Goal: Transaction & Acquisition: Purchase product/service

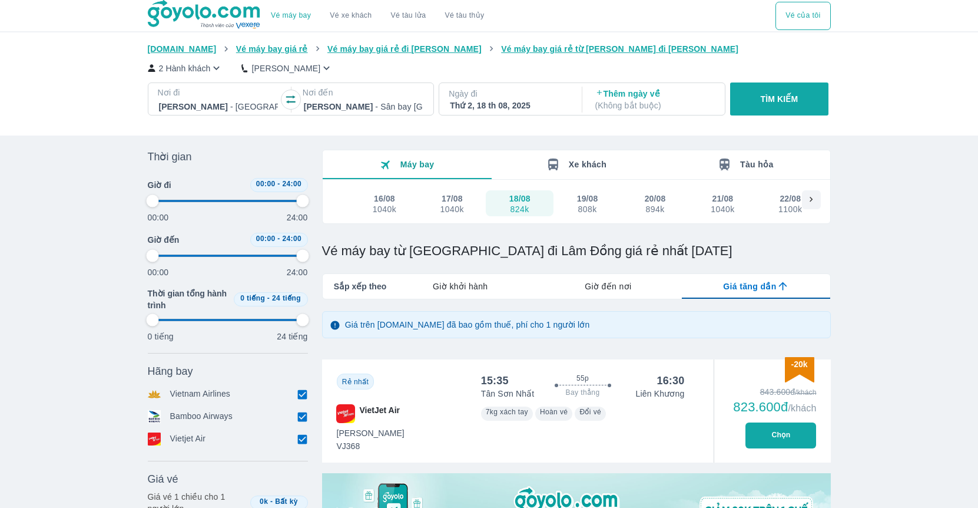
scroll to position [321, 0]
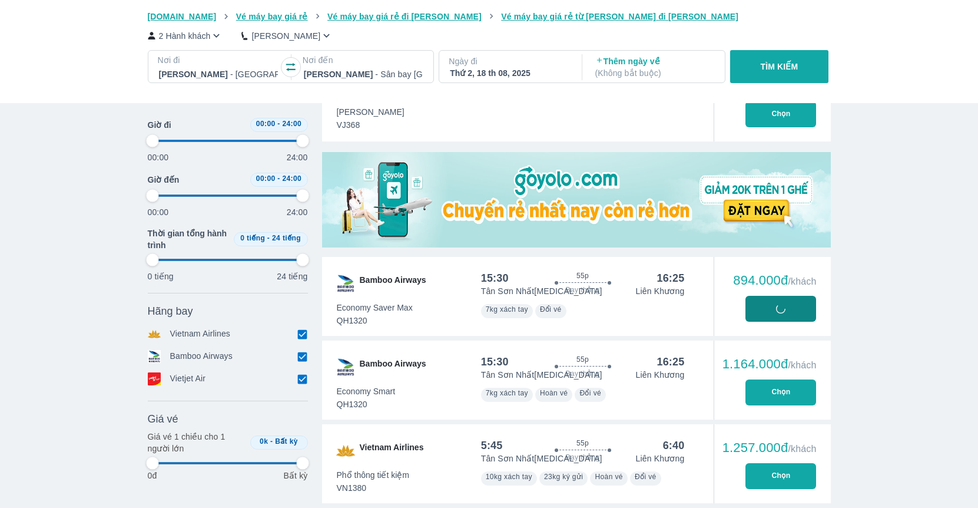
type input "97.9166666666667"
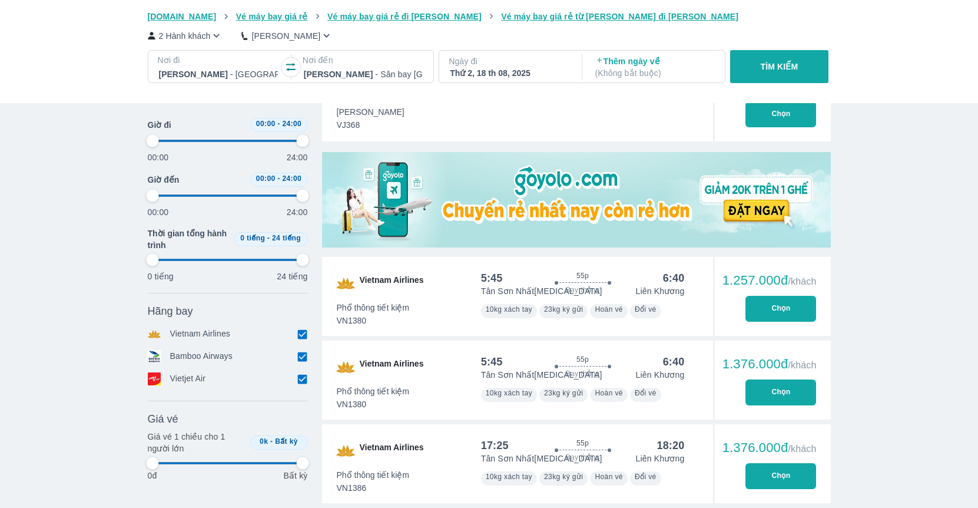
type input "97.9166666666667"
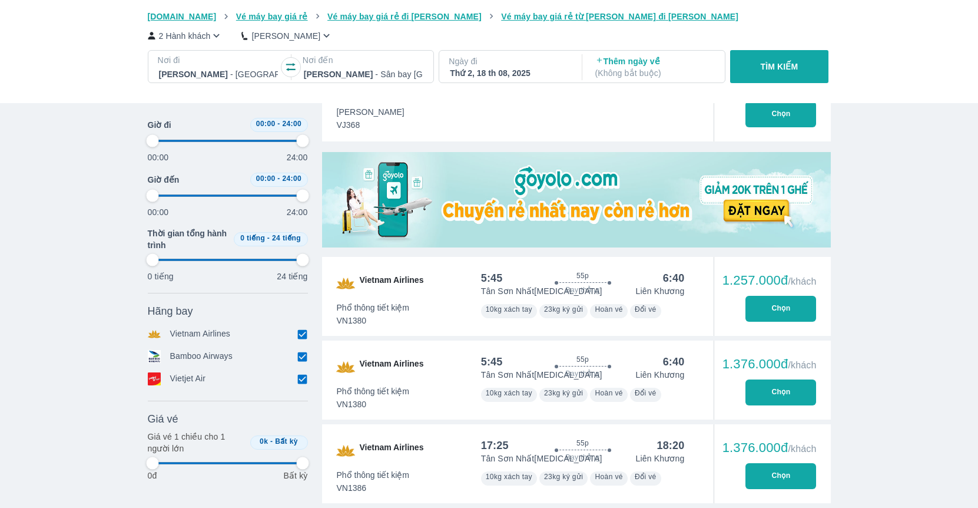
type input "97.9166666666667"
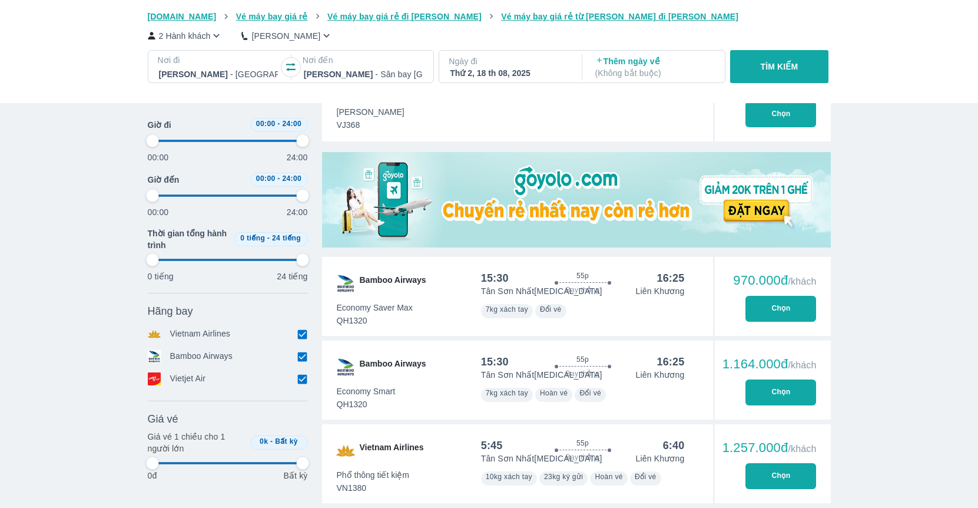
click at [350, 74] on div at bounding box center [363, 74] width 119 height 14
type input "97.9166666666667"
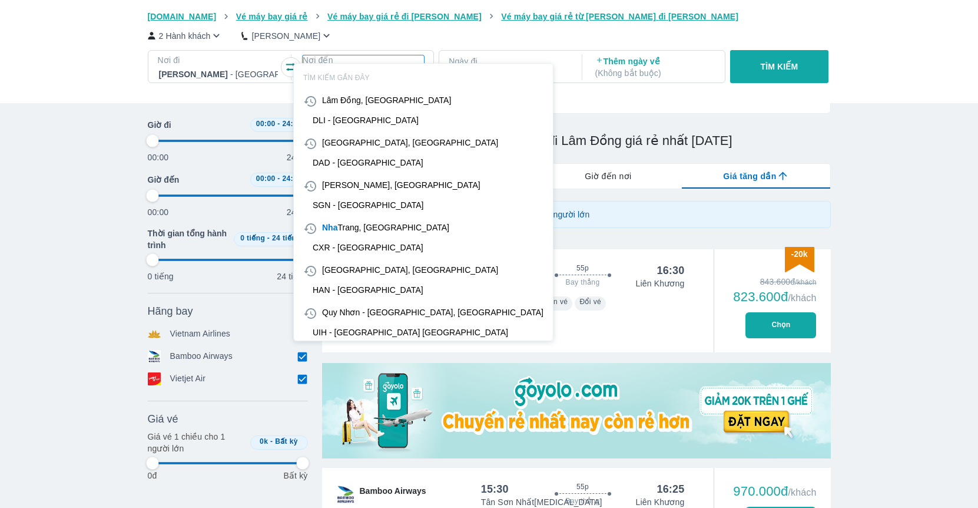
type input "97.9166666666667"
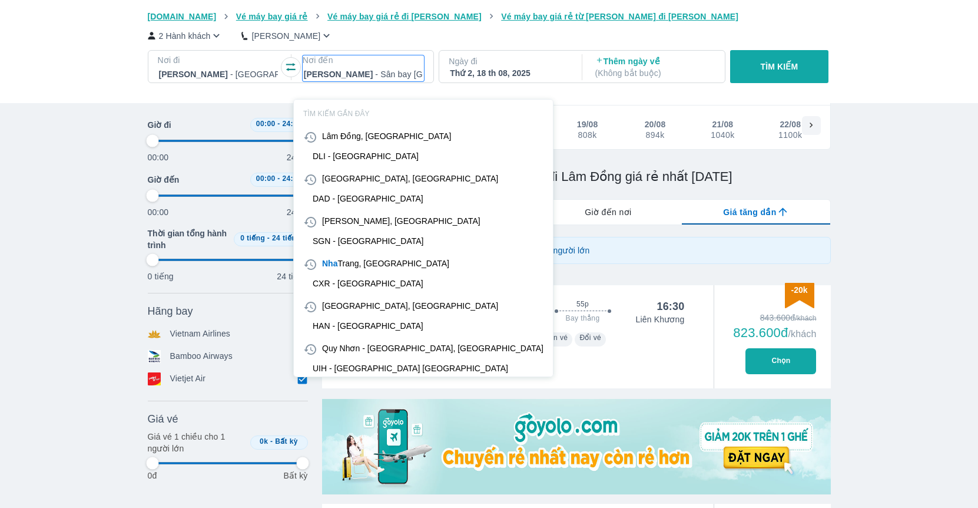
type input "97.9166666666667"
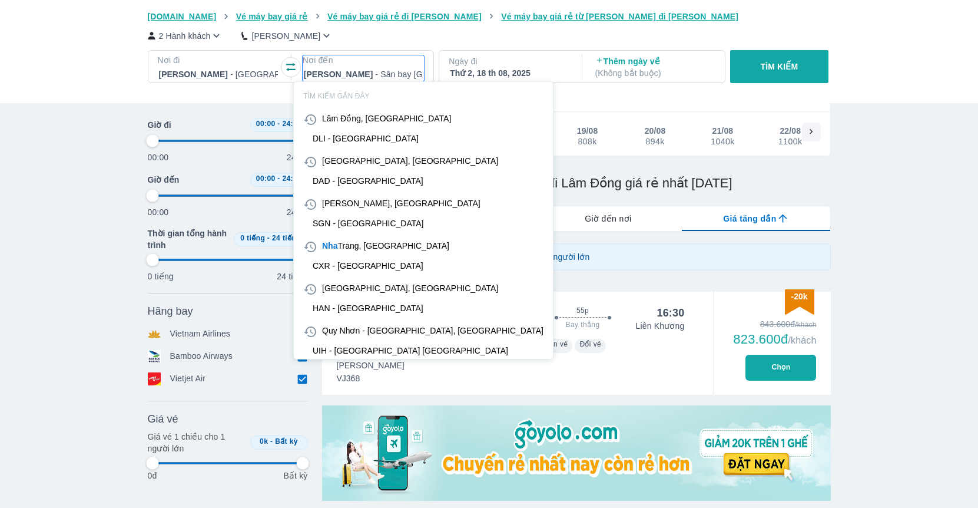
type input "d"
type input "97.9166666666667"
type input "da"
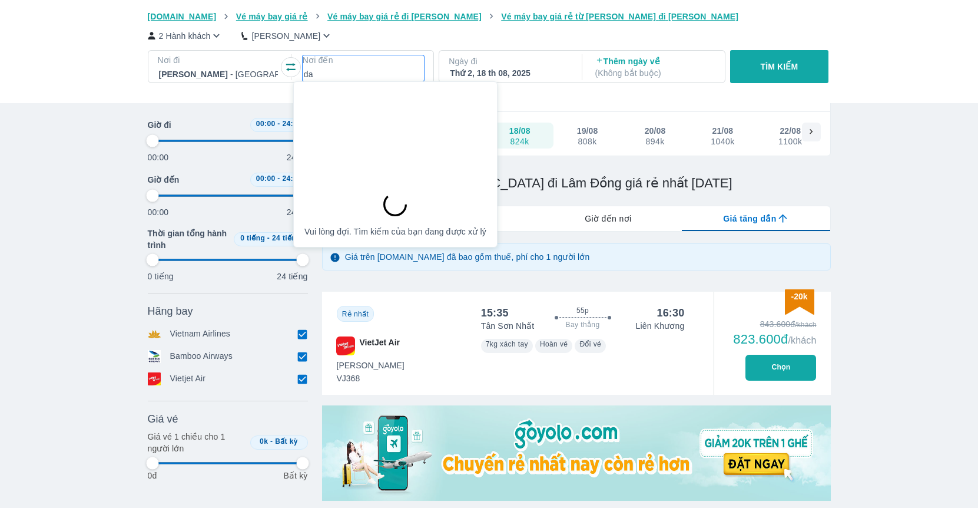
type input "97.9166666666667"
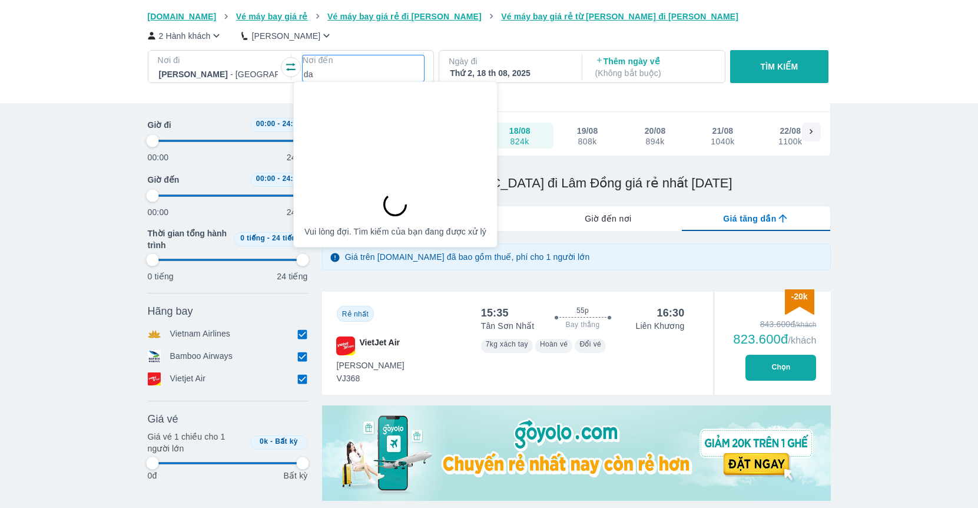
type input "97.9166666666667"
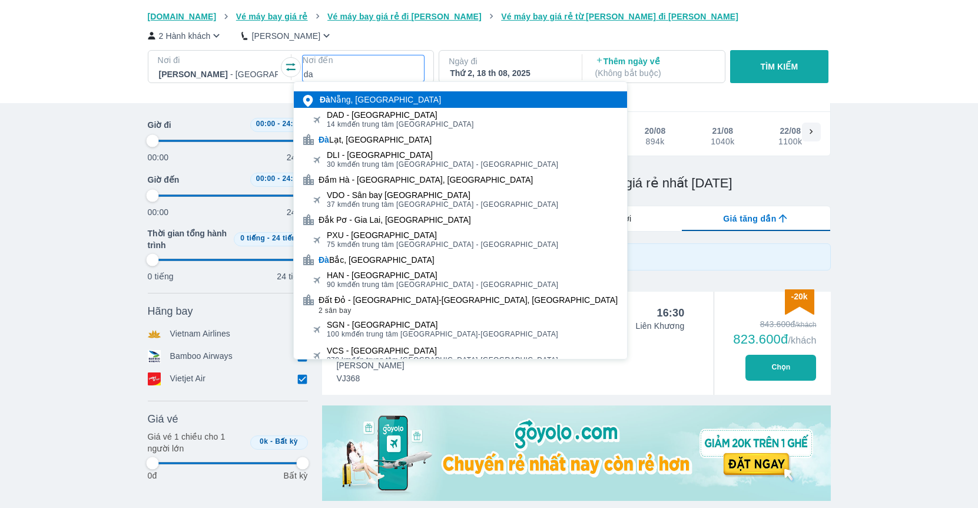
type input "d"
type input "đa"
type input "97.9166666666667"
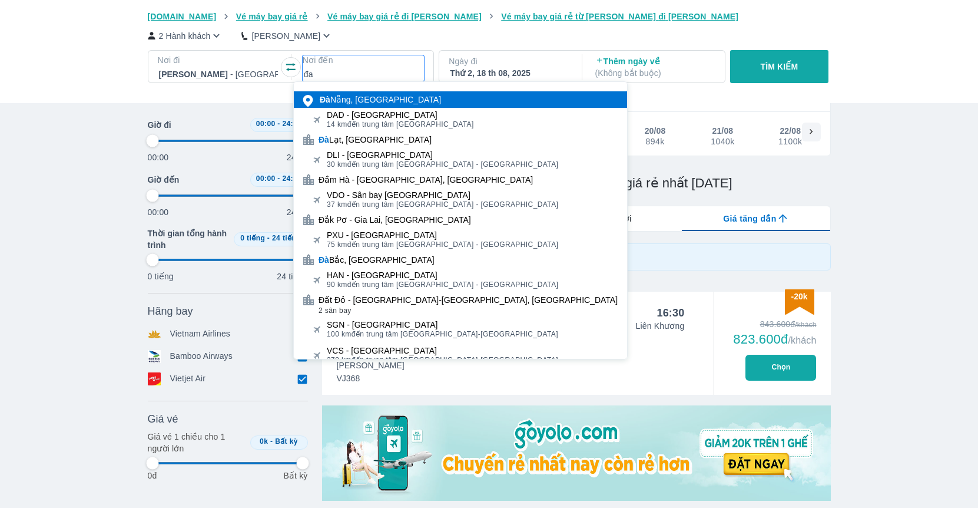
type input "đ"
type input "dad"
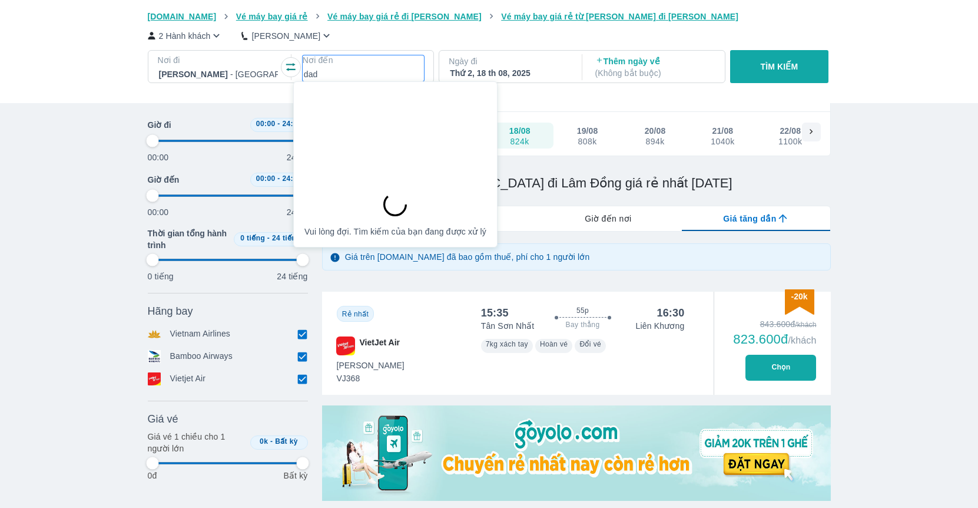
type input "97.9166666666667"
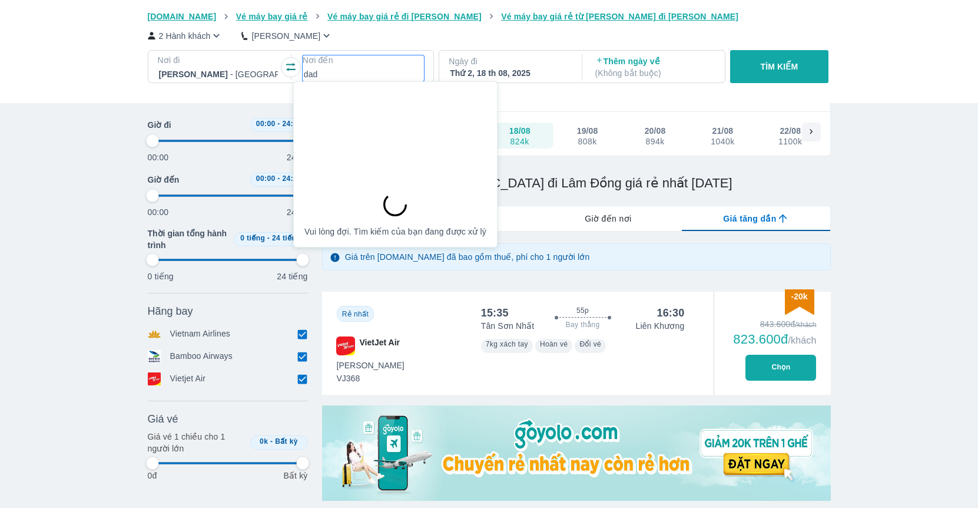
type input "97.9166666666667"
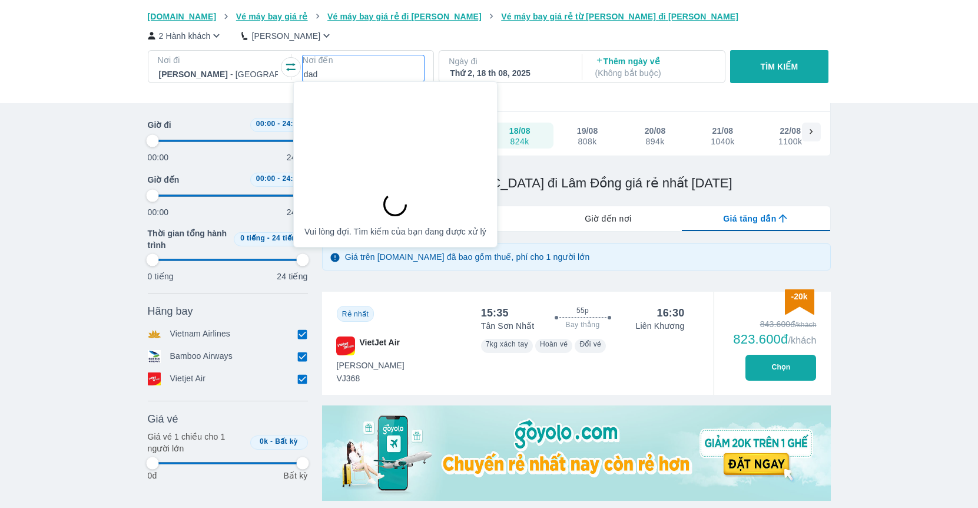
type input "97.9166666666667"
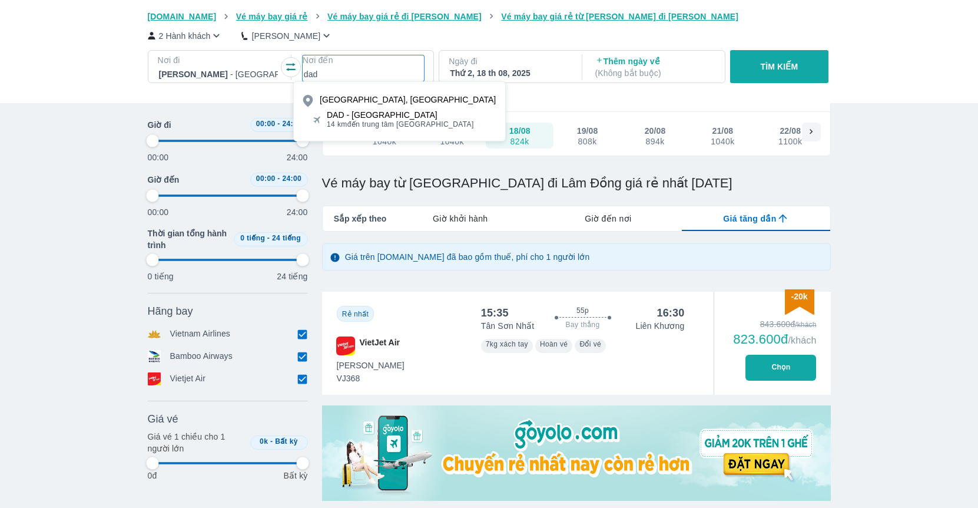
type input "dad"
click at [373, 114] on div "DAD - Sân bay Đà Nẵng" at bounding box center [400, 114] width 147 height 9
type input "97.9166666666667"
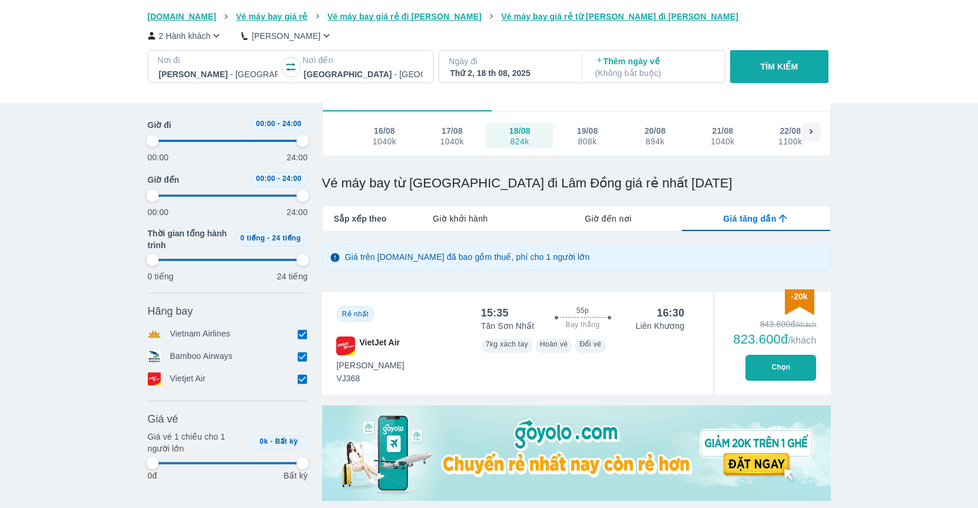
click at [540, 63] on p "Ngày đi" at bounding box center [509, 61] width 121 height 12
type input "97.9166666666667"
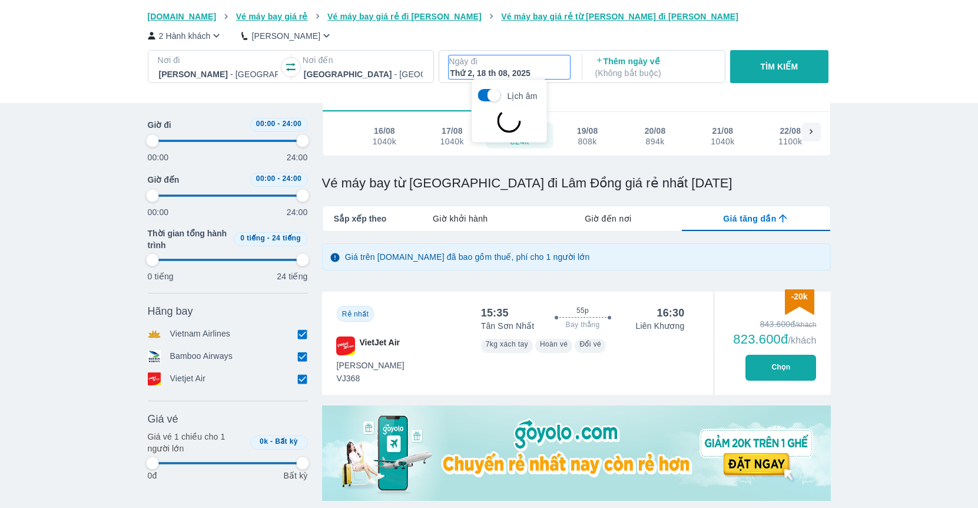
type input "97.9166666666667"
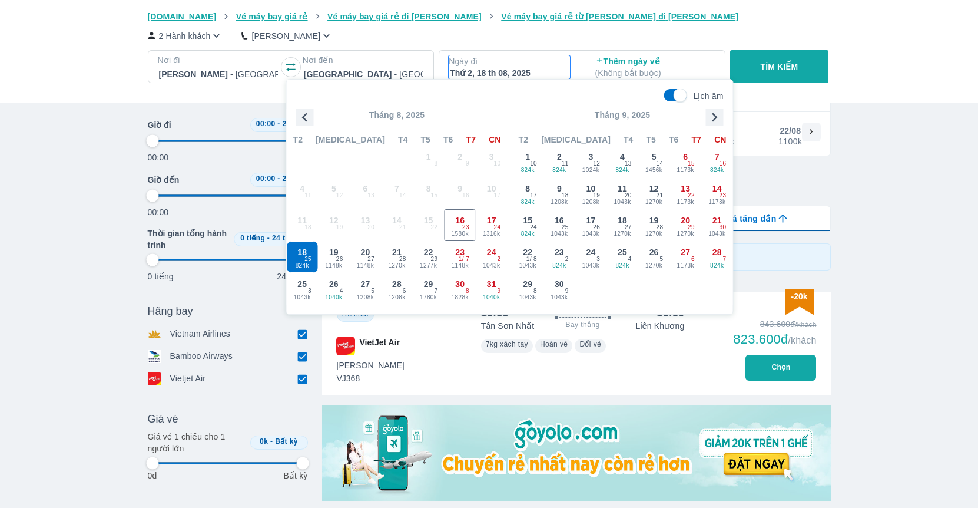
type input "97.9166666666667"
click at [562, 254] on span "23" at bounding box center [559, 252] width 9 height 12
type input "97.9166666666667"
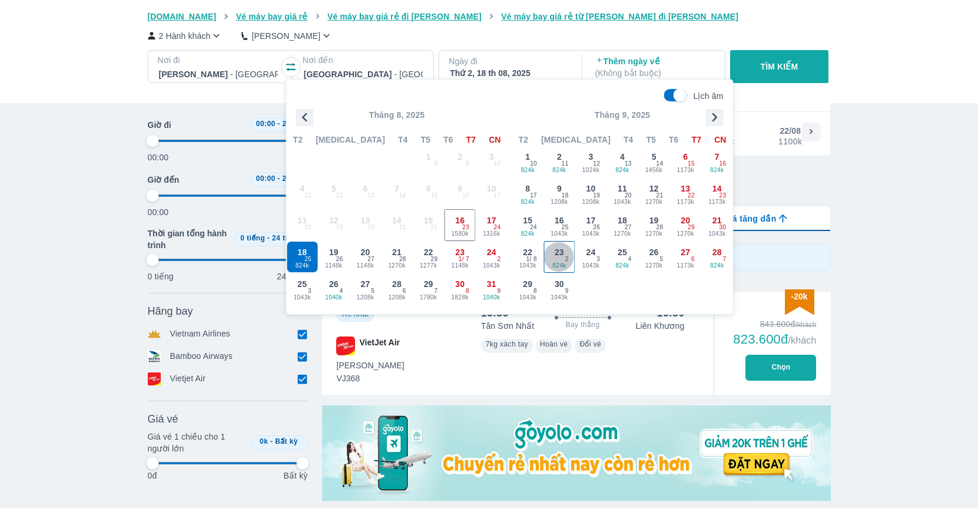
type input "97.9166666666667"
checkbox input "false"
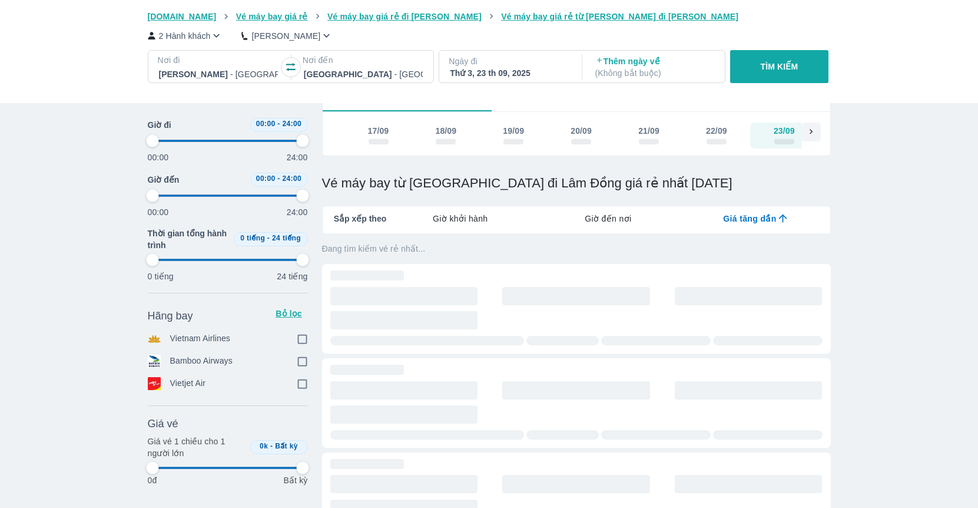
scroll to position [0, 2188]
click at [762, 62] on p "TÌM KIẾM" at bounding box center [780, 67] width 38 height 12
type input "97.9166666666667"
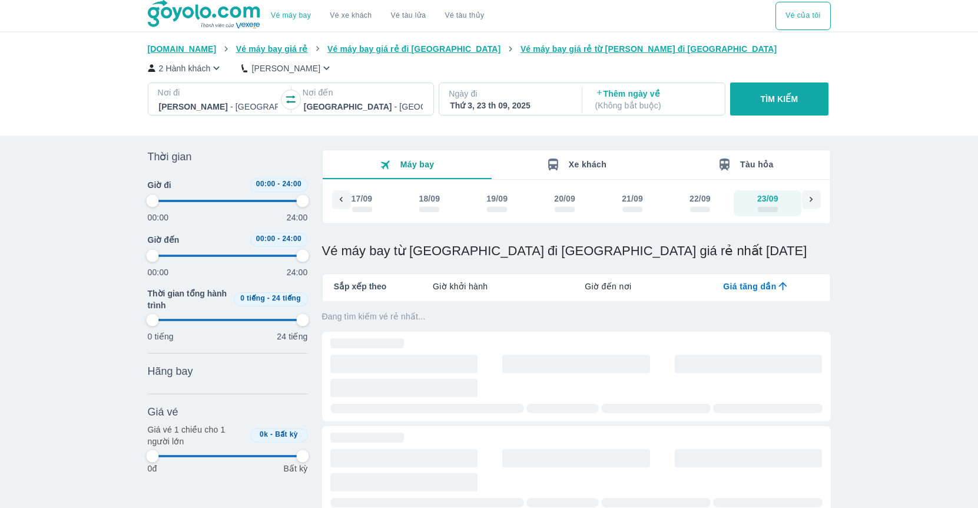
type input "97.9166666666667"
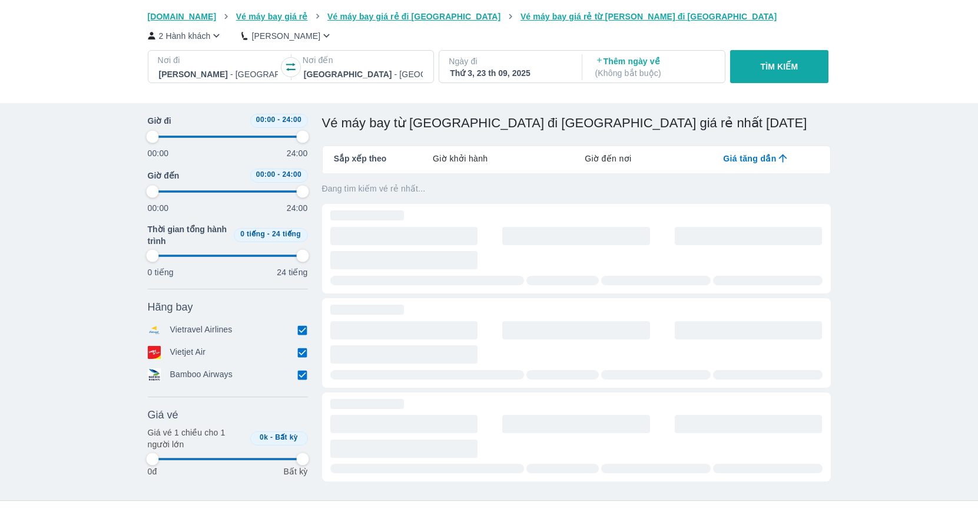
type input "97.9166666666667"
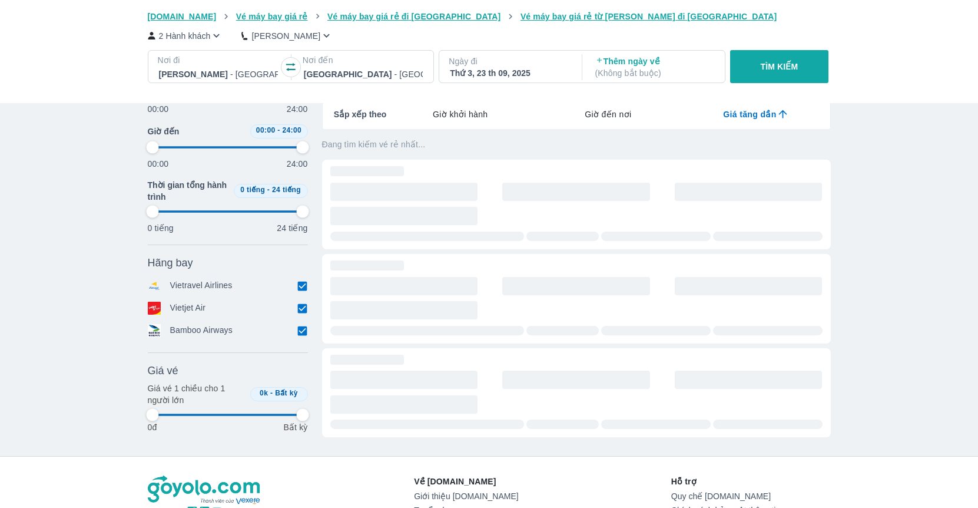
type input "97.9166666666667"
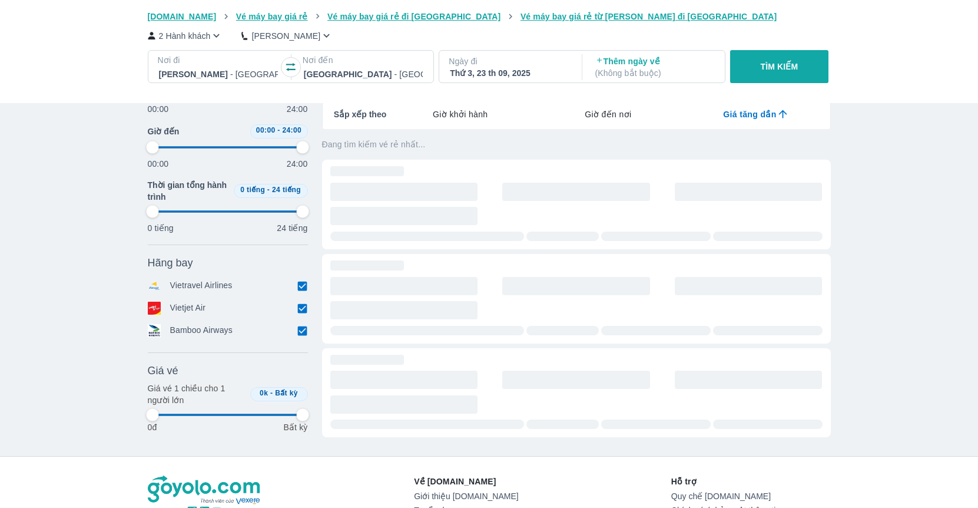
type input "97.9166666666667"
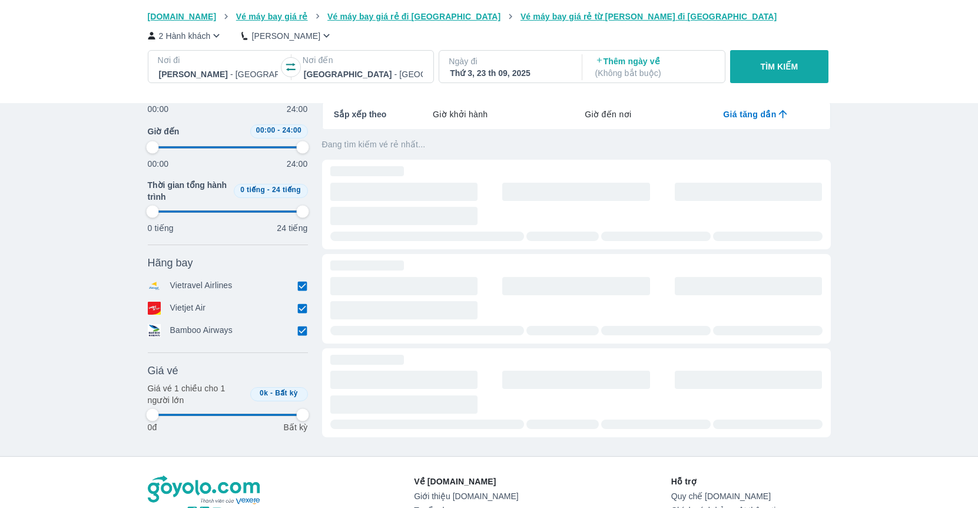
type input "97.9166666666667"
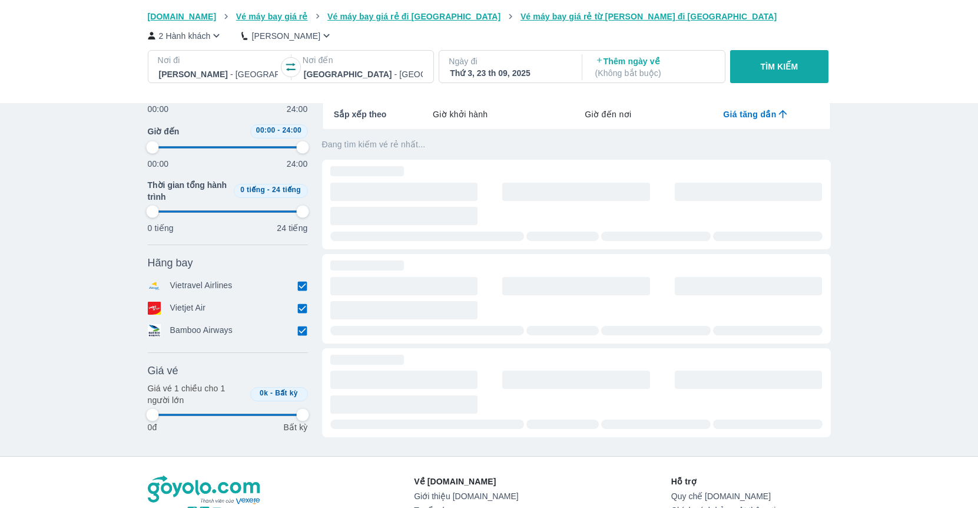
type input "97.9166666666667"
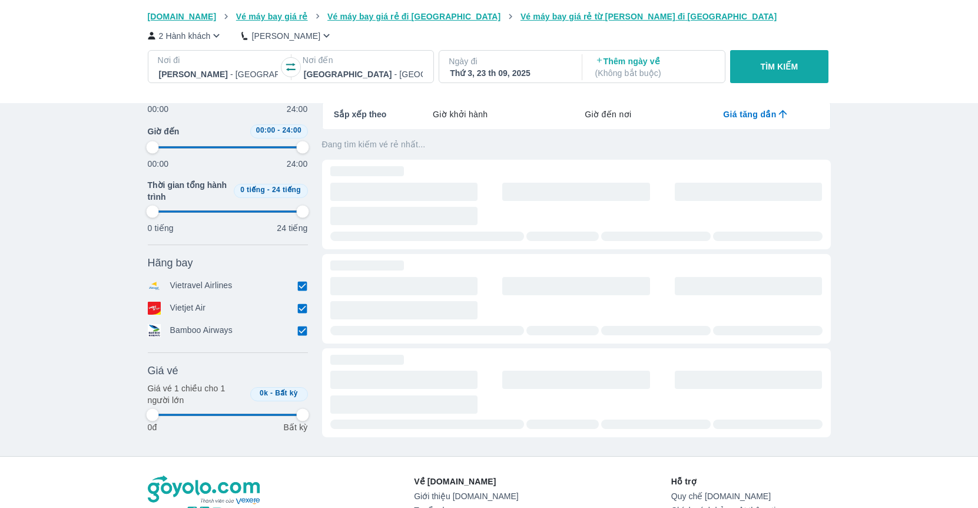
type input "97.9166666666667"
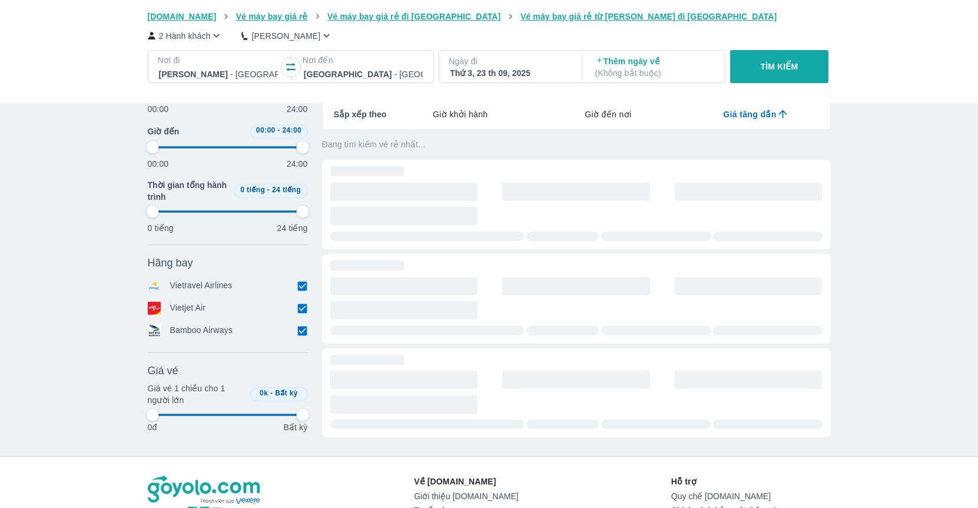
type input "97.9166666666667"
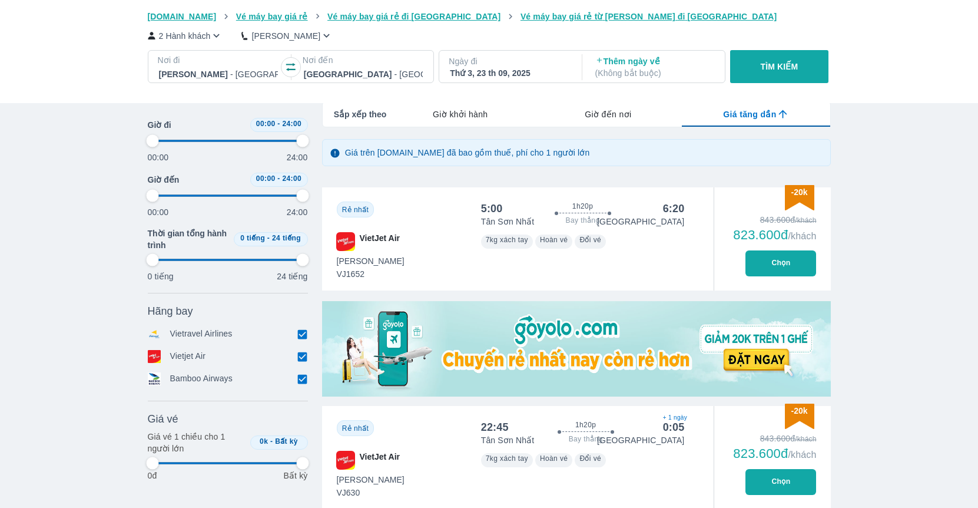
type input "97.9166666666667"
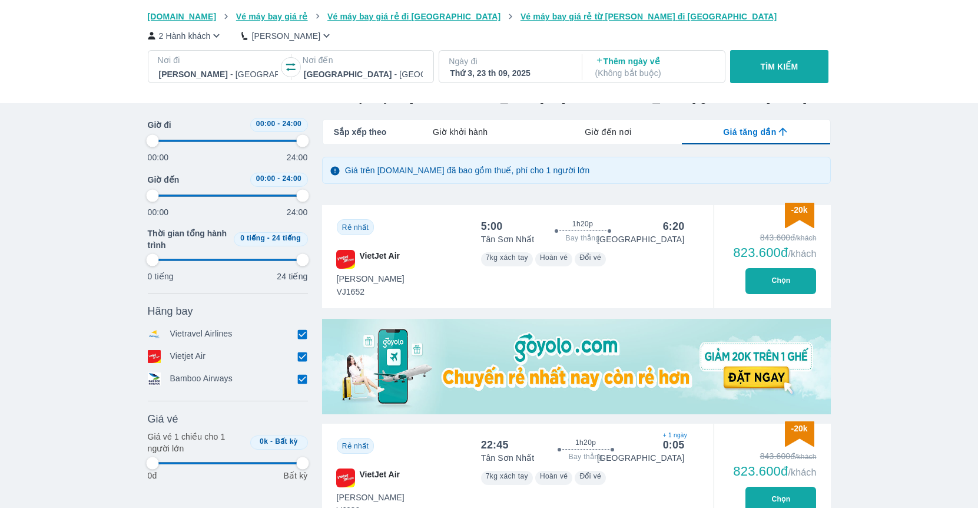
scroll to position [145, 0]
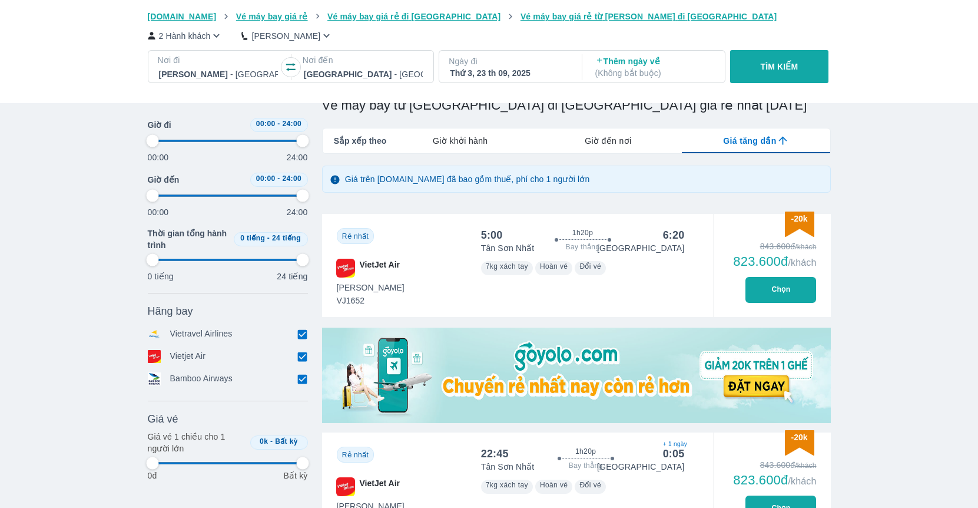
type input "97.9166666666667"
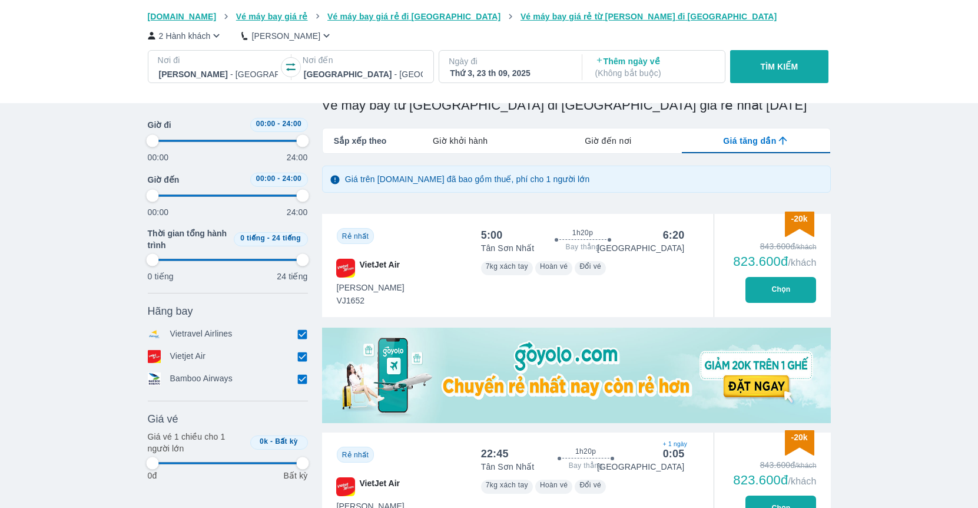
type input "97.9166666666667"
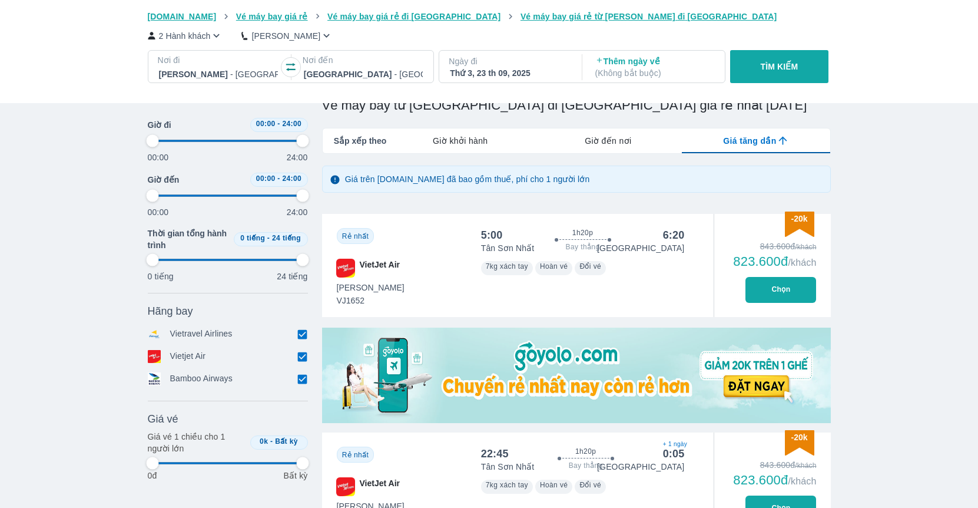
type input "97.9166666666667"
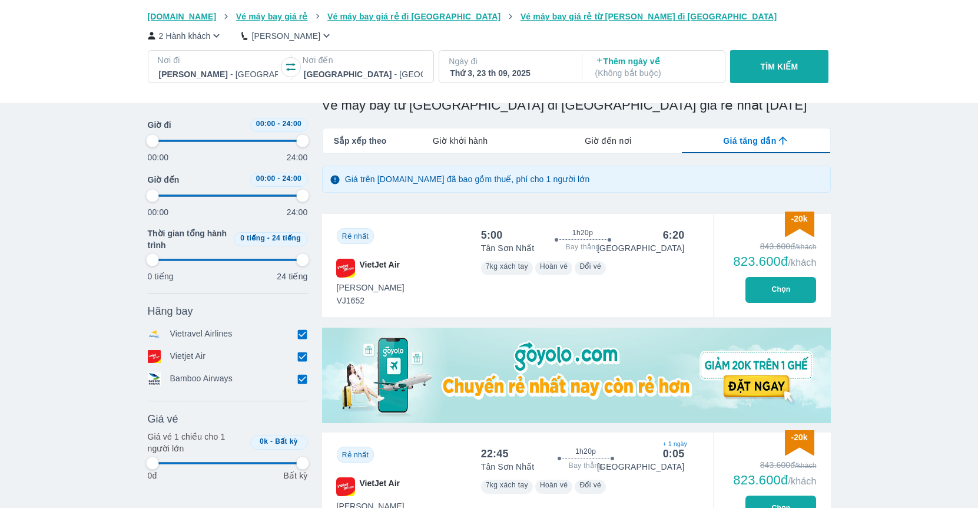
type input "97.9166666666667"
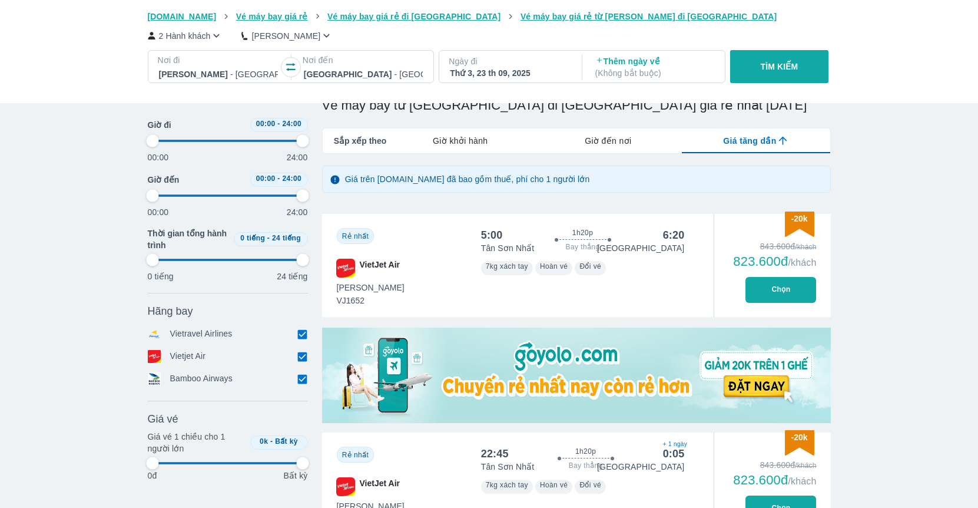
type input "97.9166666666667"
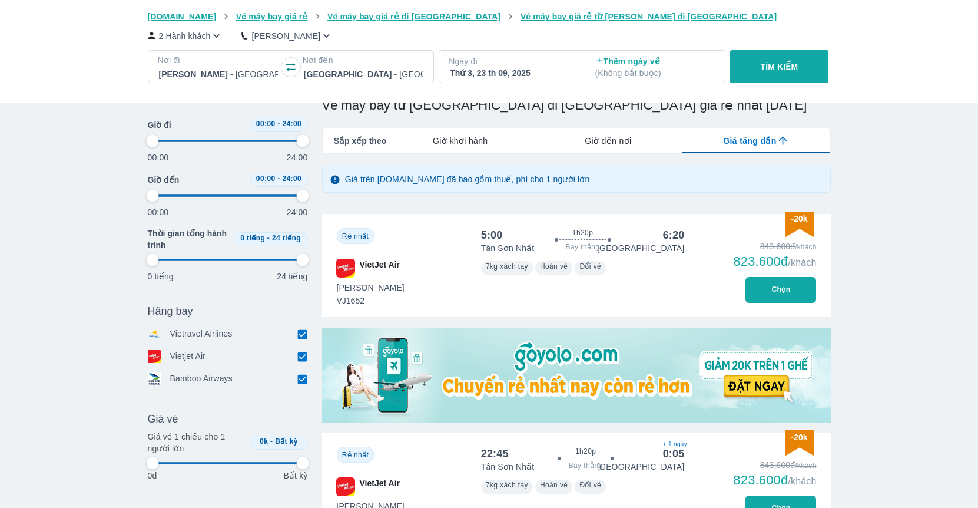
type input "97.9166666666667"
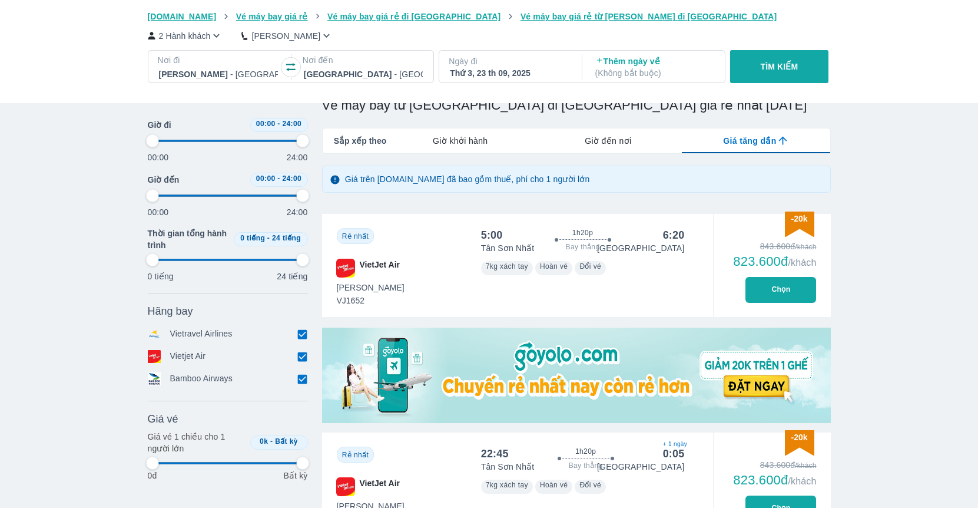
type input "97.9166666666667"
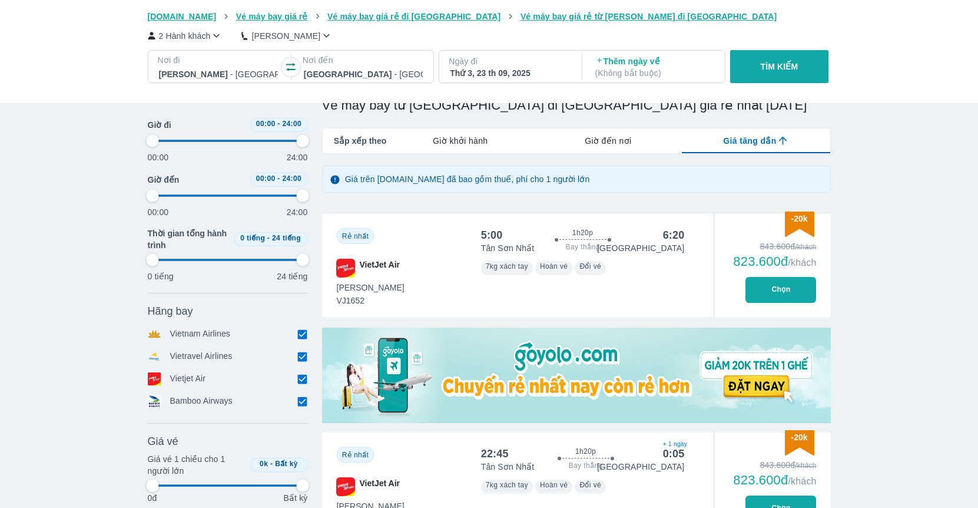
type input "97.9166666666667"
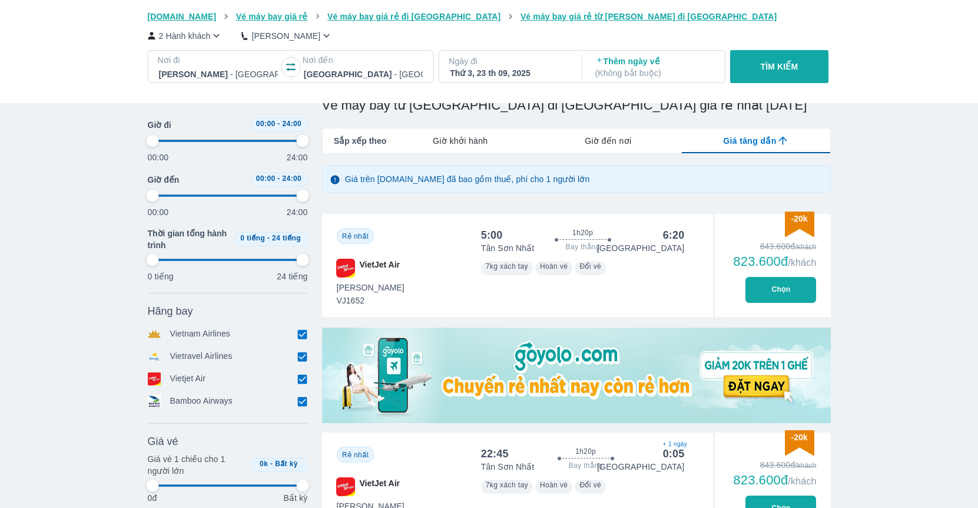
type input "97.9166666666667"
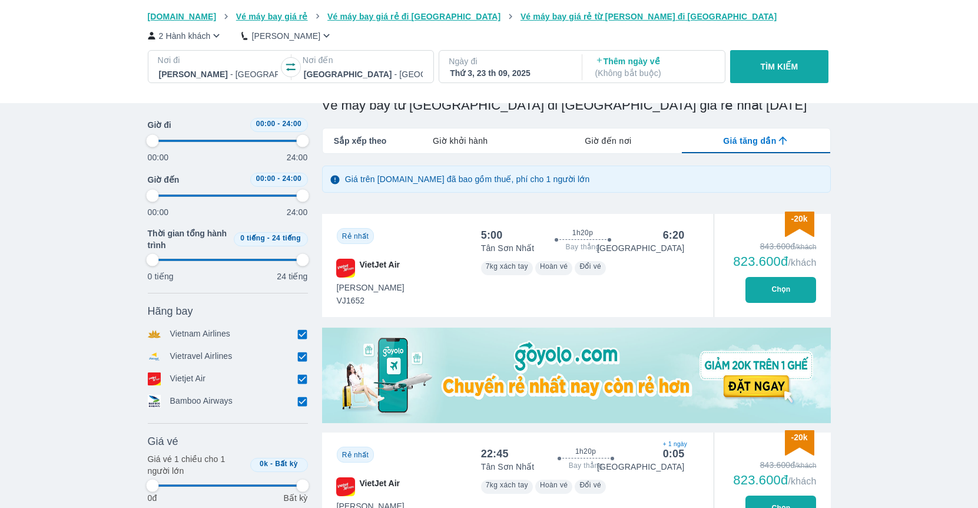
type input "97.9166666666667"
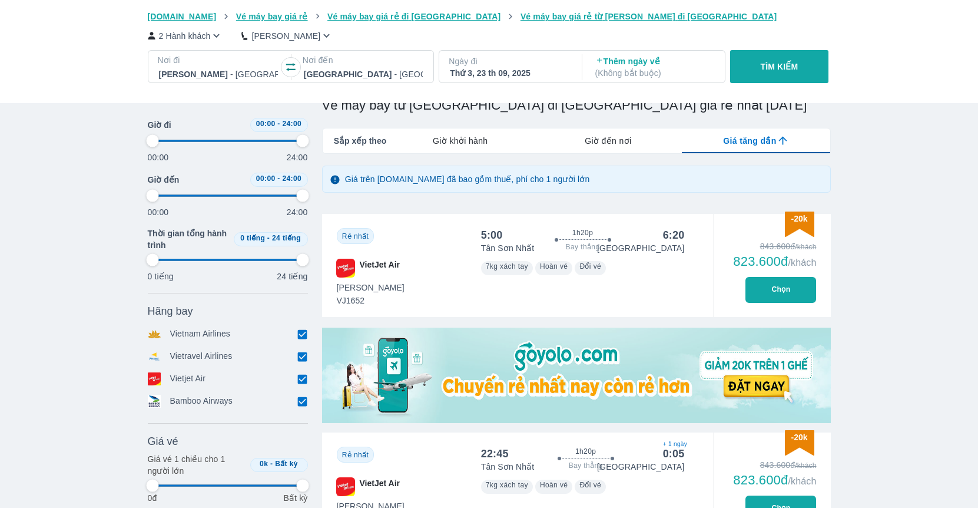
type input "97.9166666666667"
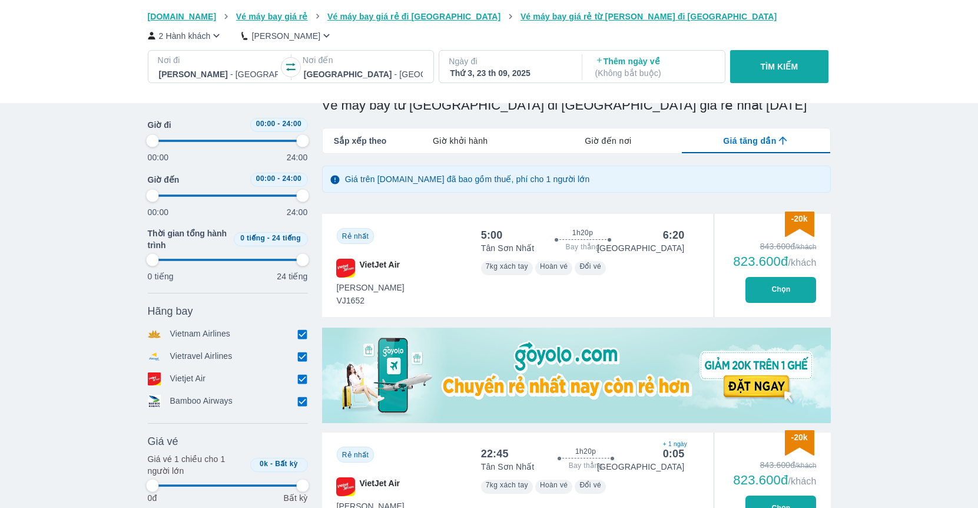
type input "97.9166666666667"
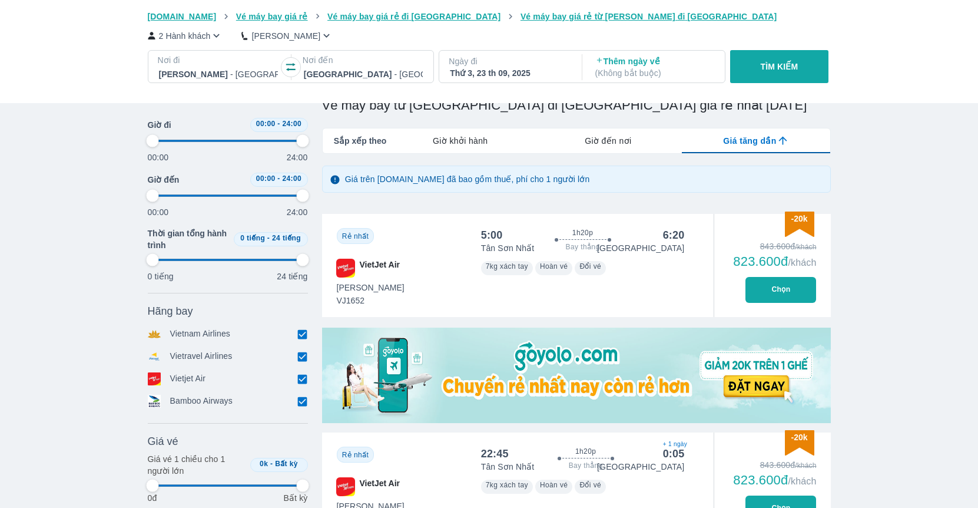
type input "97.9166666666667"
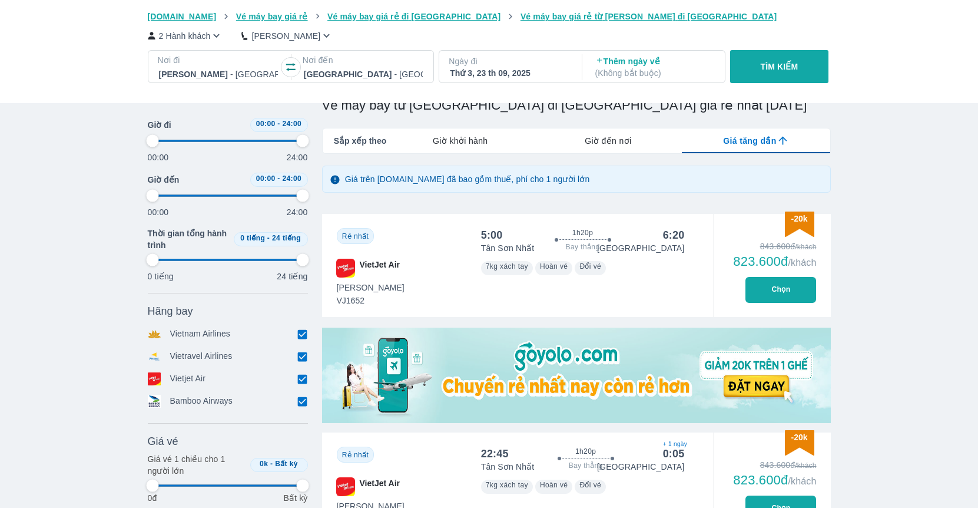
type input "97.9166666666667"
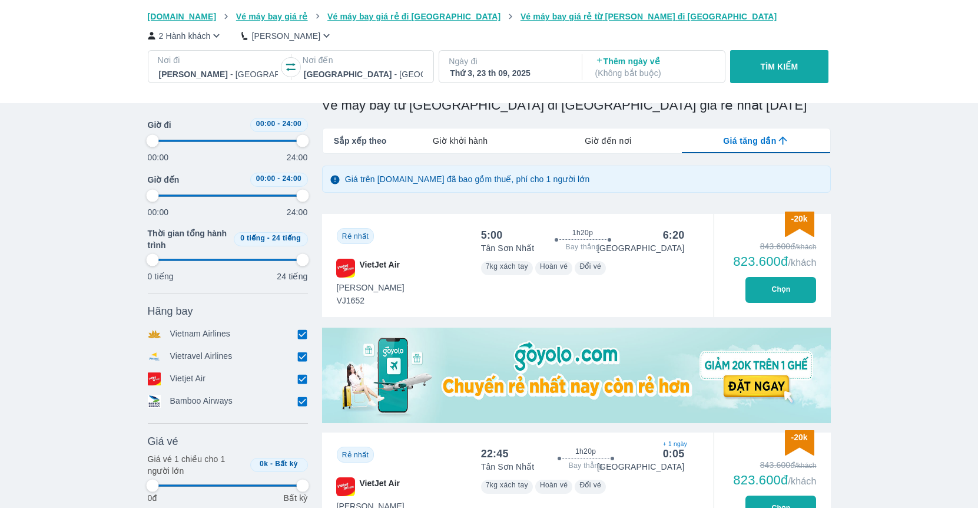
type input "97.9166666666667"
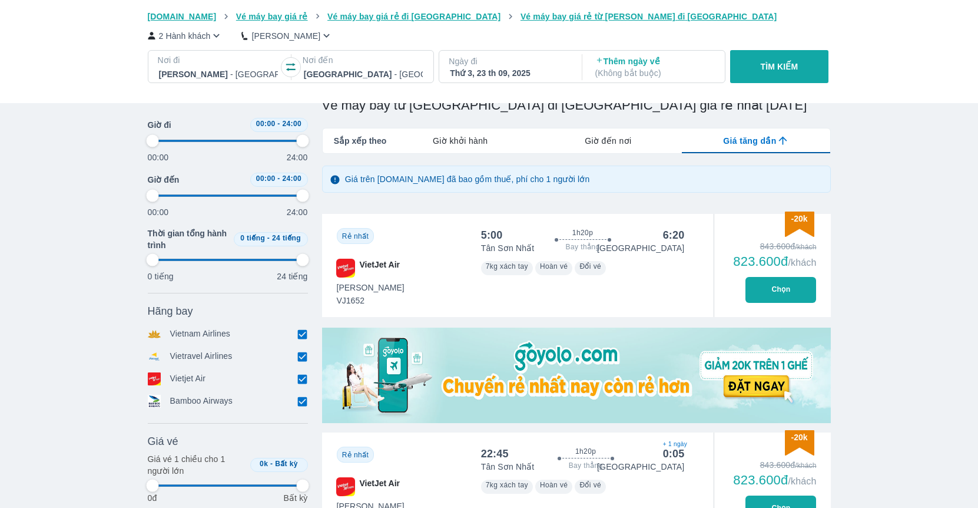
type input "97.9166666666667"
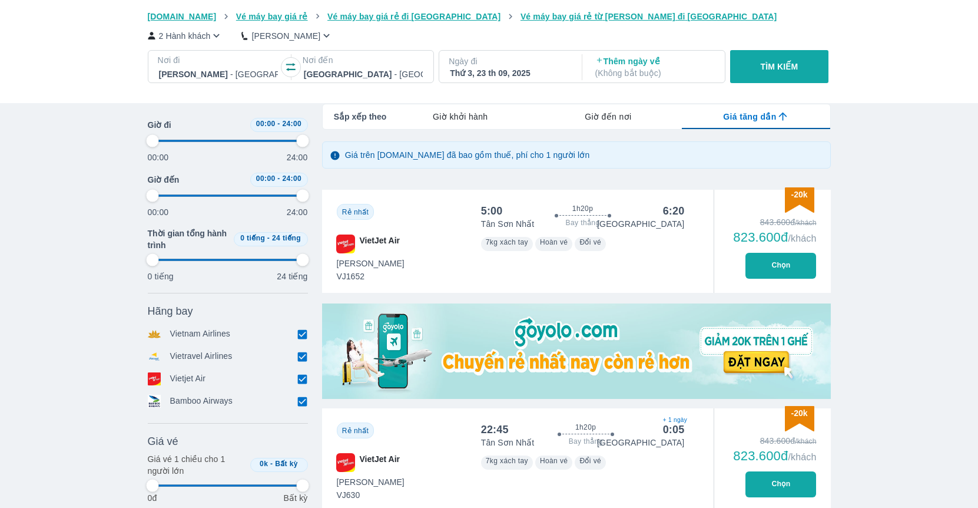
scroll to position [170, 0]
type input "97.9166666666667"
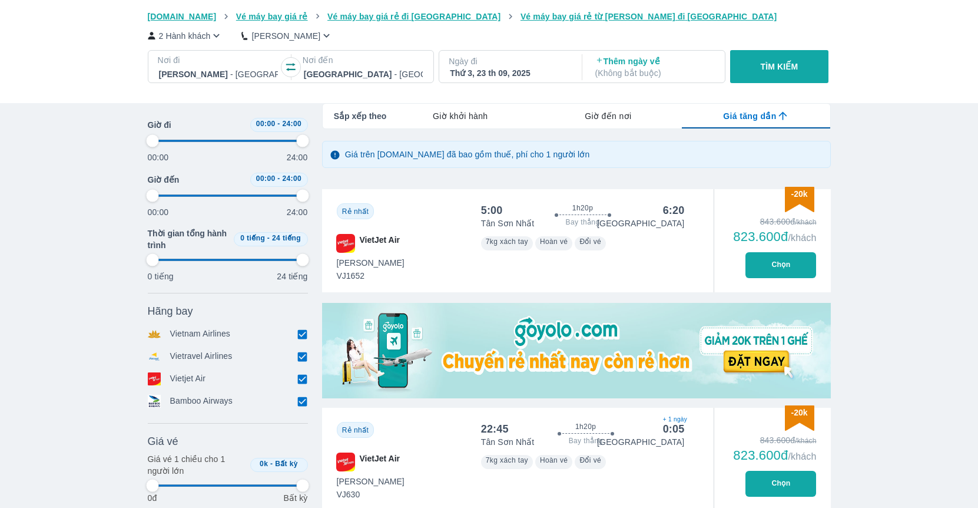
click at [793, 264] on button "Chọn" at bounding box center [781, 265] width 71 height 26
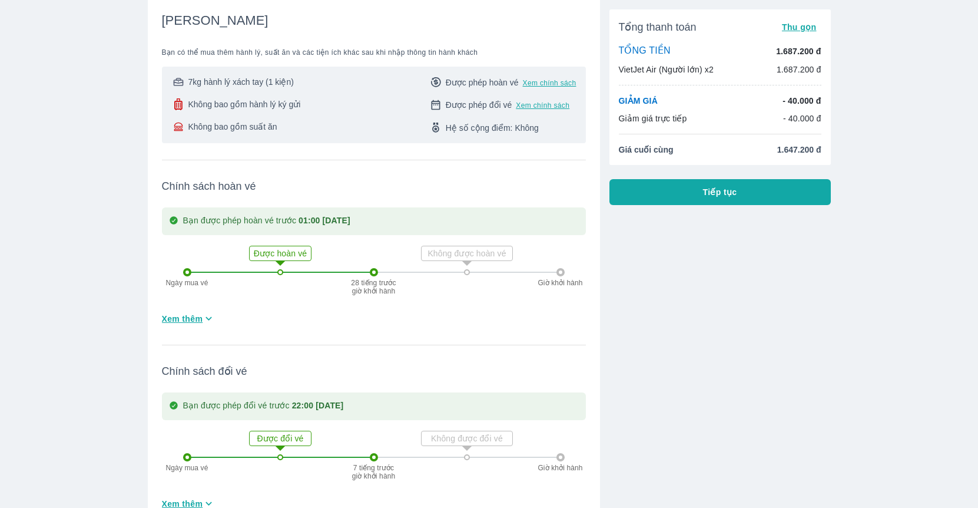
scroll to position [140, 0]
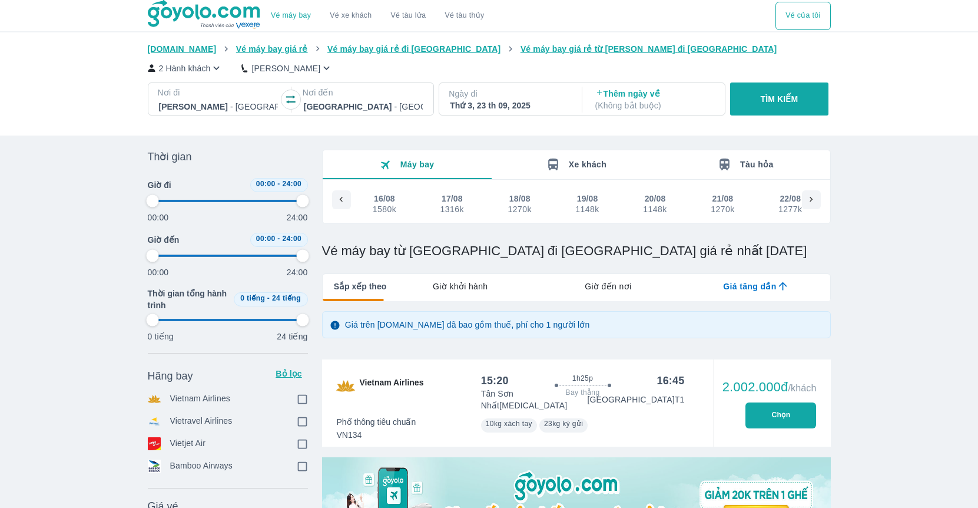
type input "97.9166666666667"
checkbox input "true"
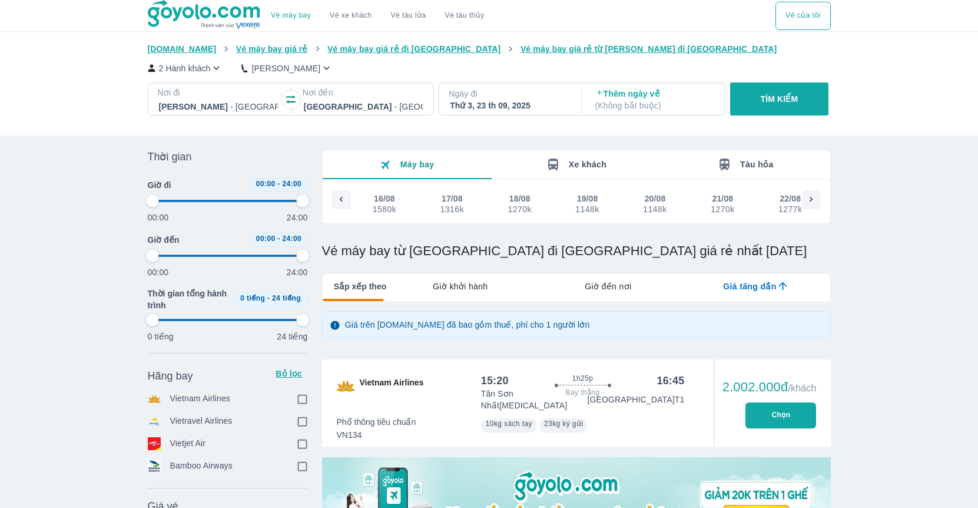
checkbox input "true"
type input "97.9166666666667"
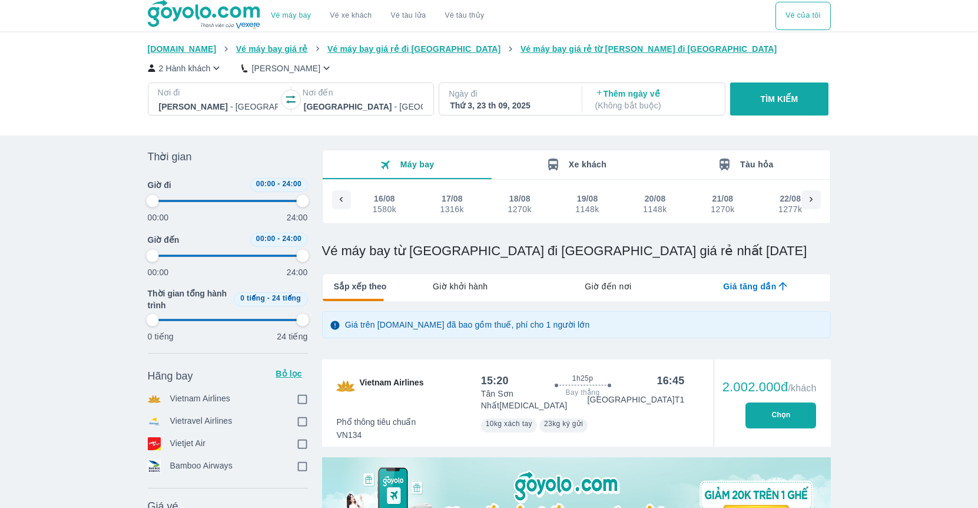
scroll to position [0, 2371]
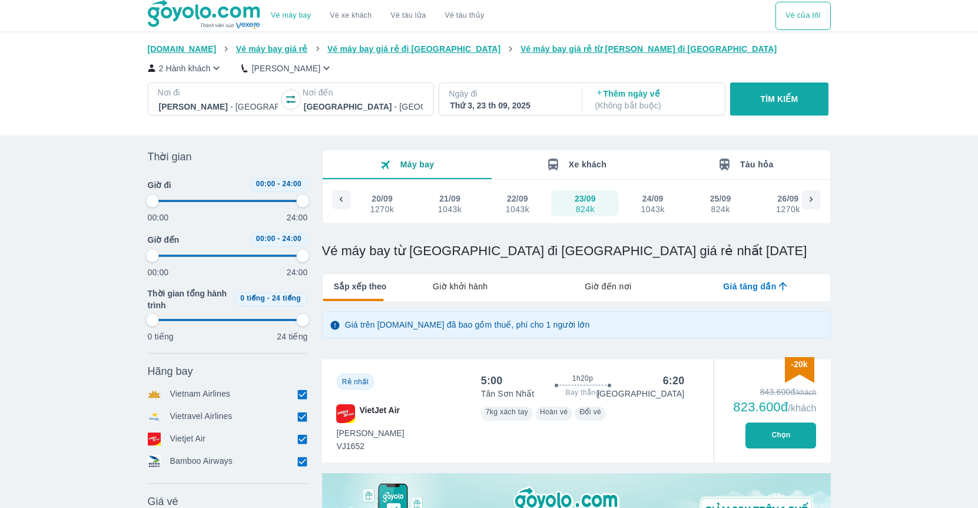
type input "97.9166666666667"
click at [216, 69] on icon "button" at bounding box center [216, 68] width 12 height 12
type input "97.9166666666667"
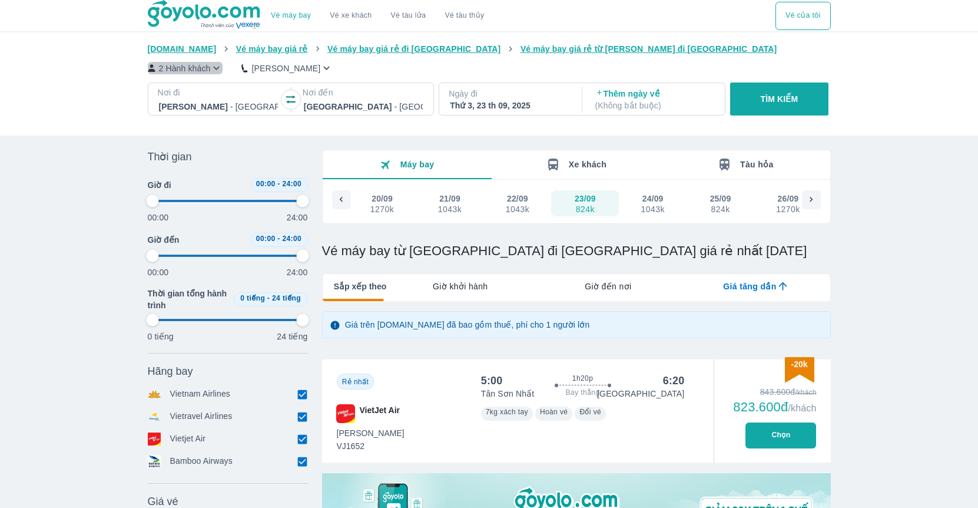
type input "97.9166666666667"
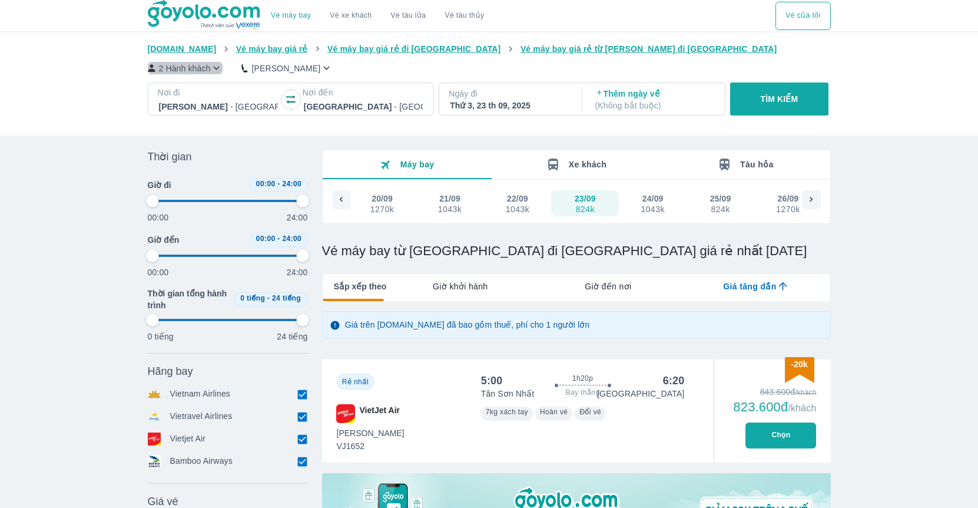
type input "97.9166666666667"
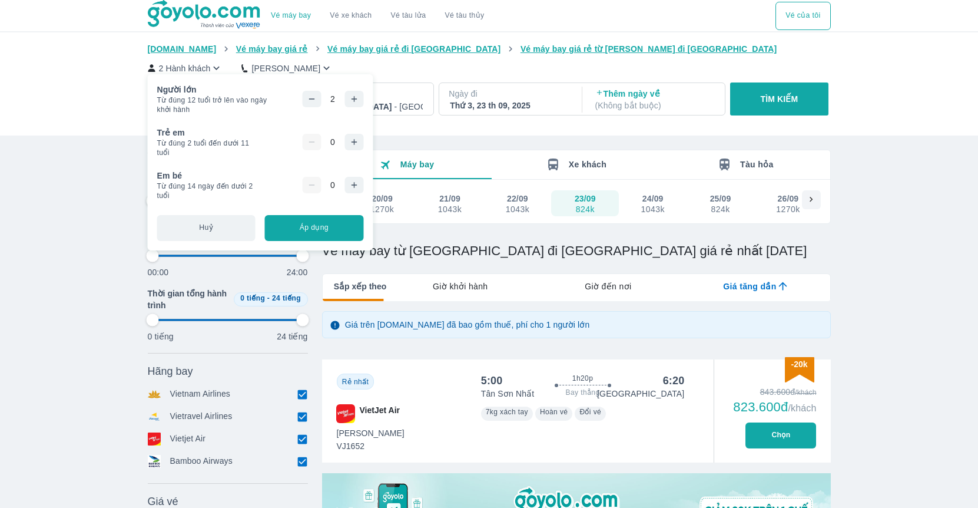
click at [321, 102] on button "button" at bounding box center [311, 99] width 19 height 16
click at [345, 227] on button "Áp dụng" at bounding box center [314, 228] width 98 height 26
type input "97.9166666666667"
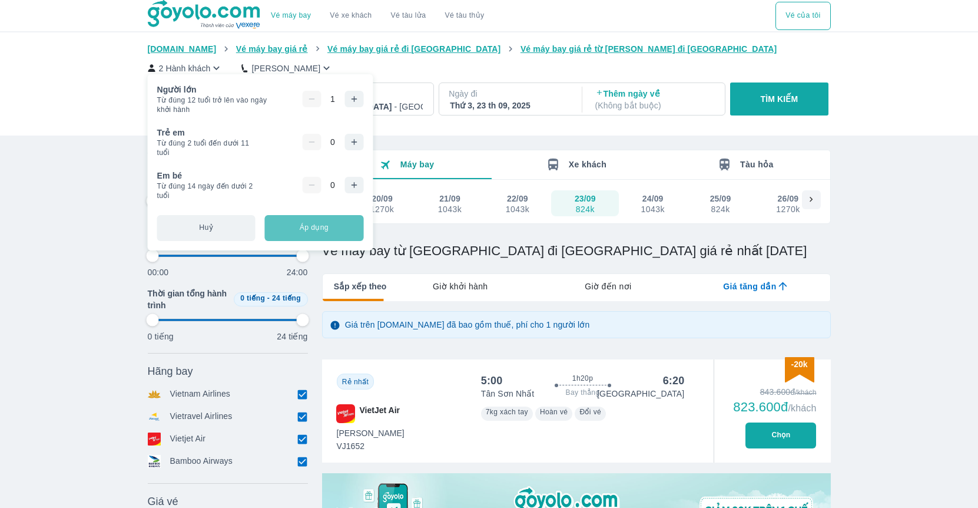
type input "97.9166666666667"
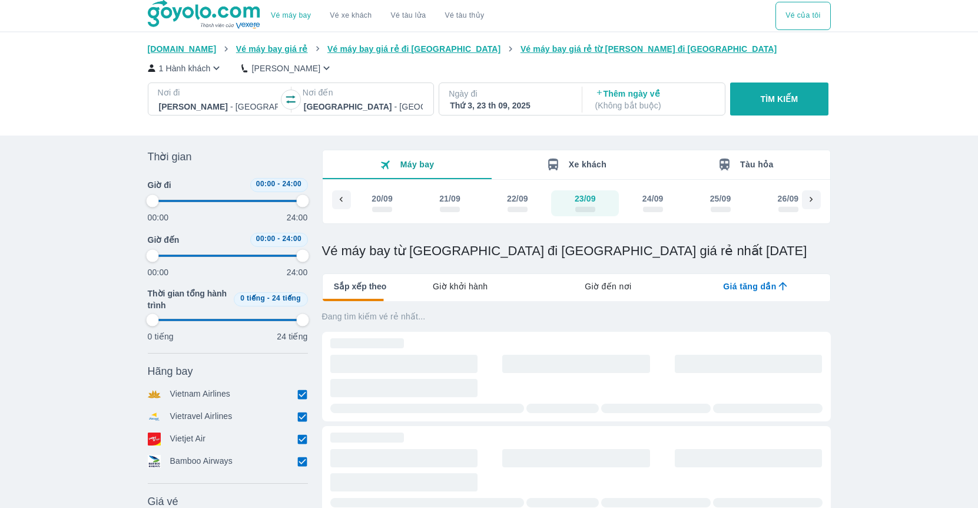
type input "97.9166666666667"
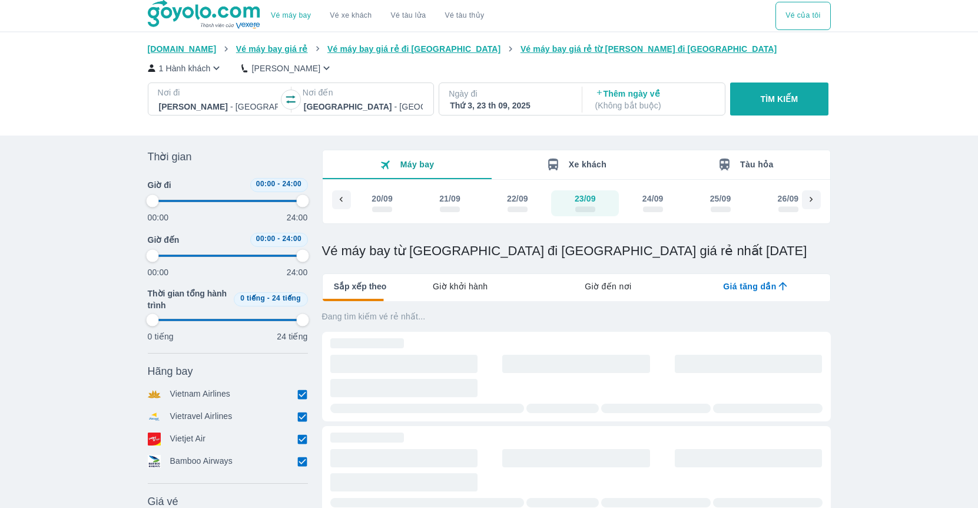
type input "97.9166666666667"
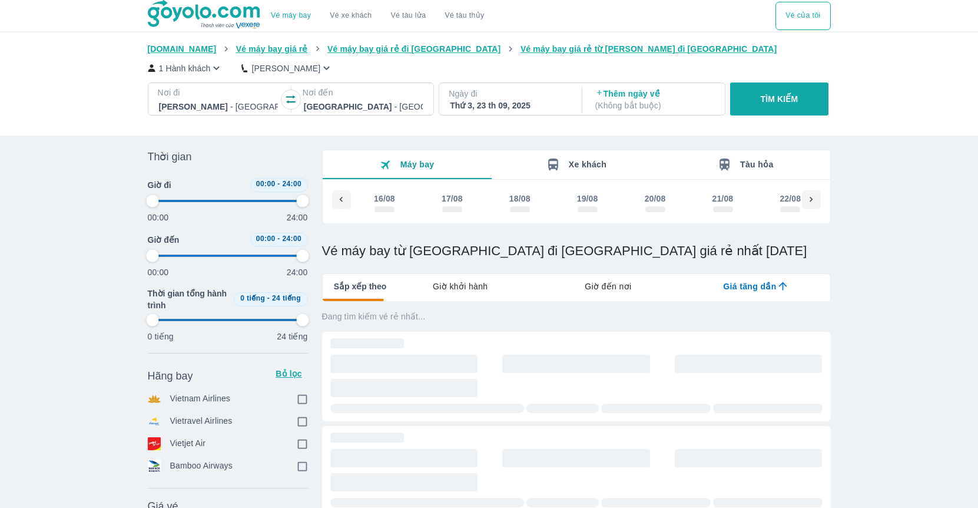
type input "97.9166666666667"
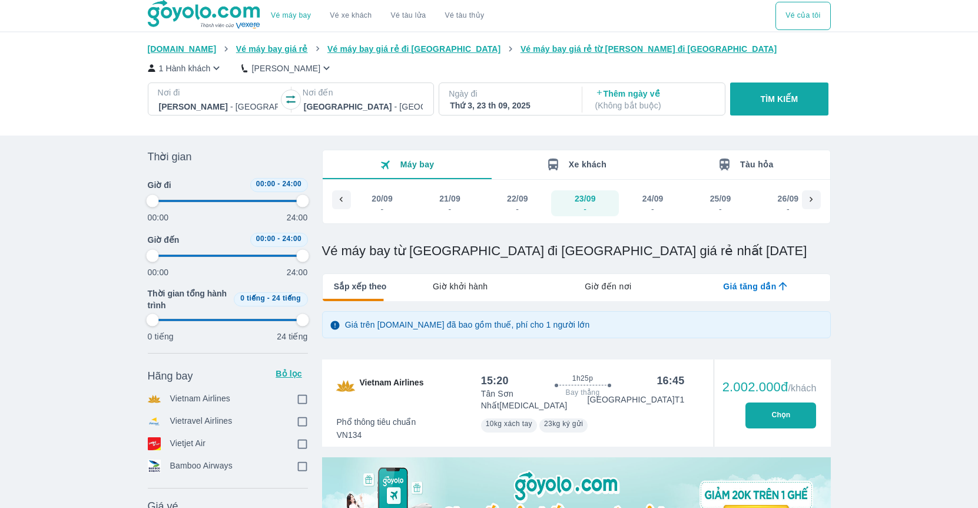
type input "97.9166666666667"
checkbox input "true"
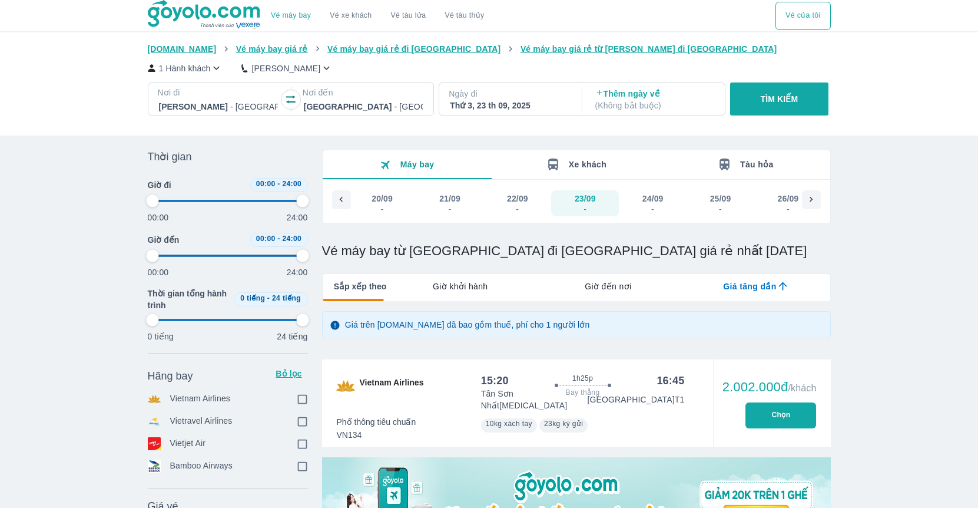
checkbox input "true"
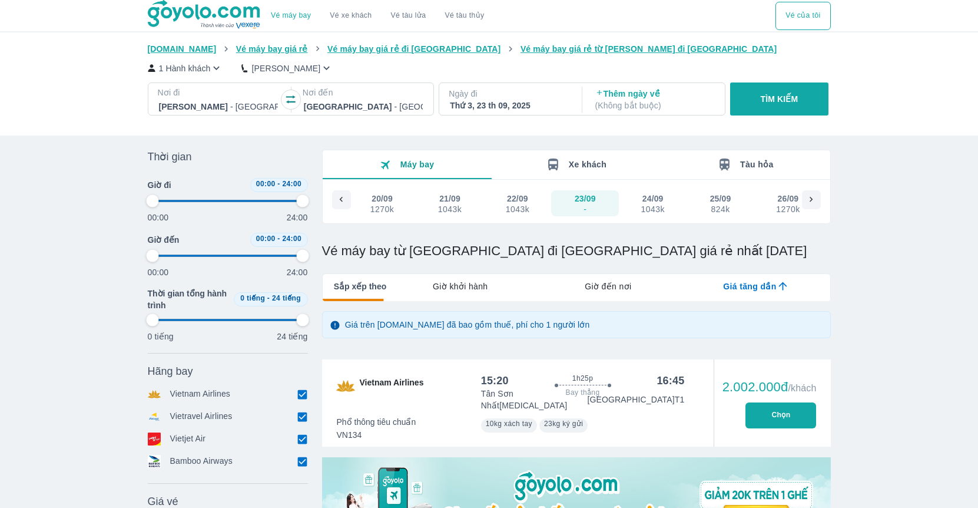
type input "97.9166666666667"
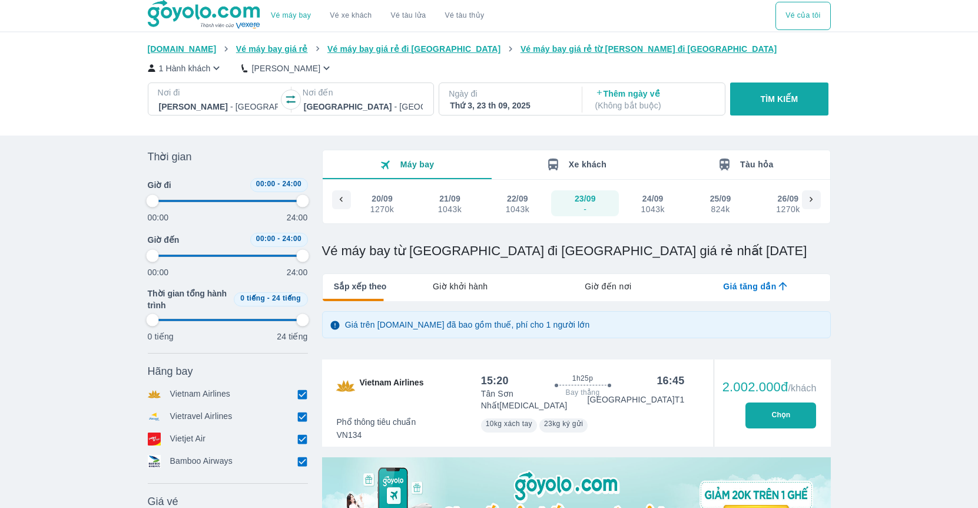
type input "97.9166666666667"
click at [796, 98] on p "TÌM KIẾM" at bounding box center [780, 99] width 38 height 12
type input "97.9166666666667"
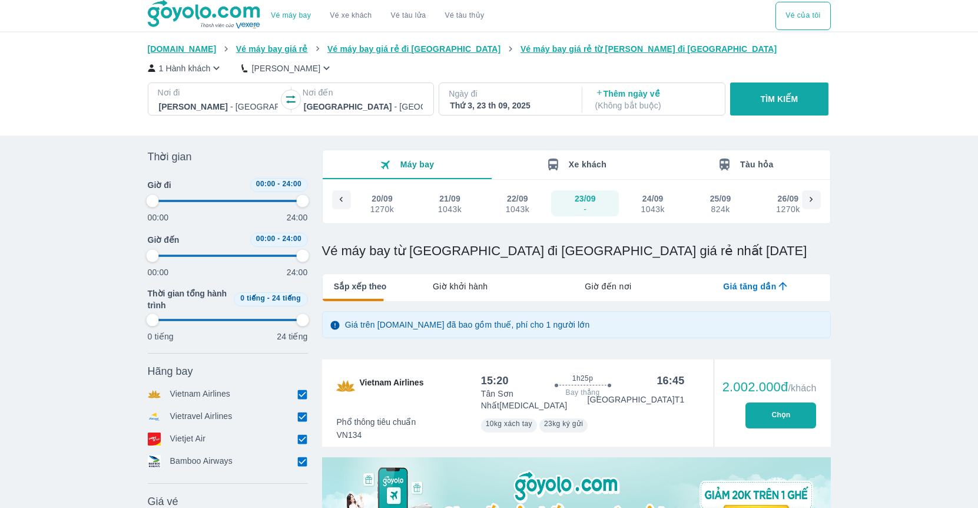
type input "97.9166666666667"
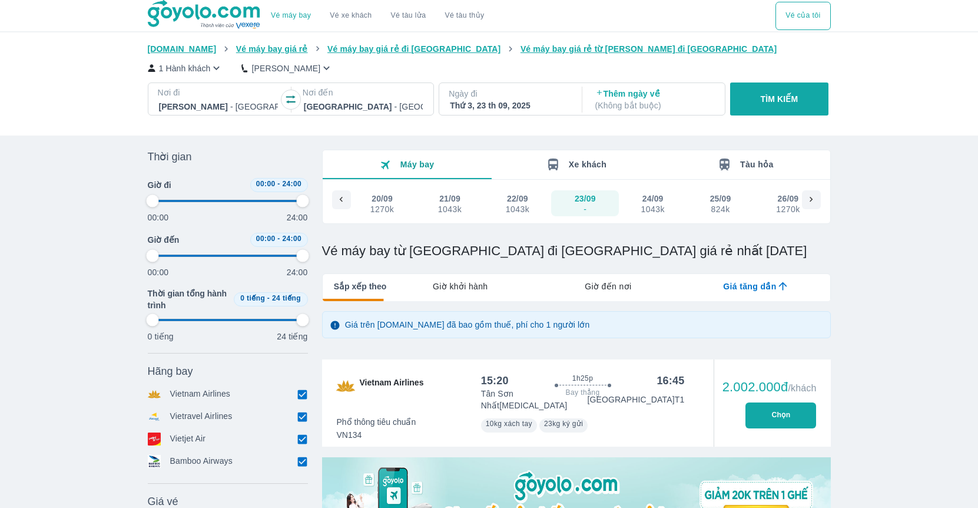
type input "97.9166666666667"
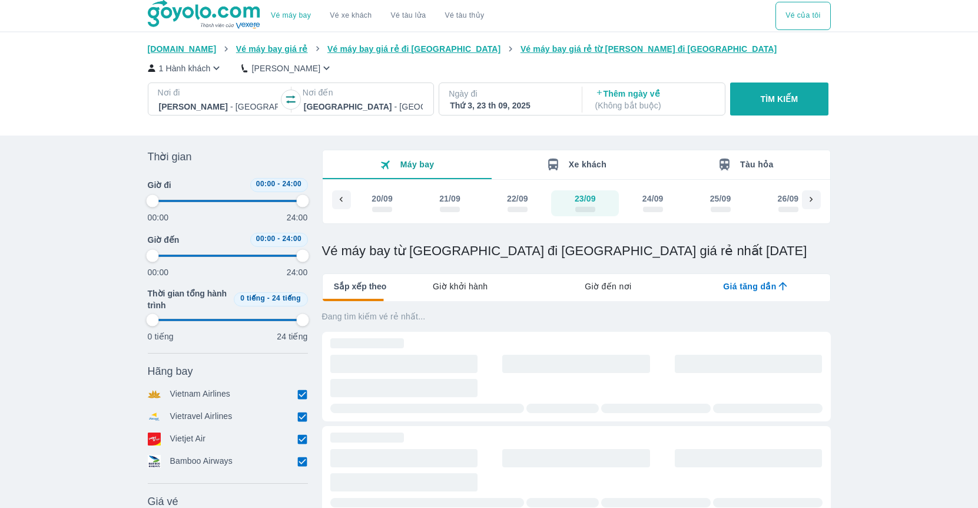
type input "97.9166666666667"
click at [71, 260] on div "Vé máy bay Vé xe khách Vé tàu lửa Vé tàu thủy Vé của tôi Goyolo.com Vé máy bay …" at bounding box center [489, 415] width 978 height 830
type input "97.9166666666667"
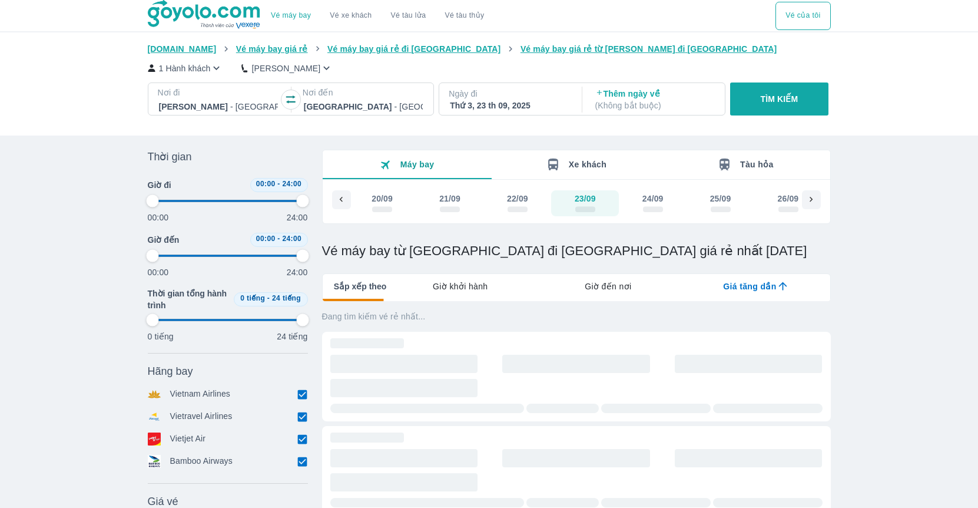
type input "97.9166666666667"
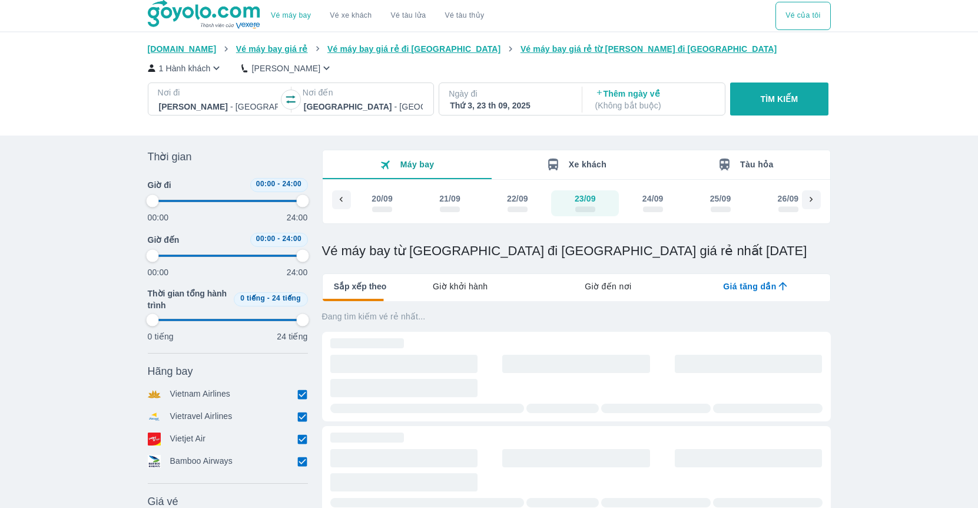
type input "97.9166666666667"
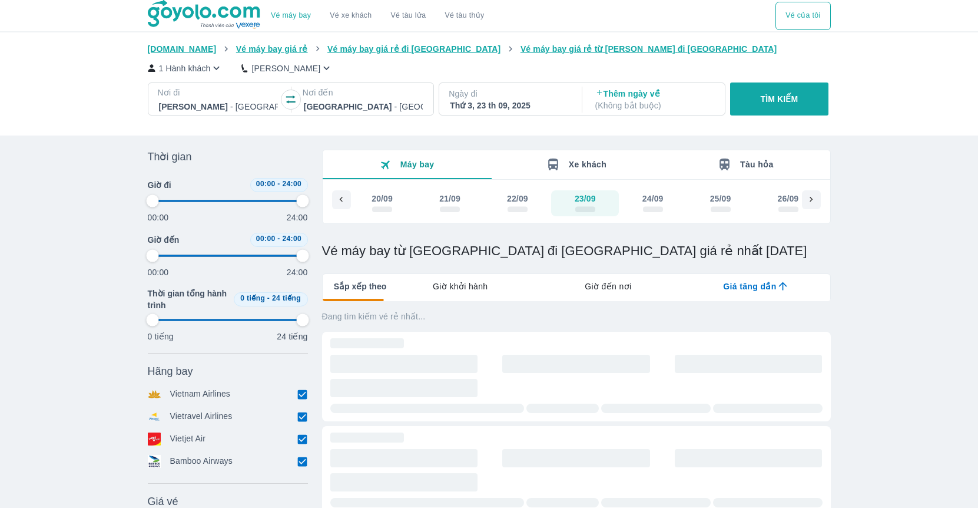
type input "97.9166666666667"
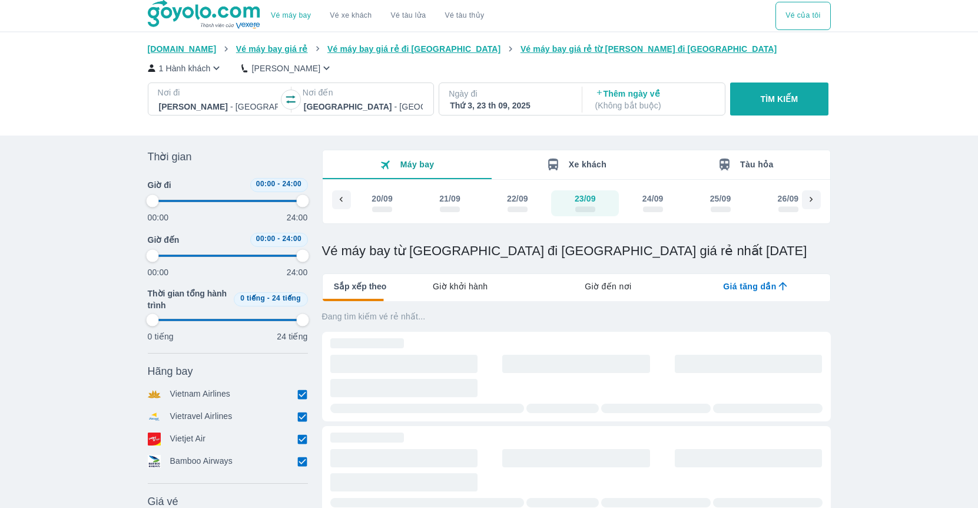
type input "97.9166666666667"
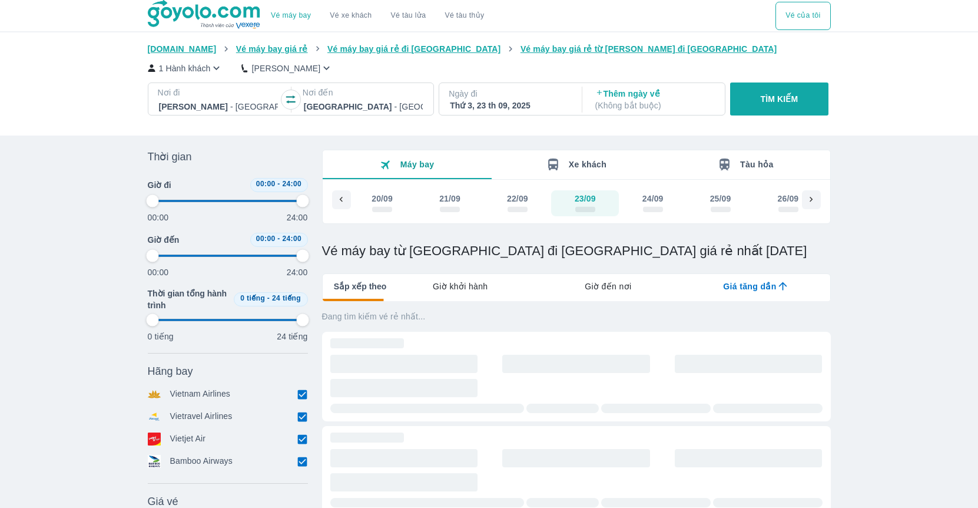
type input "97.9166666666667"
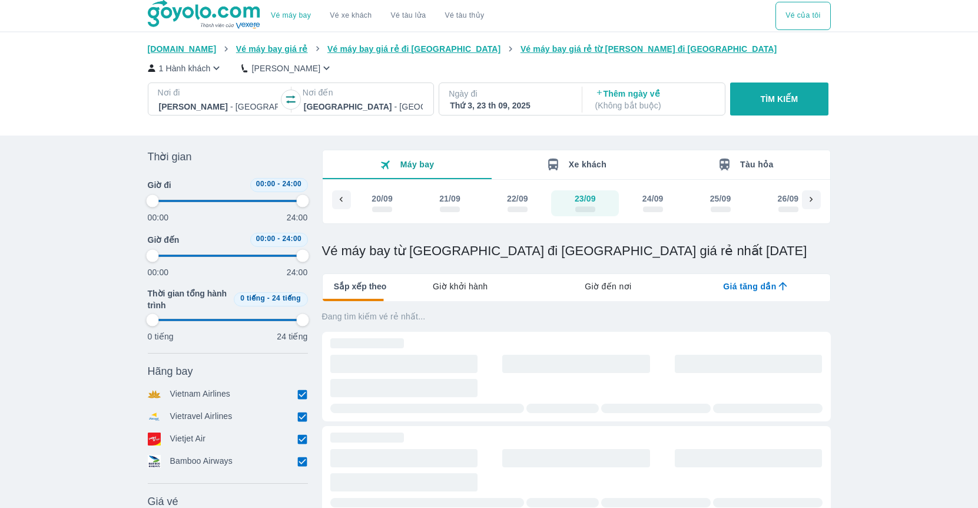
type input "97.9166666666667"
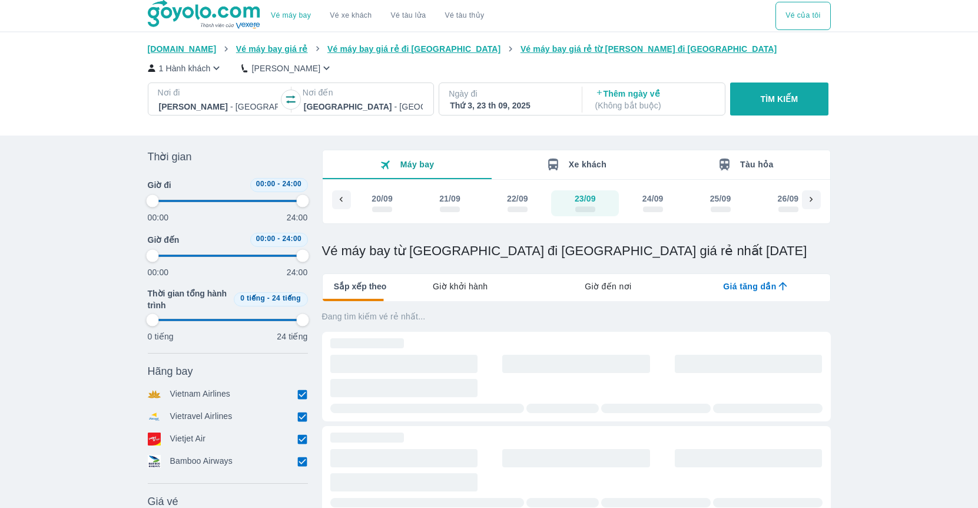
type input "97.9166666666667"
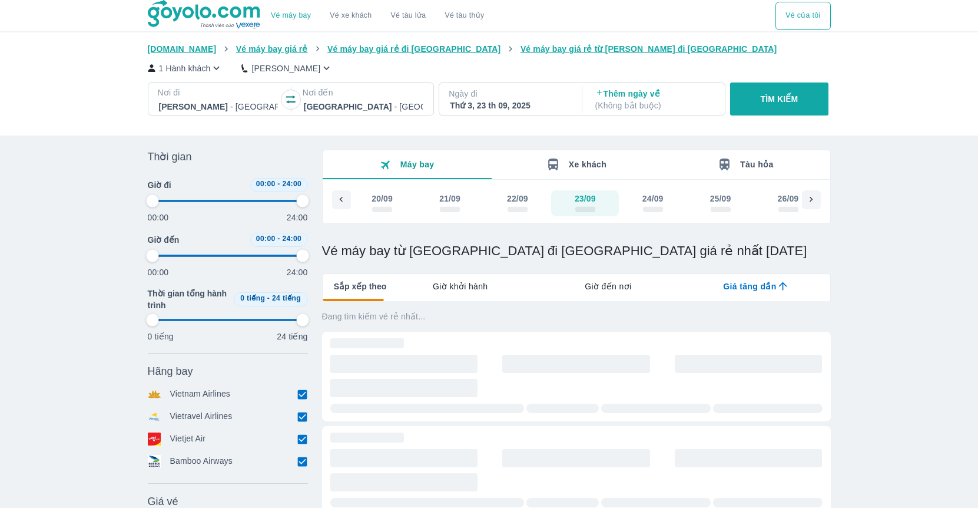
type input "97.9166666666667"
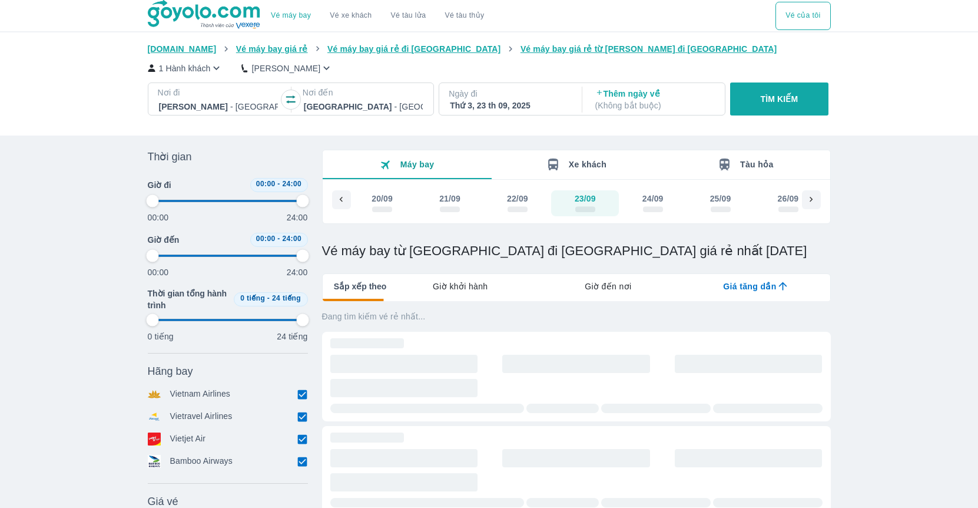
type input "97.9166666666667"
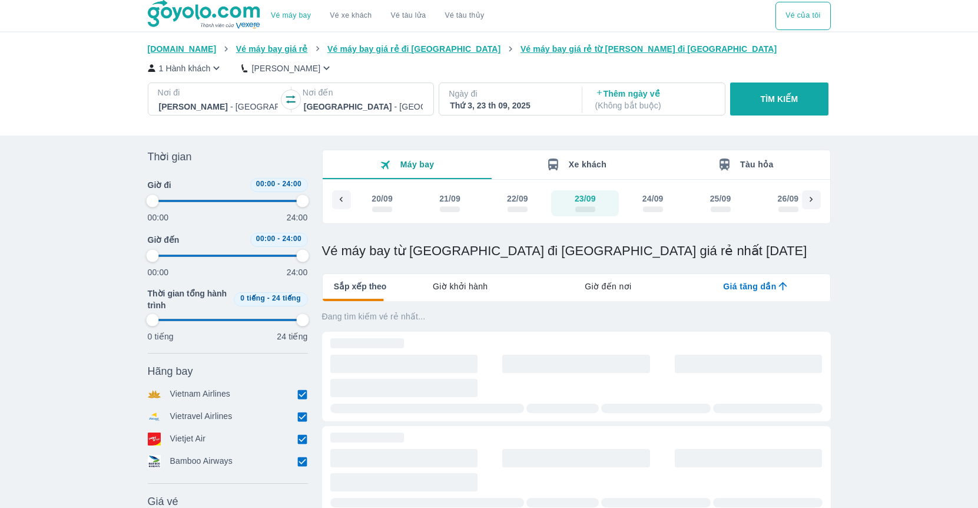
type input "97.9166666666667"
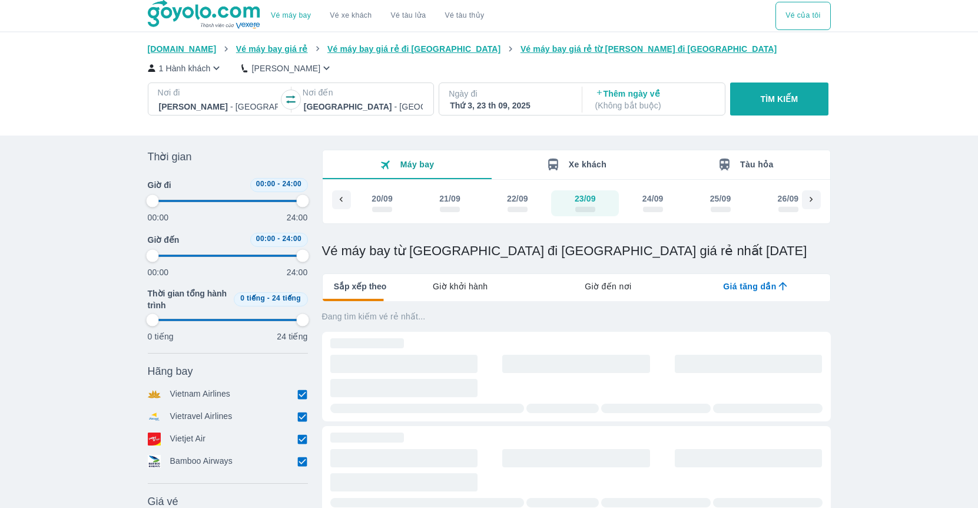
type input "97.9166666666667"
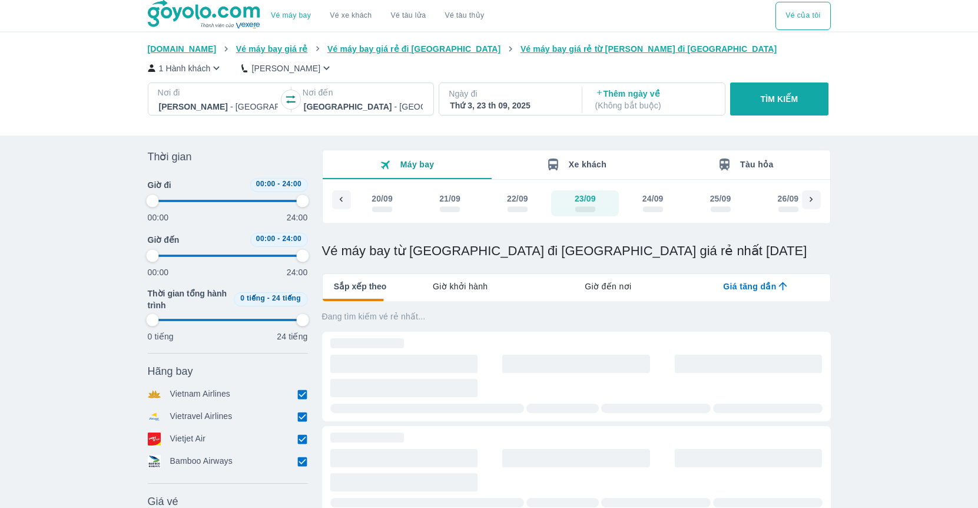
type input "97.9166666666667"
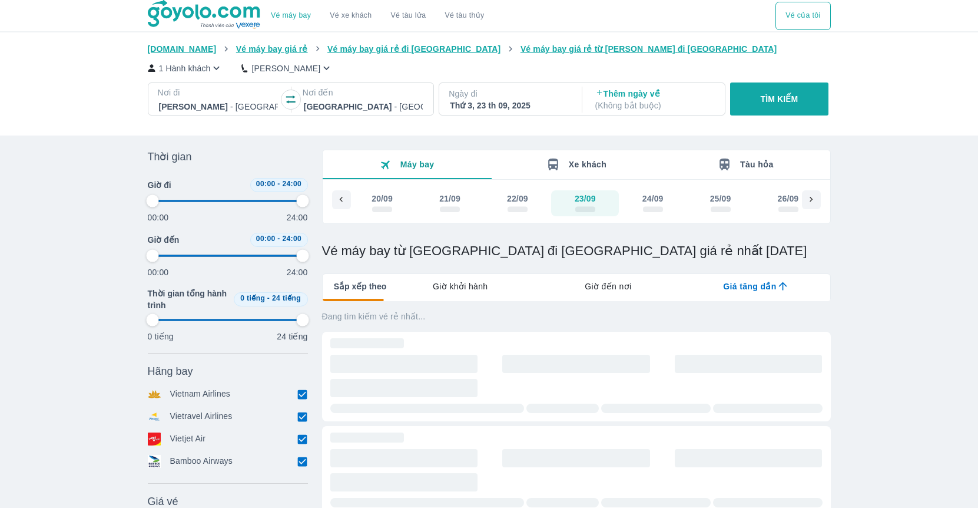
type input "97.9166666666667"
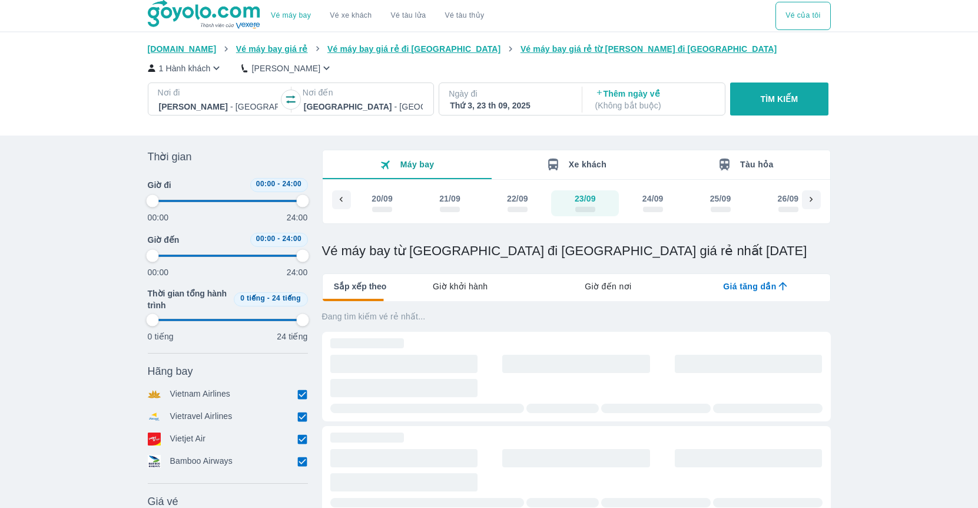
type input "97.9166666666667"
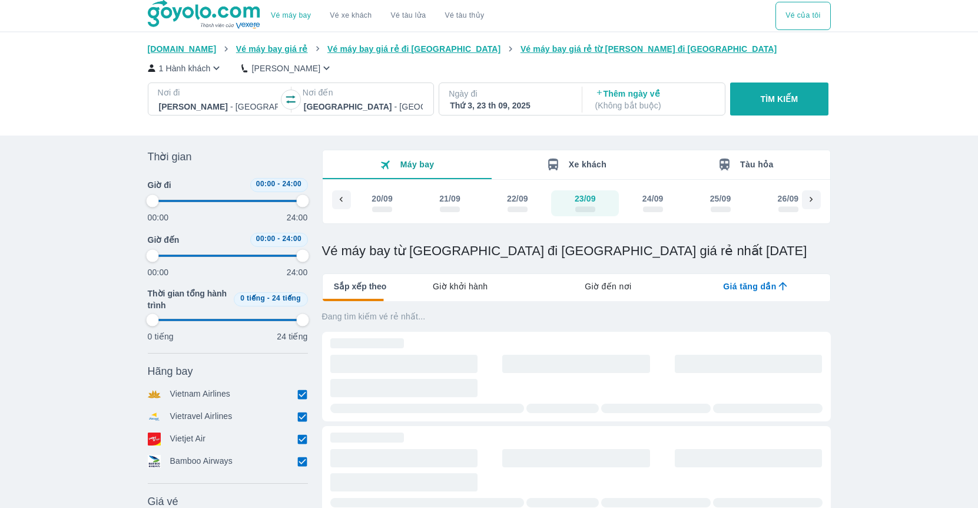
type input "97.9166666666667"
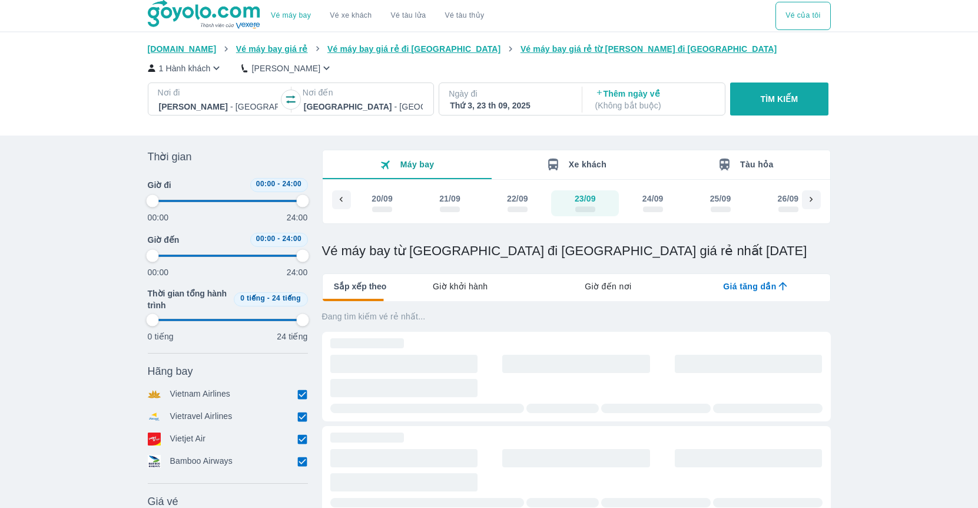
type input "97.9166666666667"
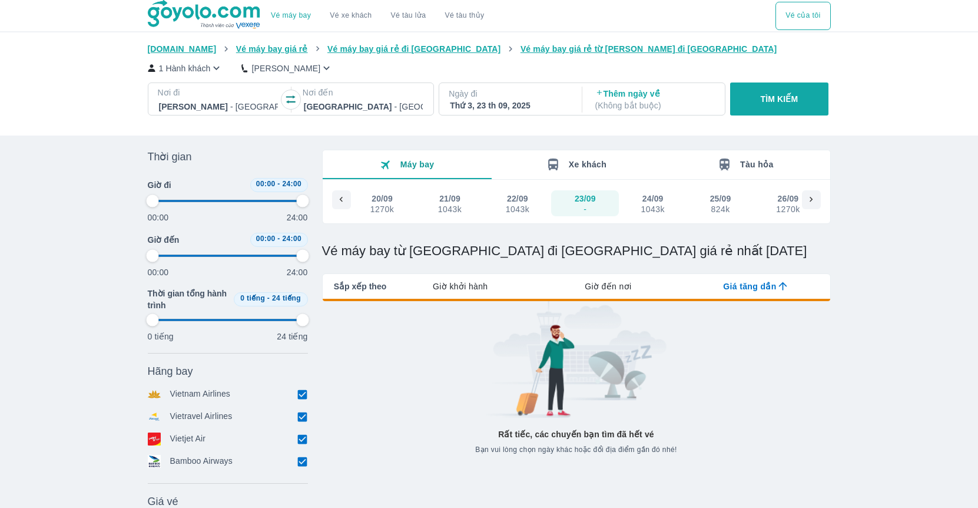
type input "97.9166666666667"
click at [794, 87] on button "TÌM KIẾM" at bounding box center [779, 98] width 98 height 33
type input "97.9166666666667"
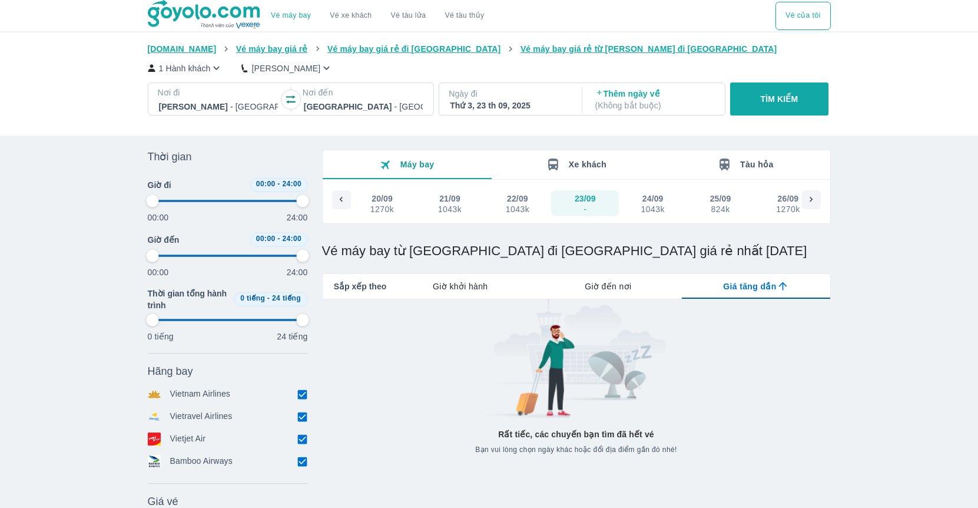
type input "97.9166666666667"
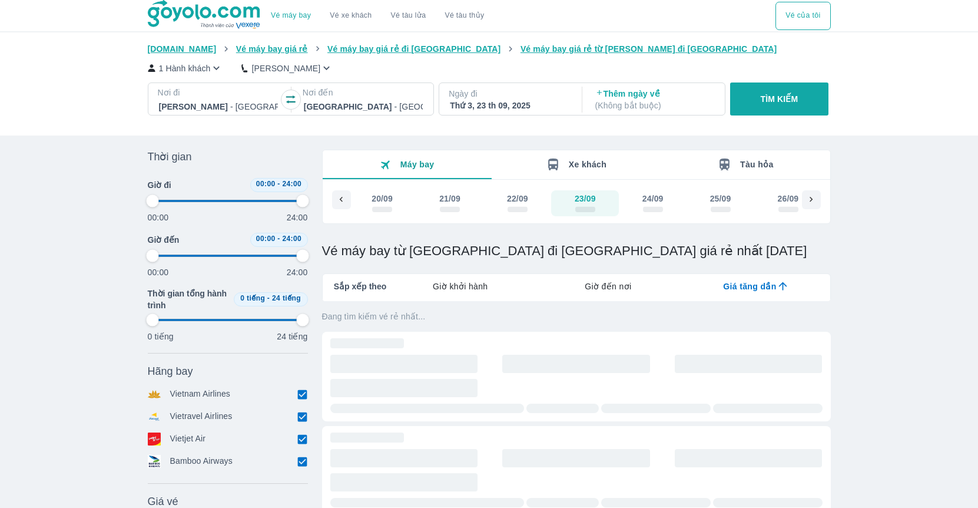
type input "97.9166666666667"
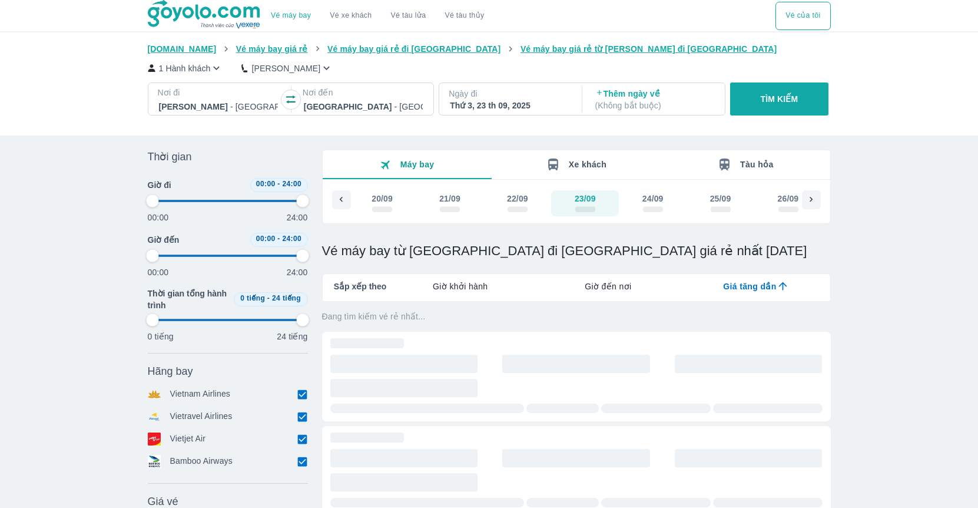
type input "97.9166666666667"
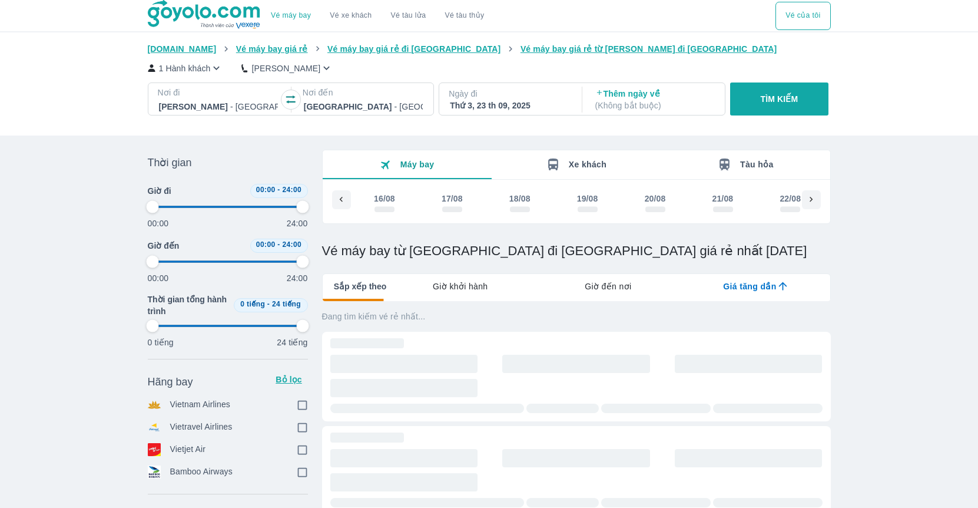
type input "97.9166666666667"
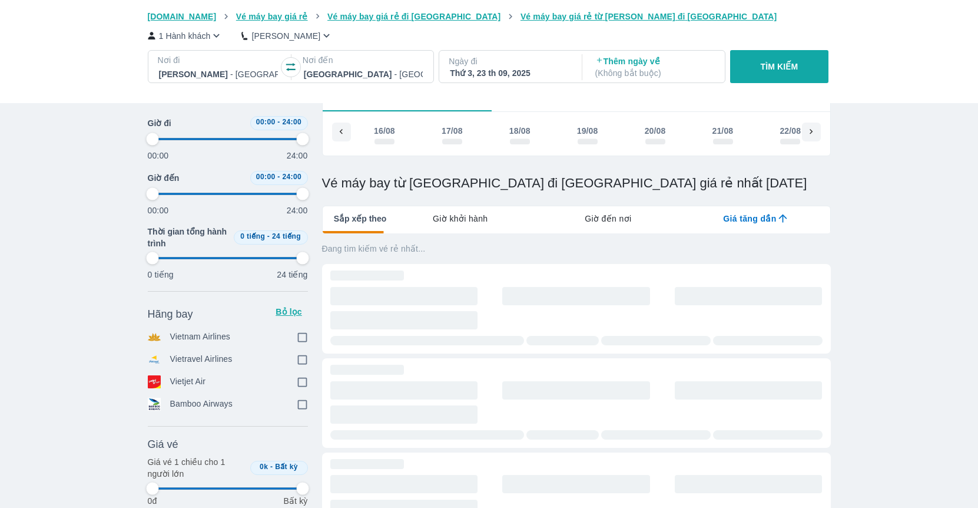
scroll to position [0, 2371]
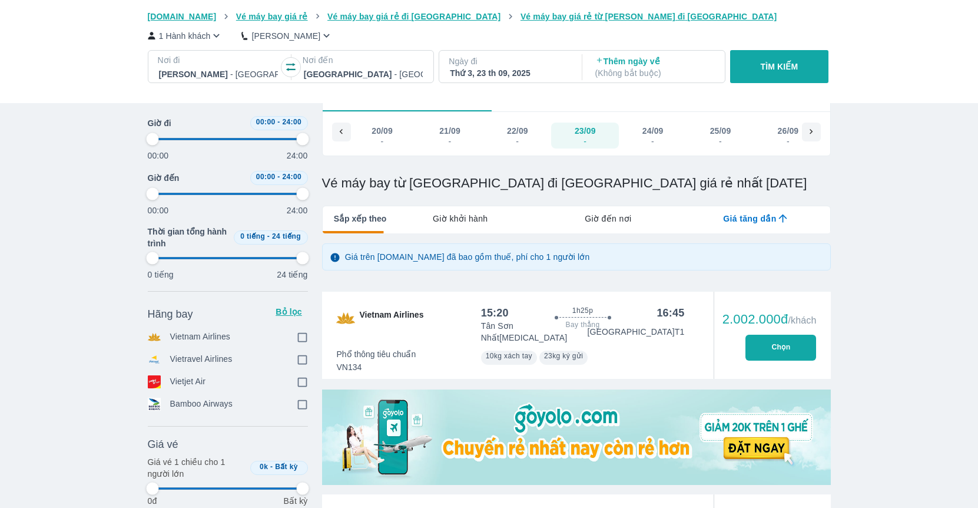
type input "97.9166666666667"
checkbox input "true"
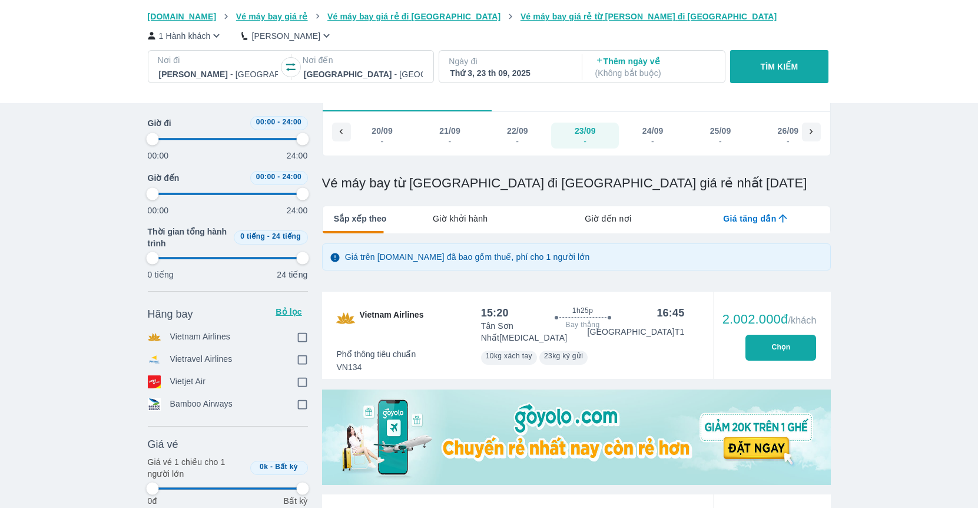
checkbox input "true"
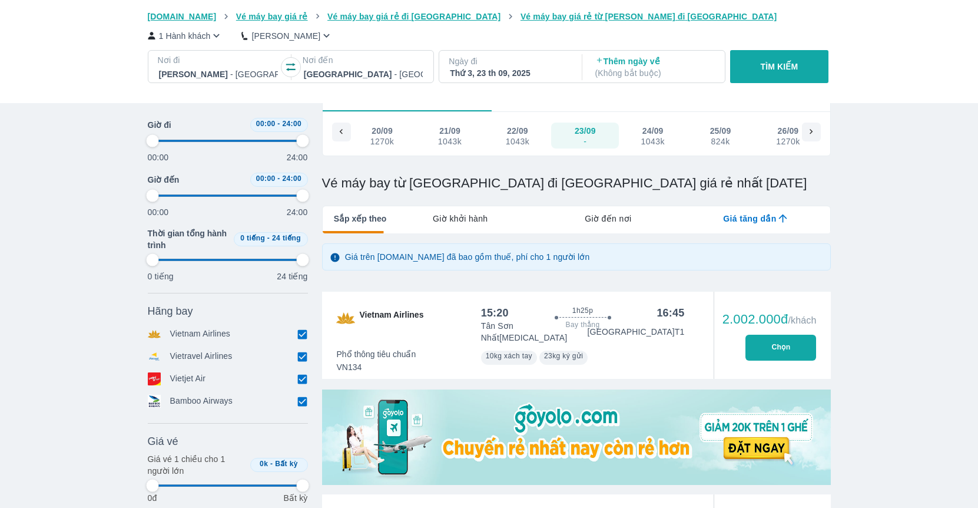
type input "97.9166666666667"
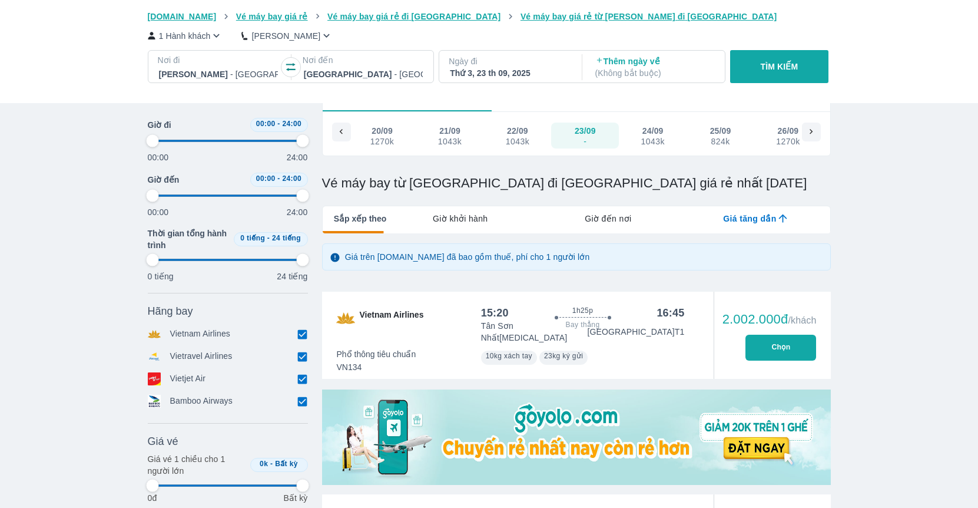
type input "97.9166666666667"
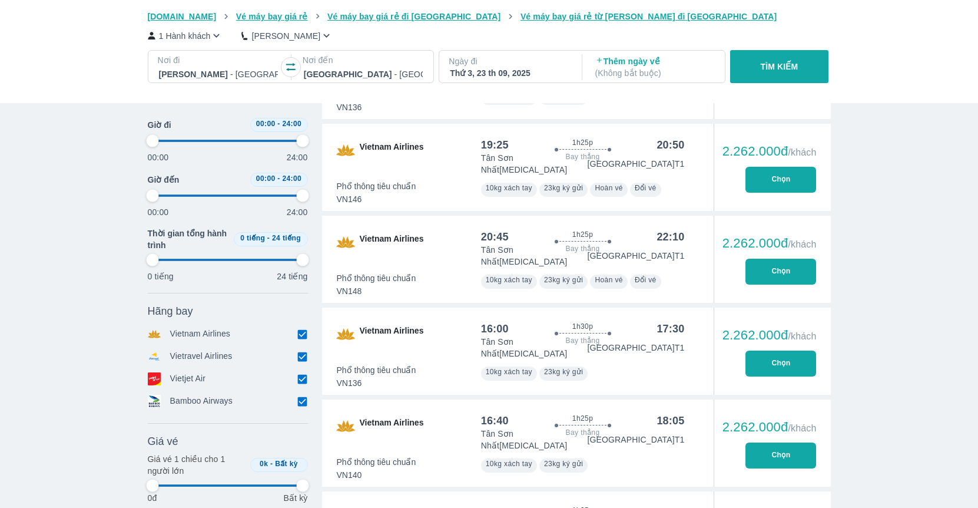
type input "97.9166666666667"
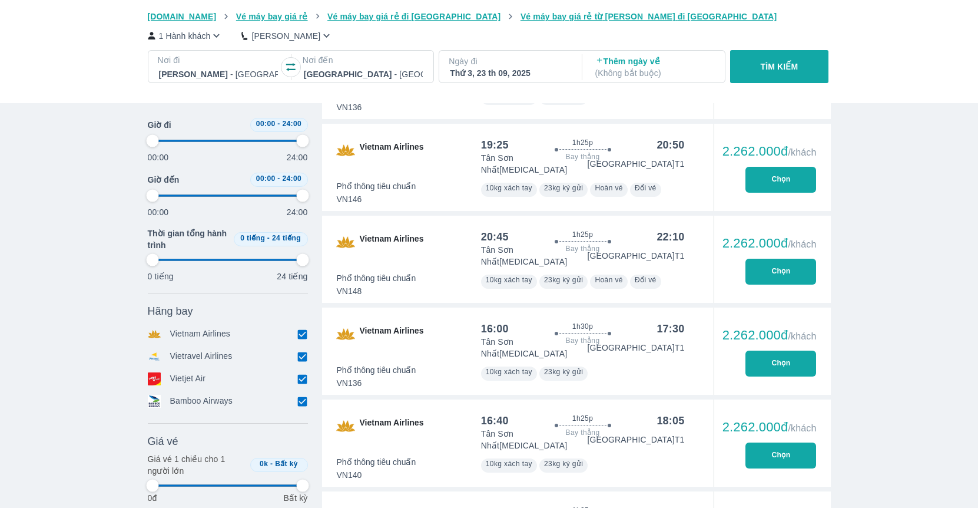
type input "97.9166666666667"
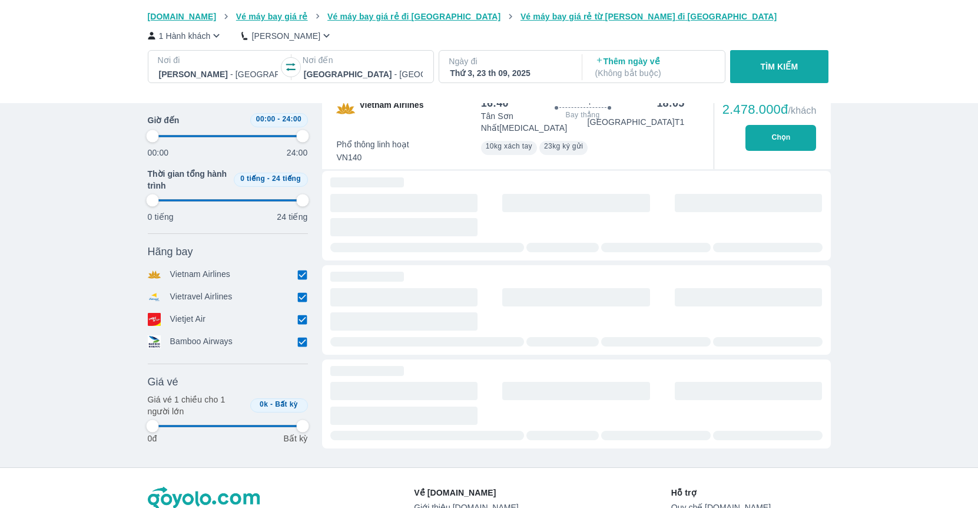
type input "97.9166666666667"
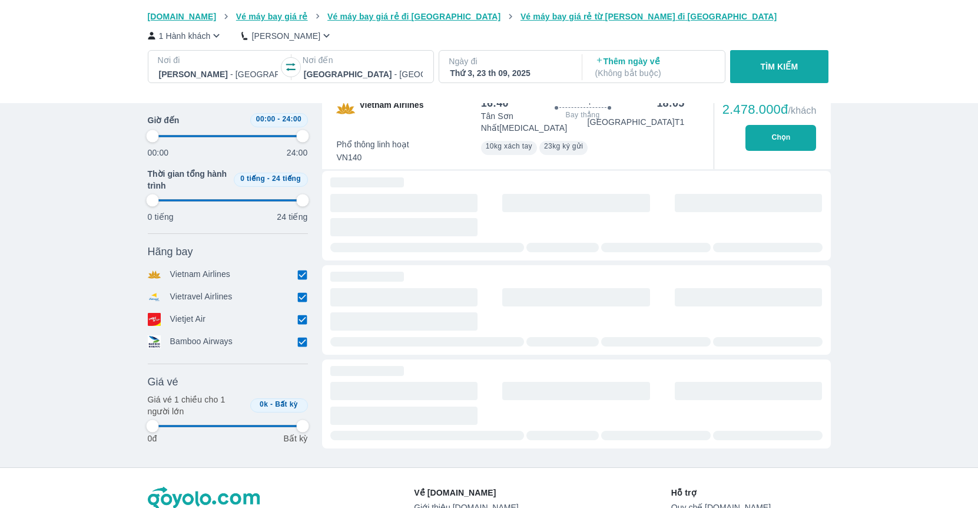
type input "97.9166666666667"
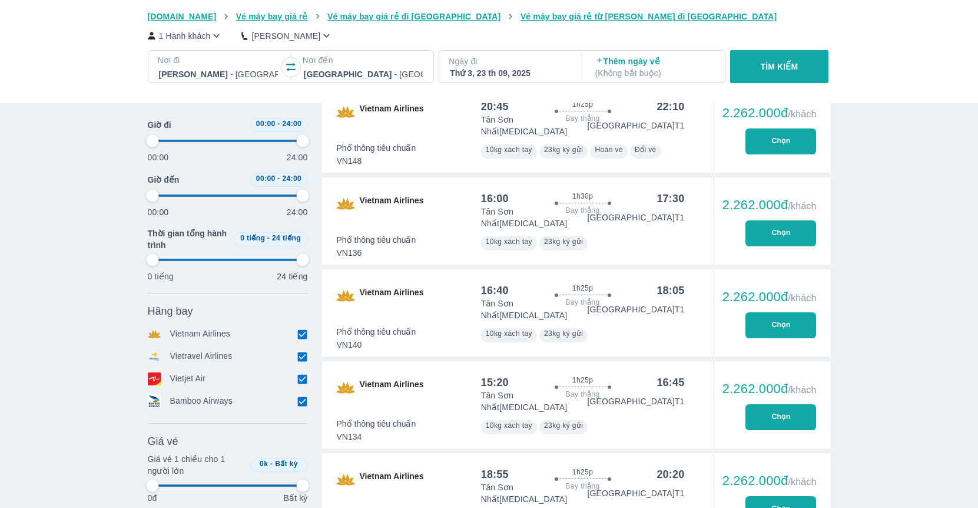
scroll to position [625, 0]
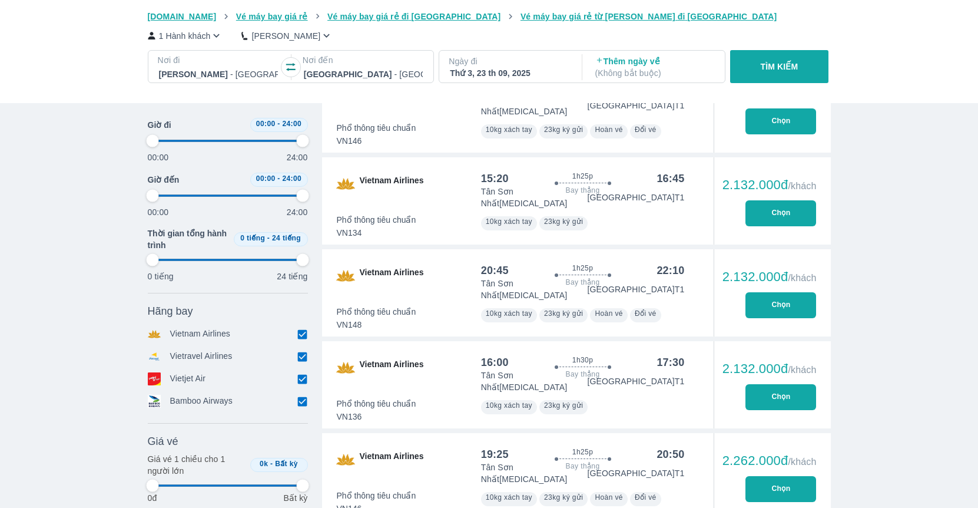
type input "97.9166666666667"
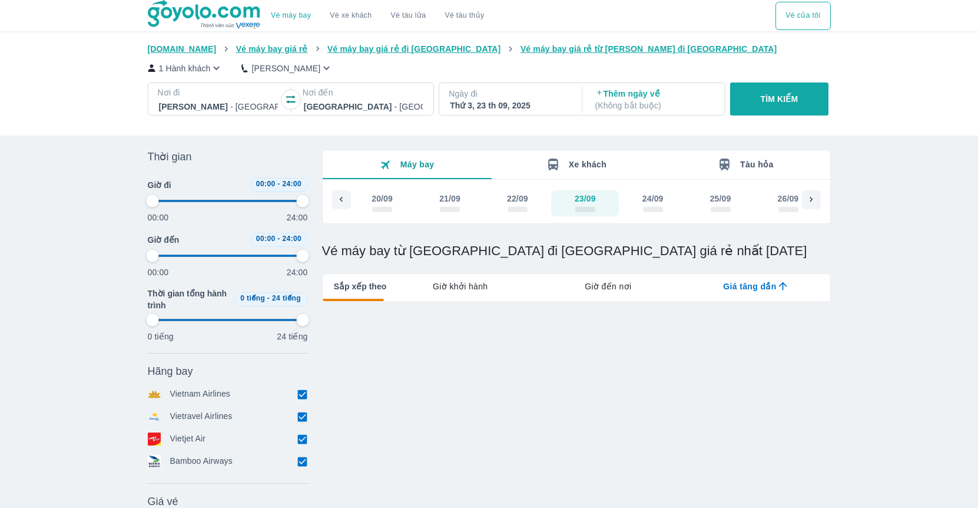
type input "97.9166666666667"
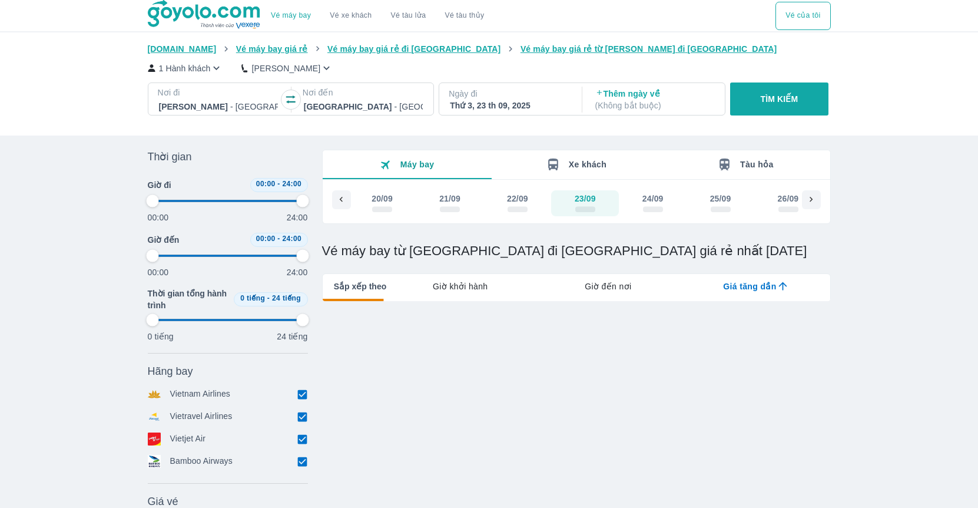
type input "97.9166666666667"
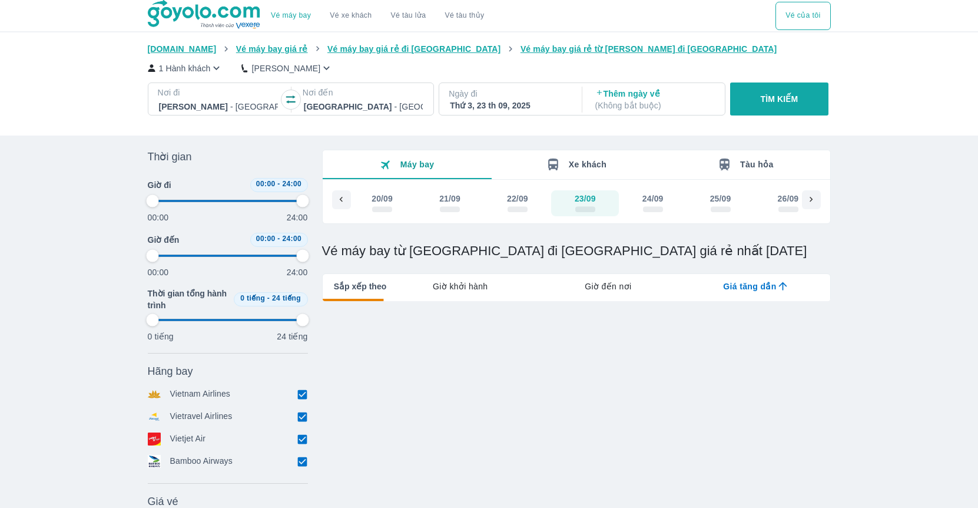
type input "97.9166666666667"
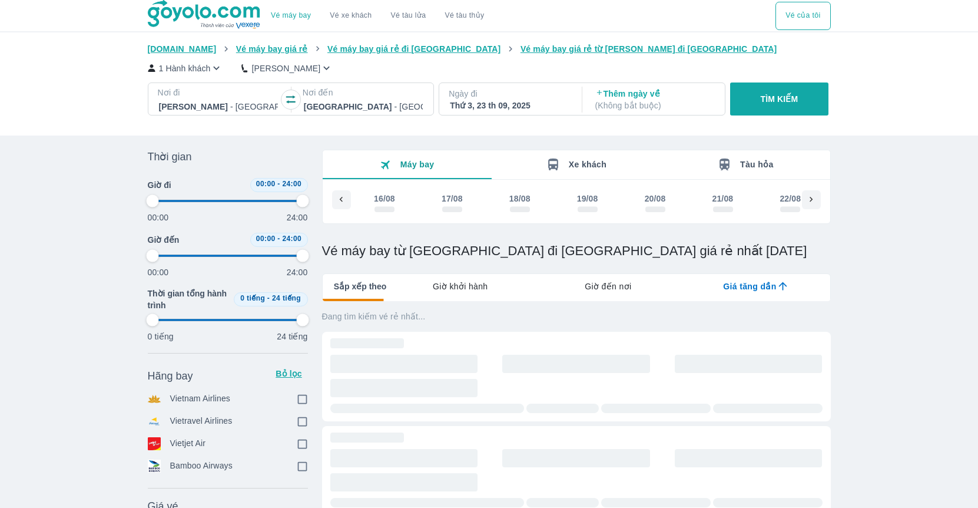
scroll to position [0, 2371]
type input "97.9166666666667"
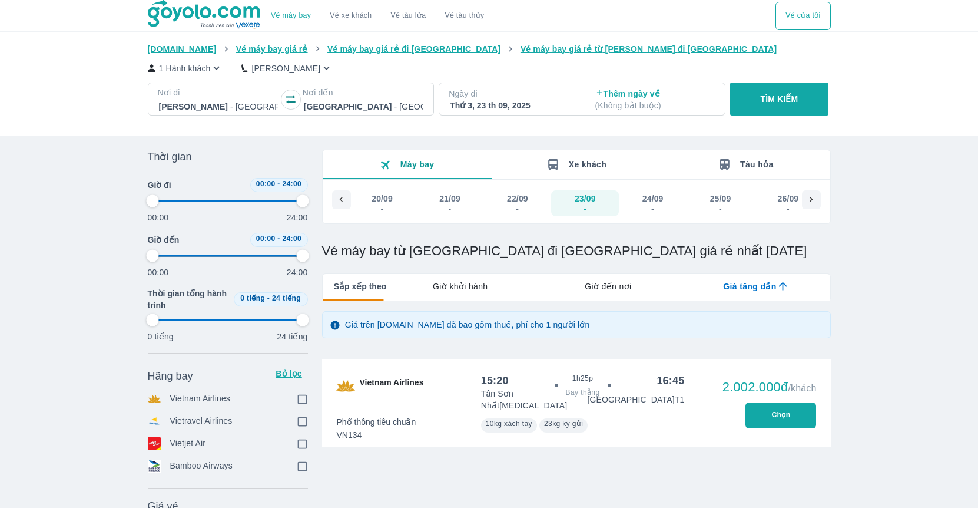
type input "97.9166666666667"
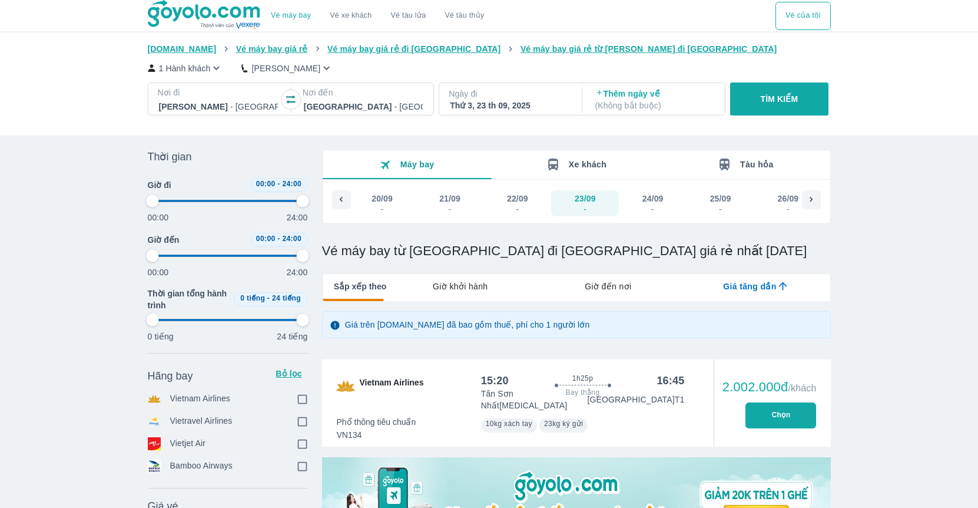
type input "97.9166666666667"
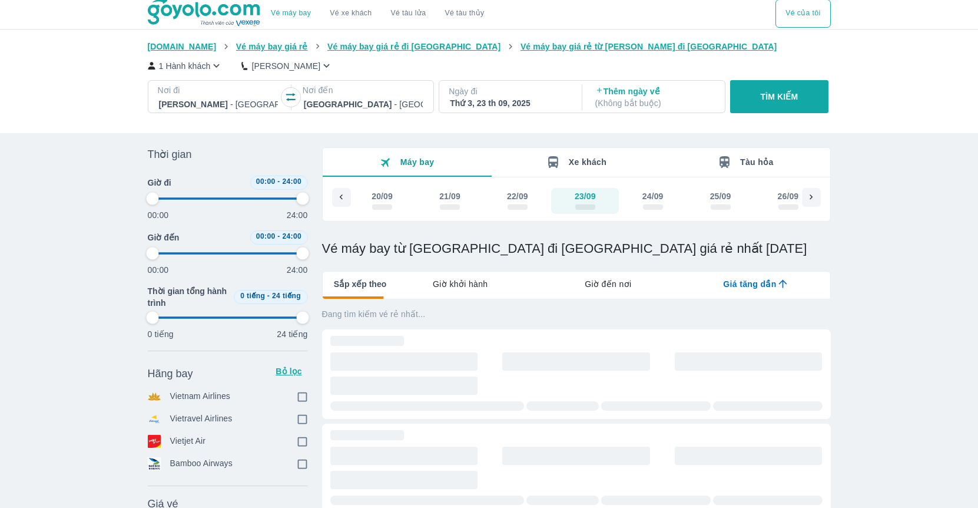
scroll to position [0, 0]
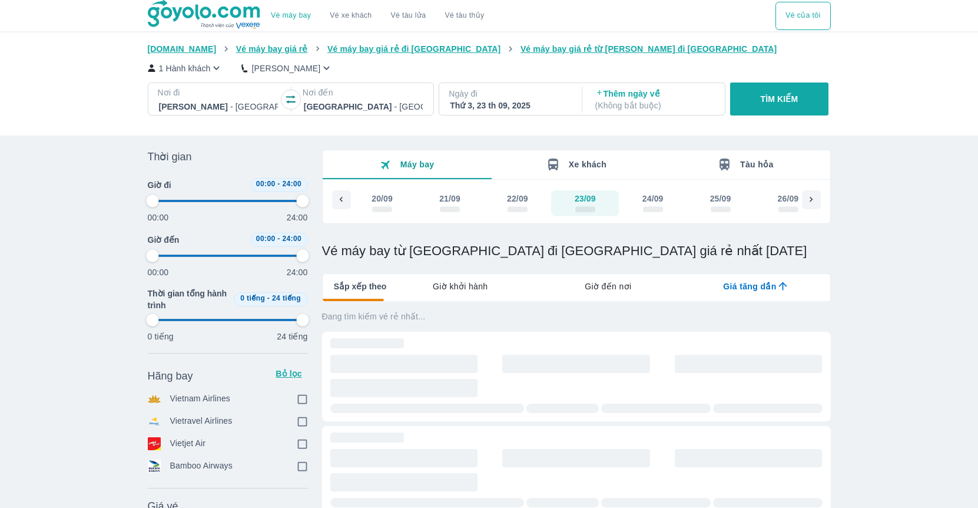
click at [516, 204] on div "scrollable day and price" at bounding box center [518, 208] width 20 height 9
type input "97.9166666666667"
checkbox input "true"
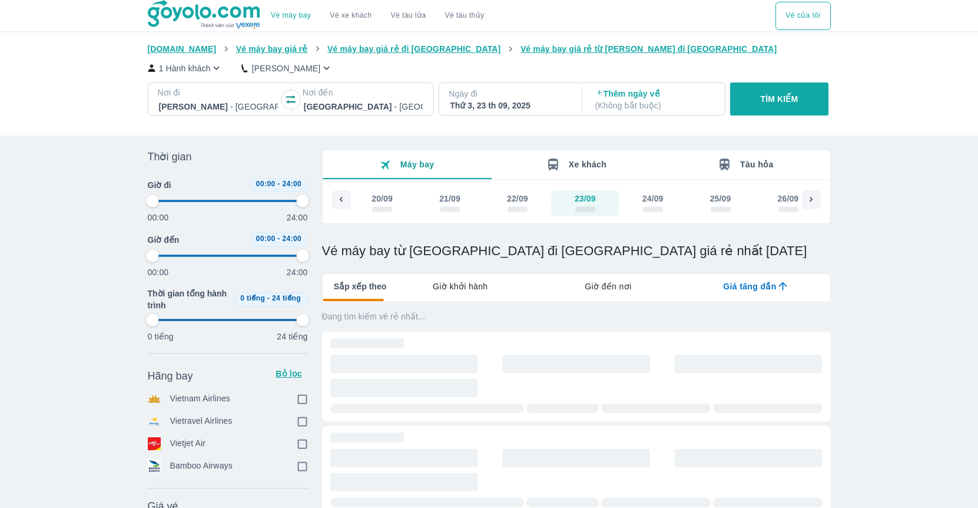
checkbox input "true"
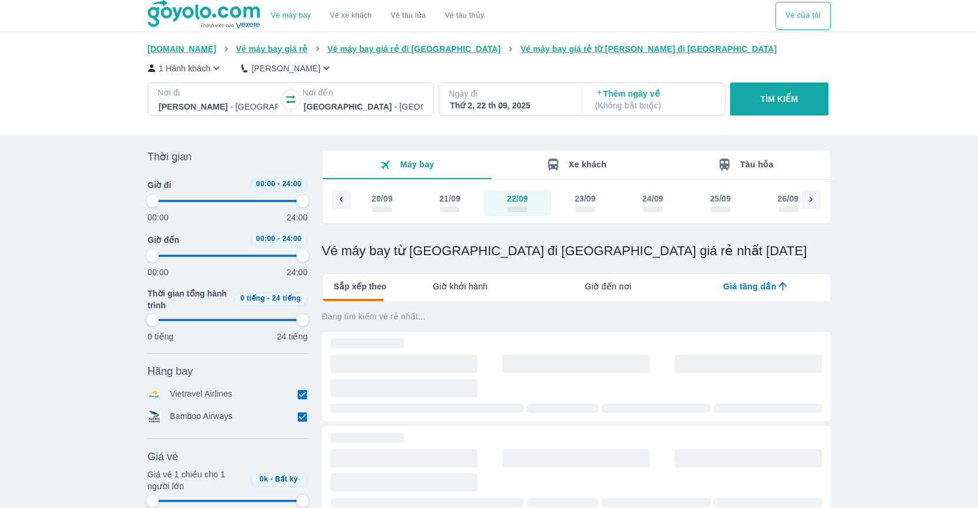
type input "97.9166666666667"
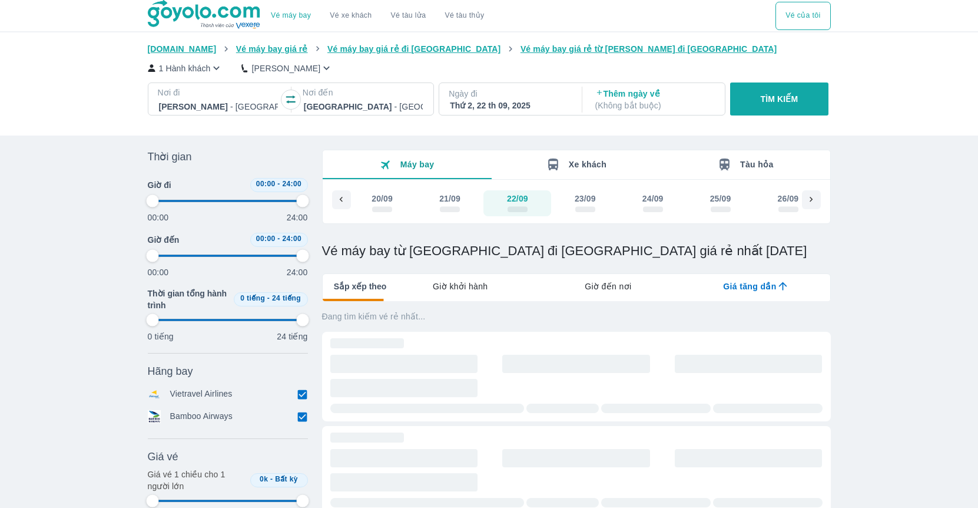
type input "97.9166666666667"
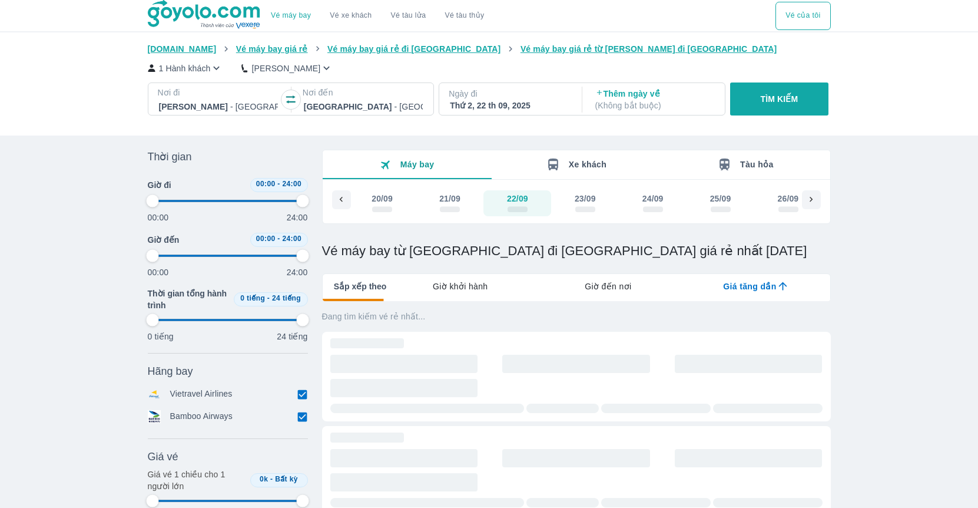
type input "97.9166666666667"
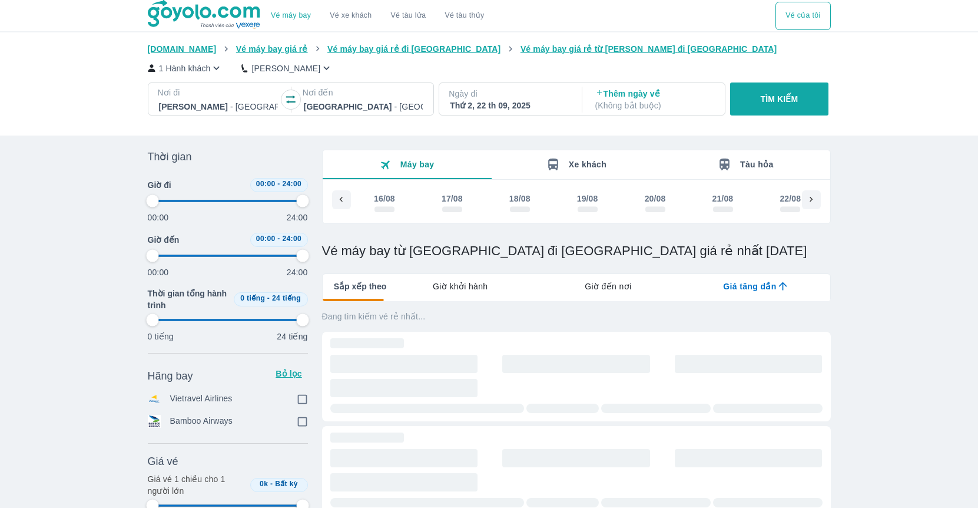
scroll to position [0, 2298]
type input "97.9166666666667"
checkbox input "true"
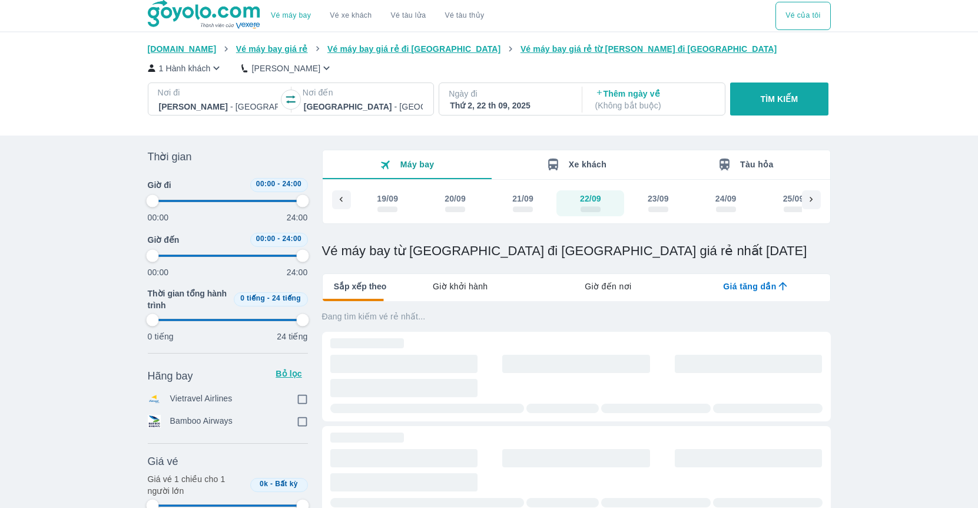
checkbox input "true"
type input "97.9166666666667"
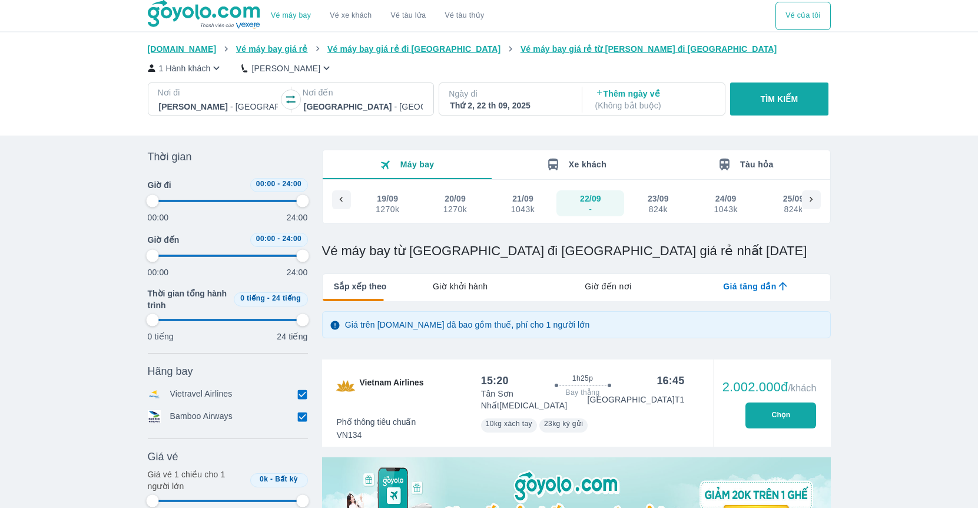
type input "97.9166666666667"
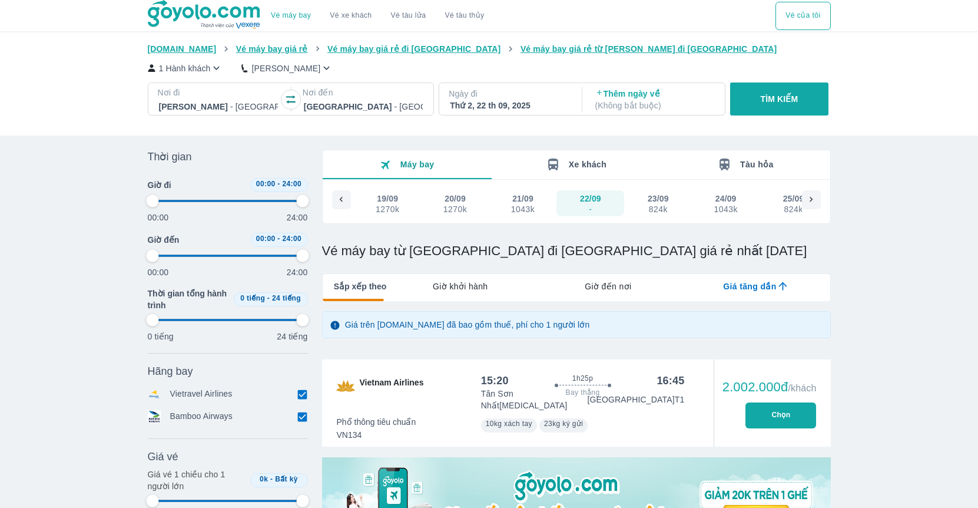
type input "97.9166666666667"
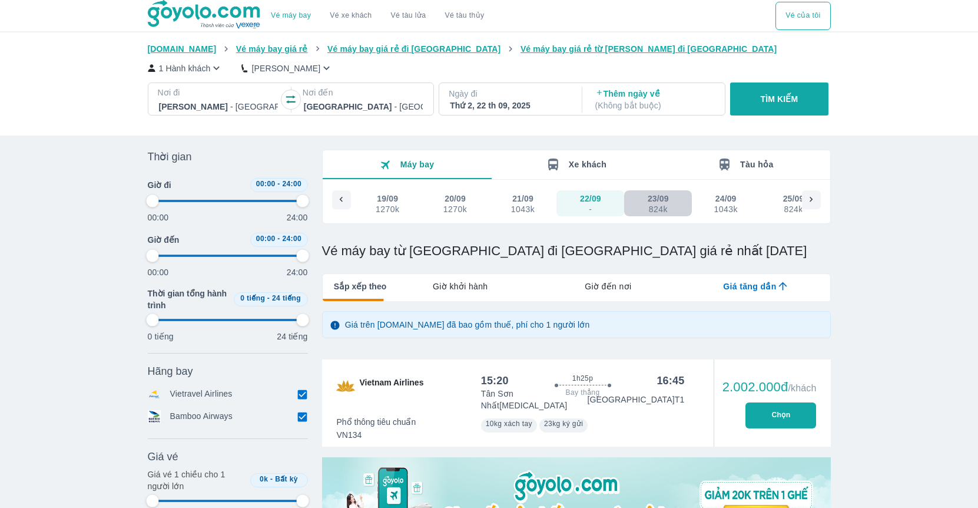
type input "97.9166666666667"
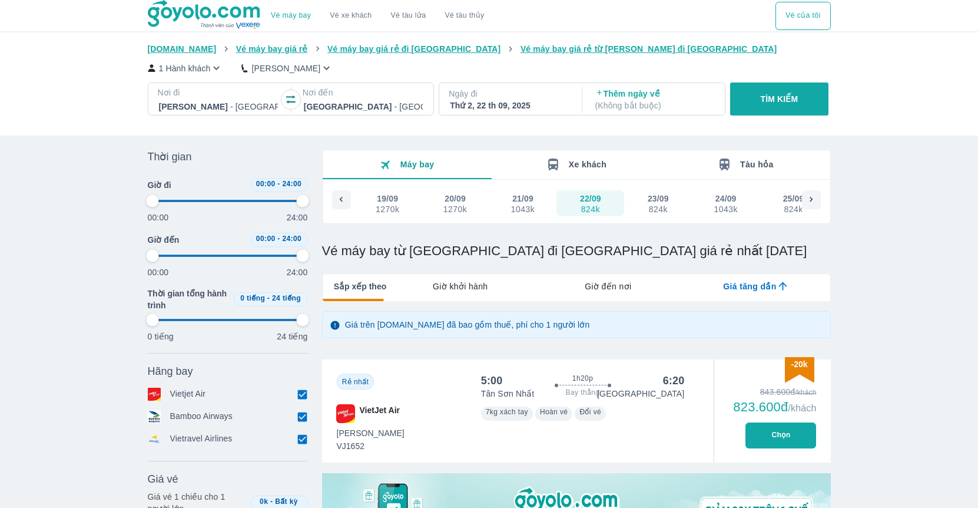
type input "97.9166666666667"
click at [660, 203] on div "23/09" at bounding box center [658, 199] width 21 height 12
type input "97.9166666666667"
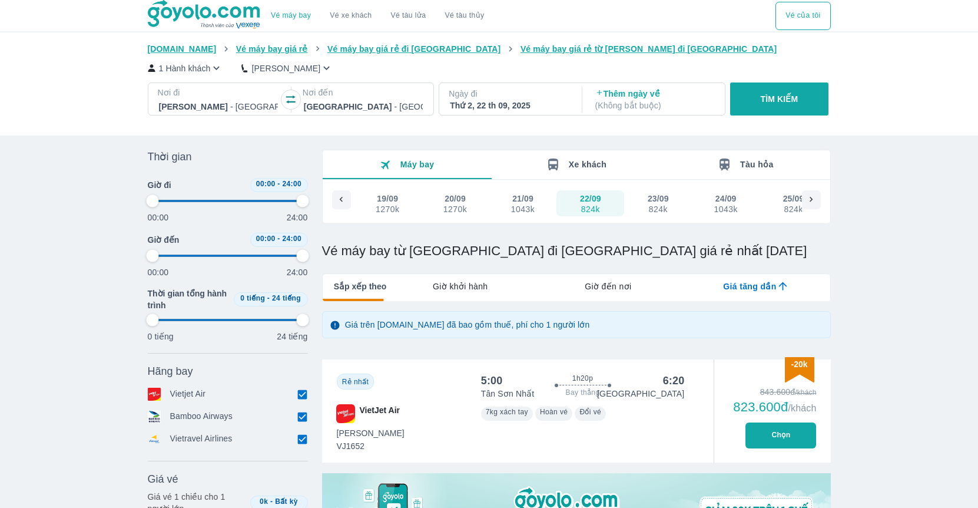
type input "97.9166666666667"
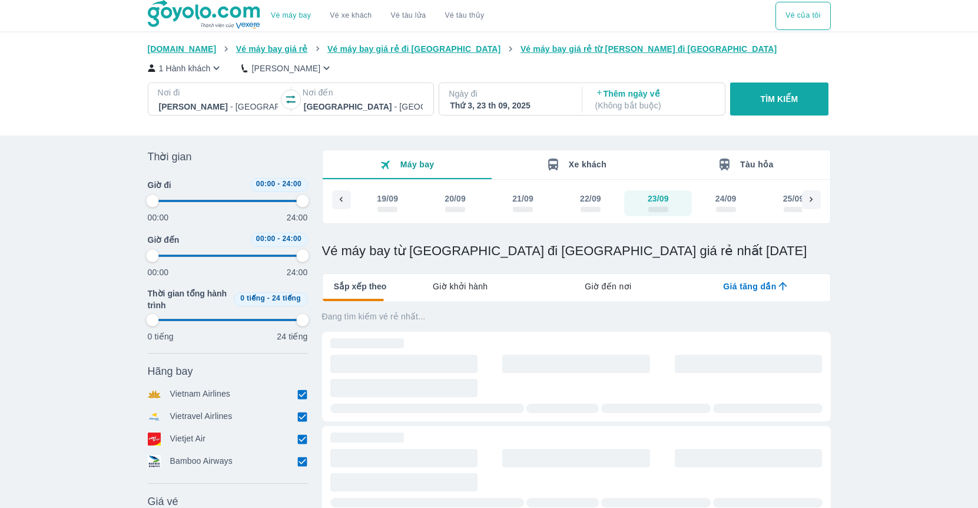
type input "97.9166666666667"
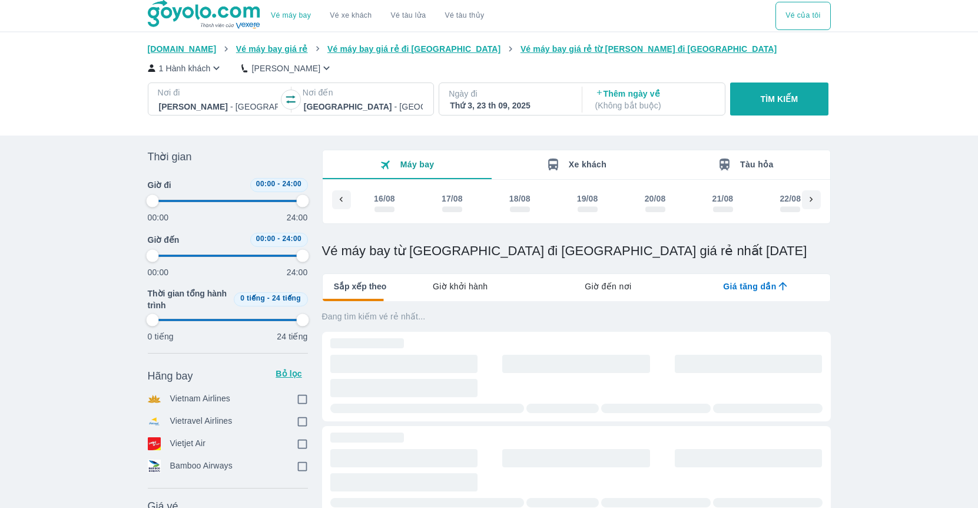
type input "97.9166666666667"
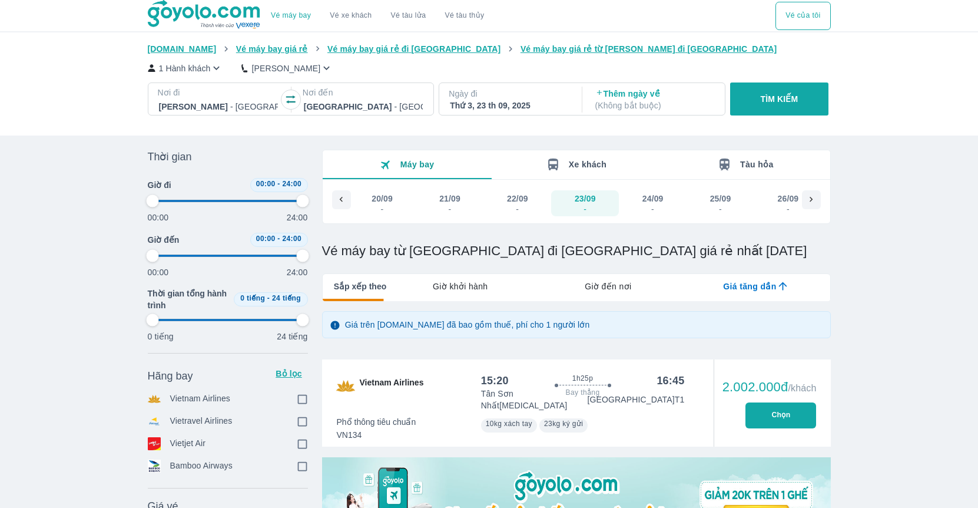
type input "97.9166666666667"
checkbox input "true"
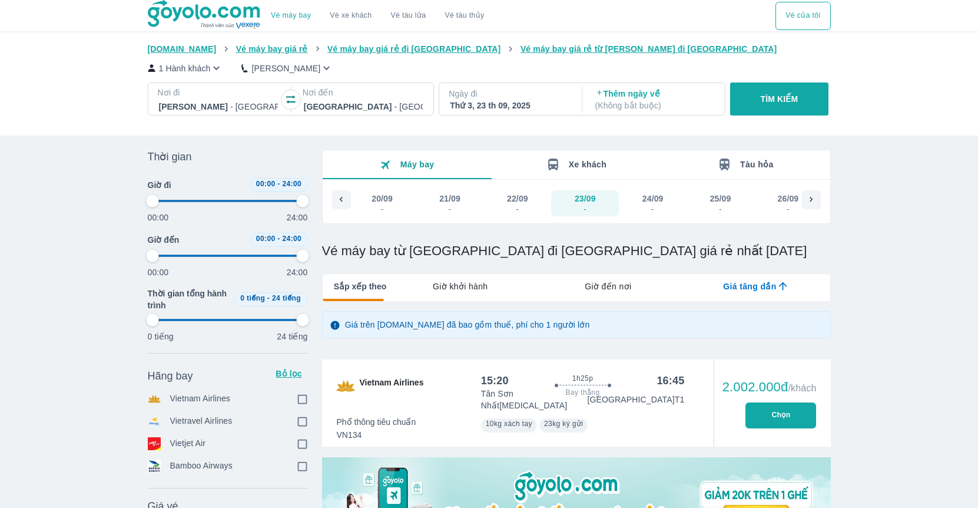
checkbox input "true"
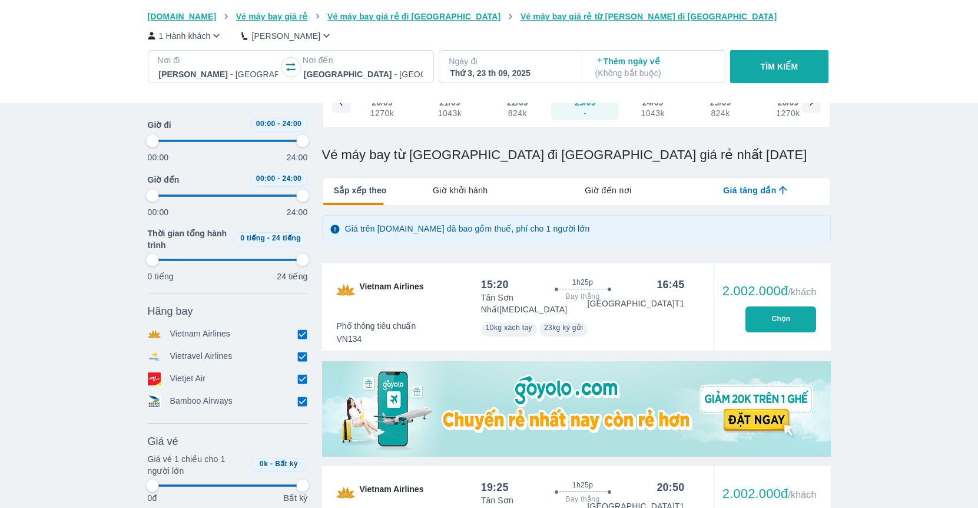
type input "97.9166666666667"
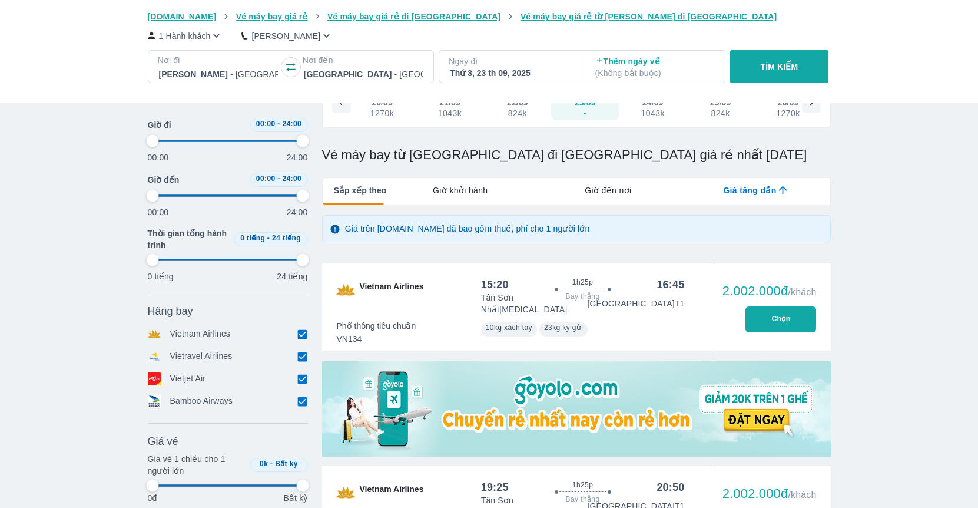
type input "97.9166666666667"
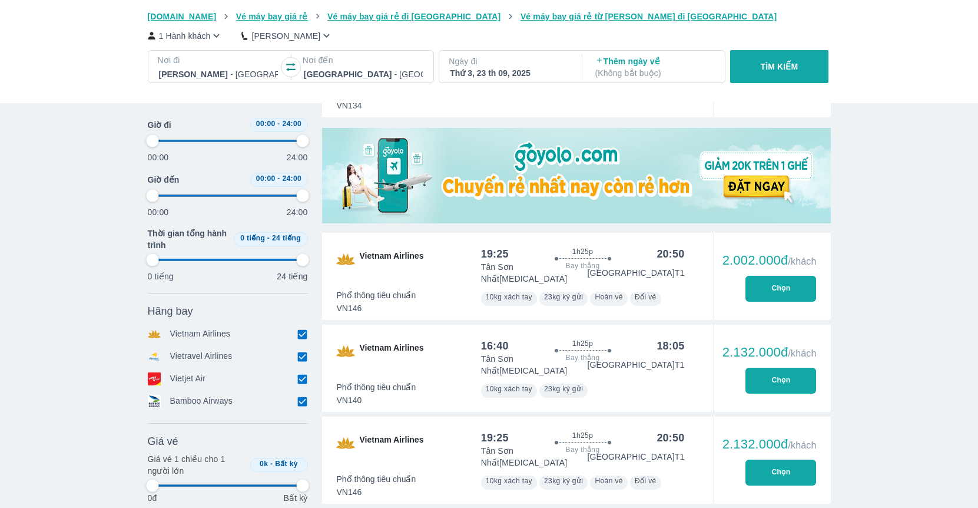
type input "97.9166666666667"
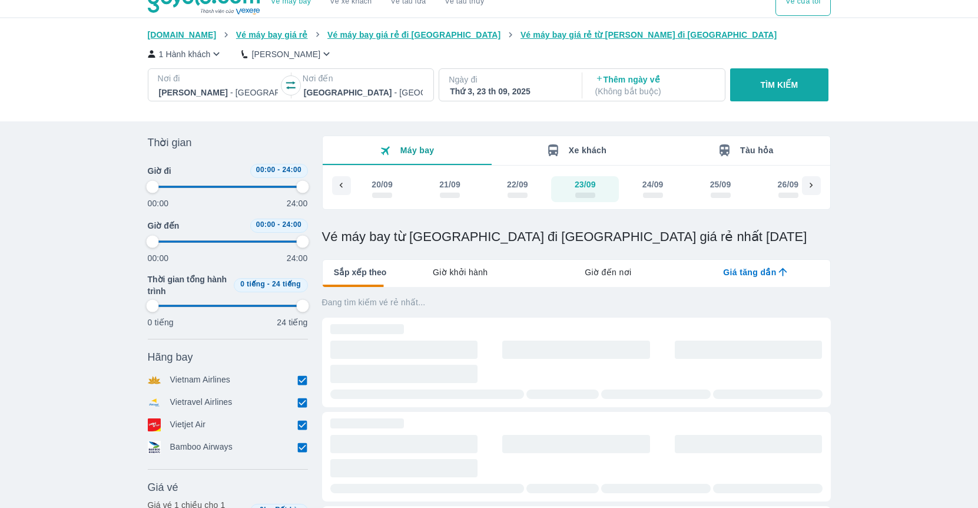
scroll to position [0, 0]
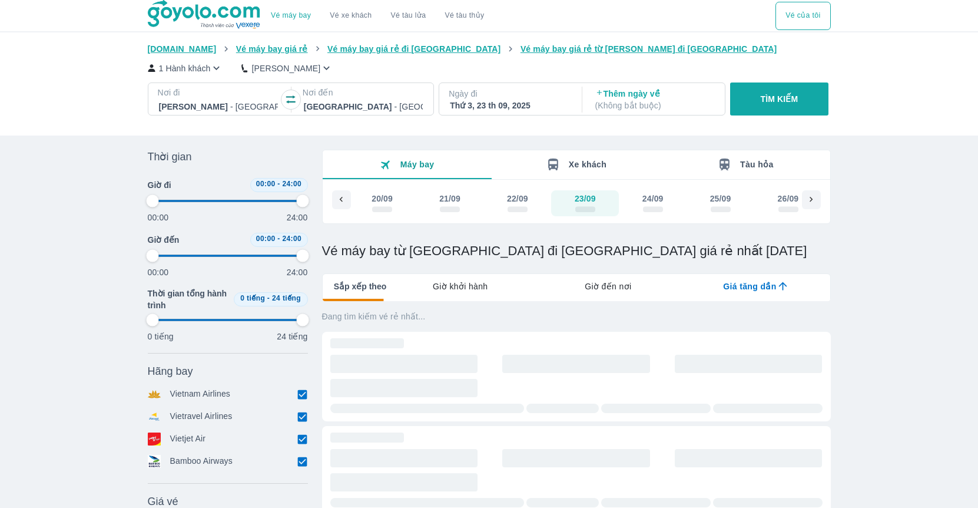
type input "97.9166666666667"
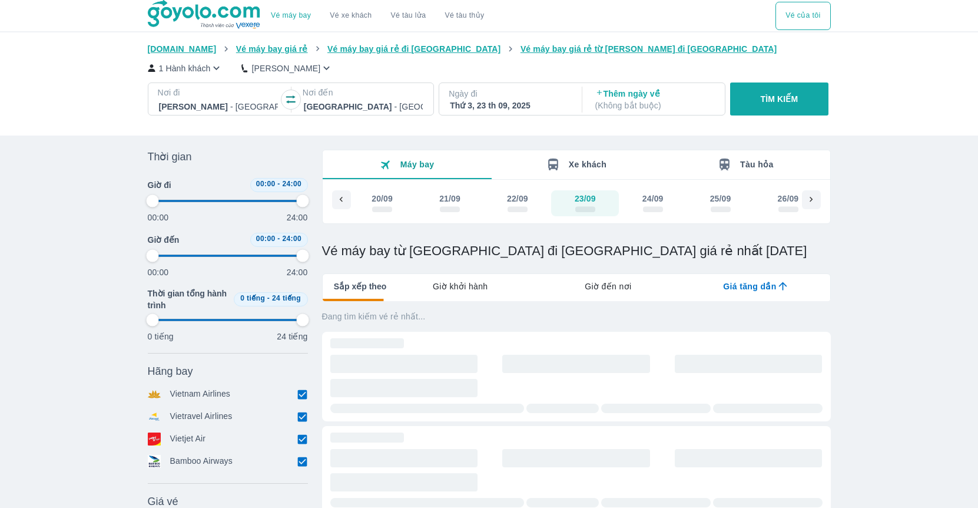
type input "97.9166666666667"
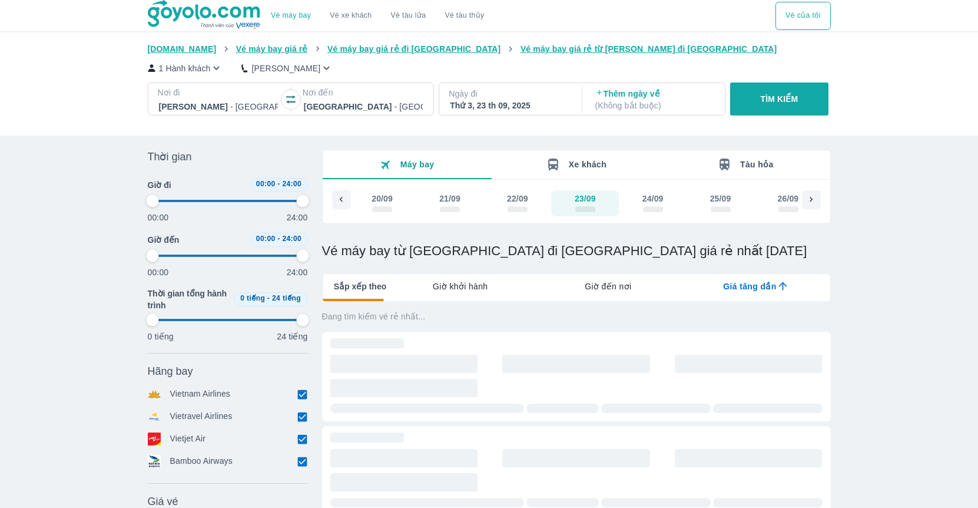
type input "97.9166666666667"
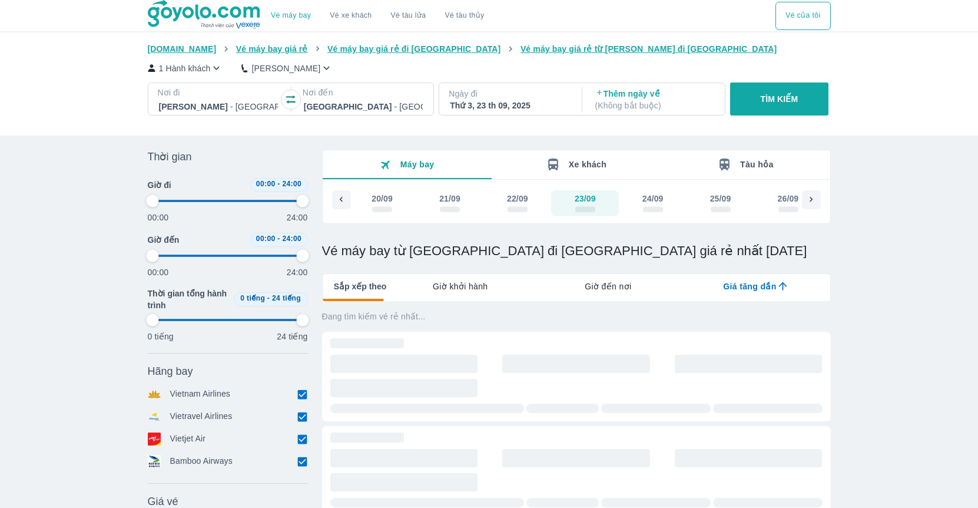
type input "97.9166666666667"
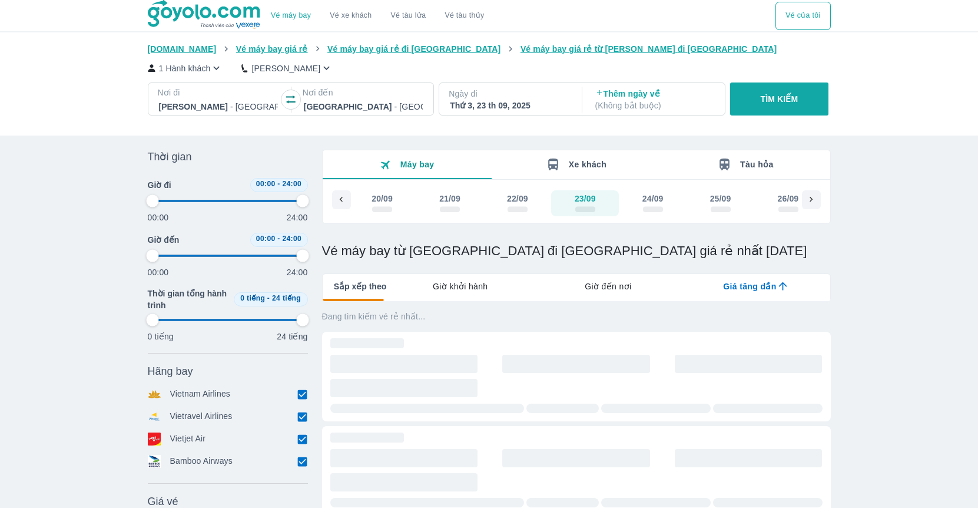
type input "97.9166666666667"
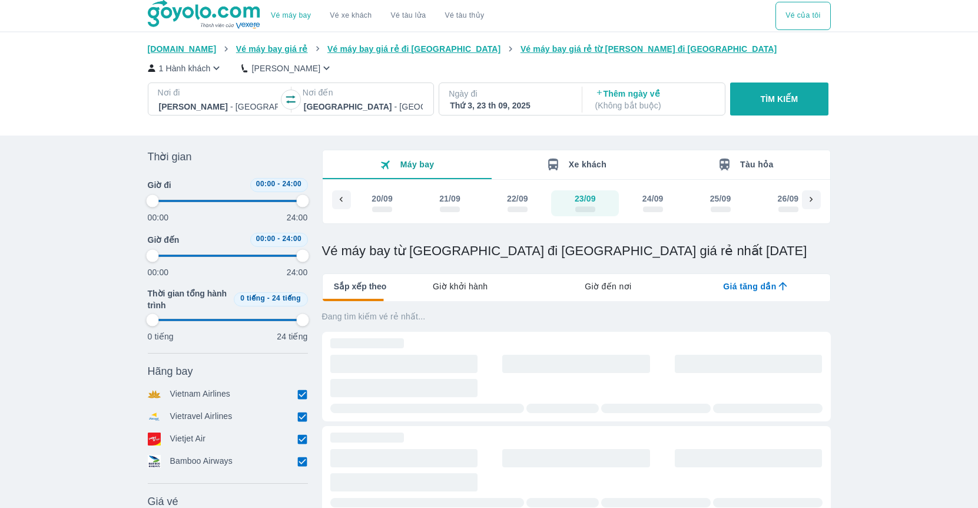
type input "97.9166666666667"
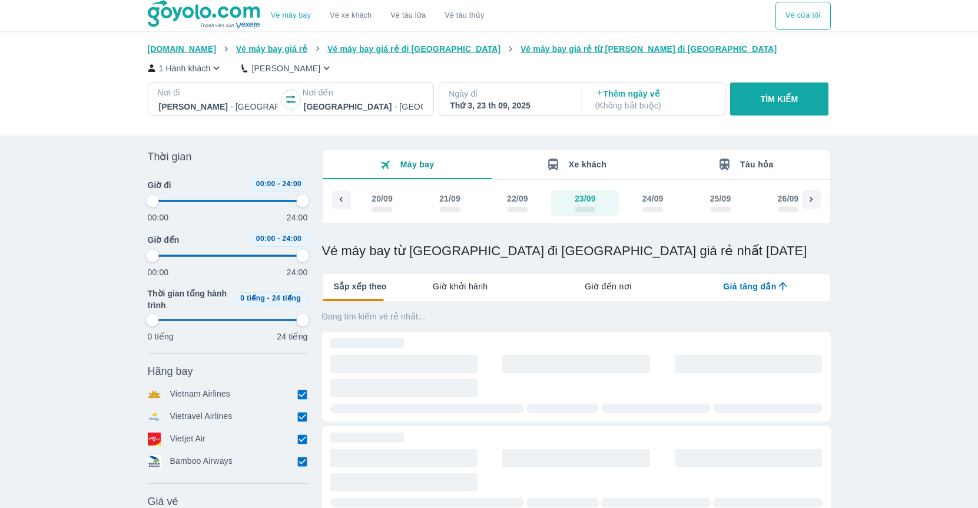
type input "97.9166666666667"
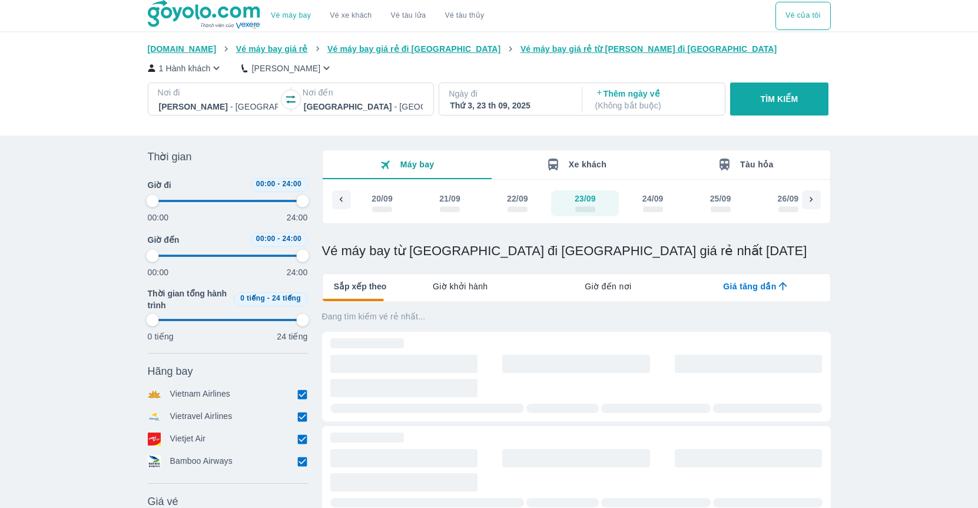
type input "97.9166666666667"
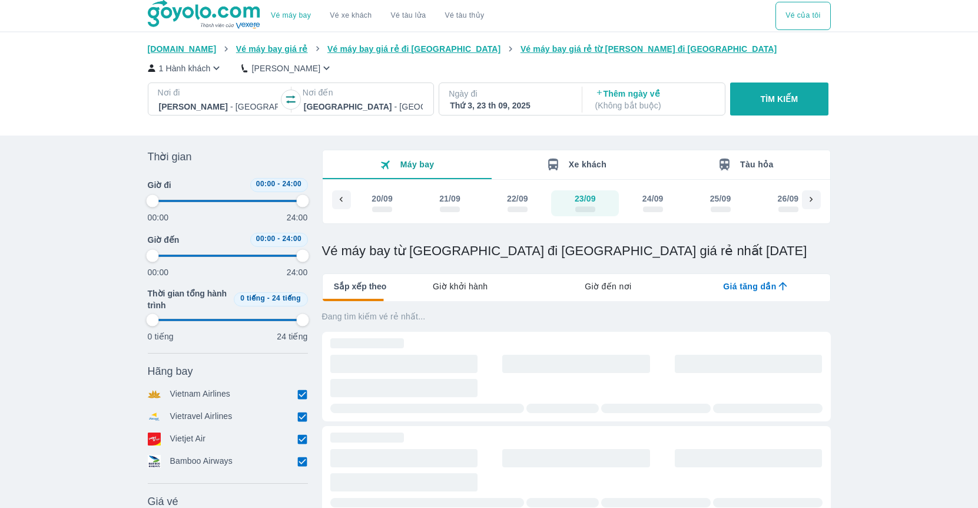
type input "97.9166666666667"
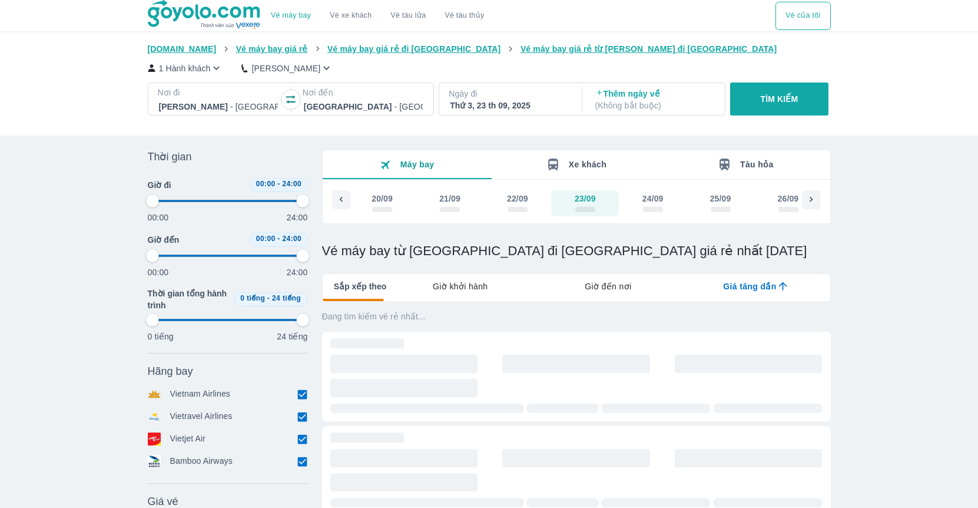
type input "97.9166666666667"
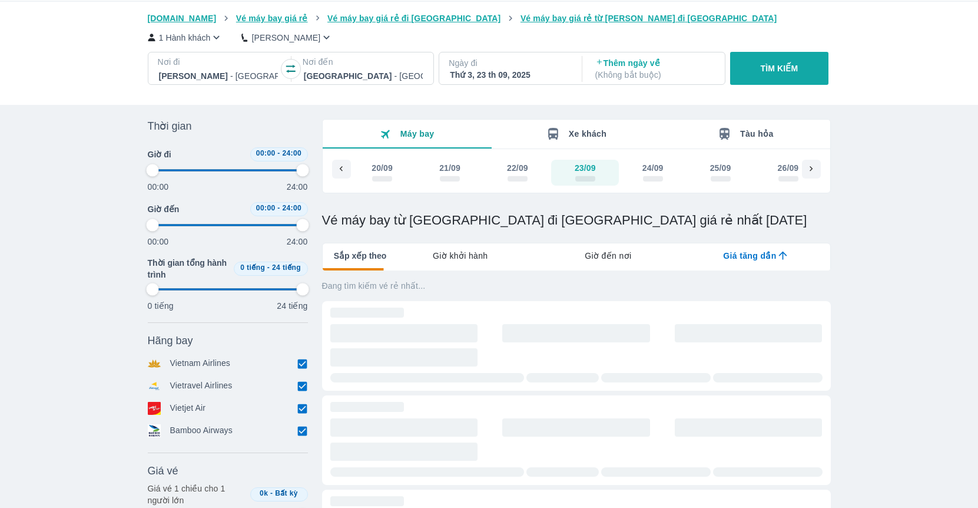
scroll to position [39, 0]
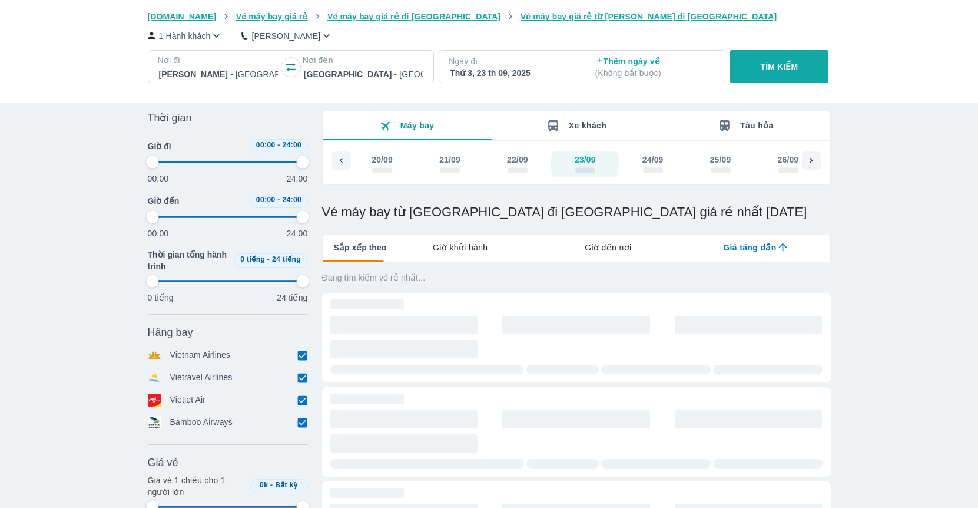
type input "97.9166666666667"
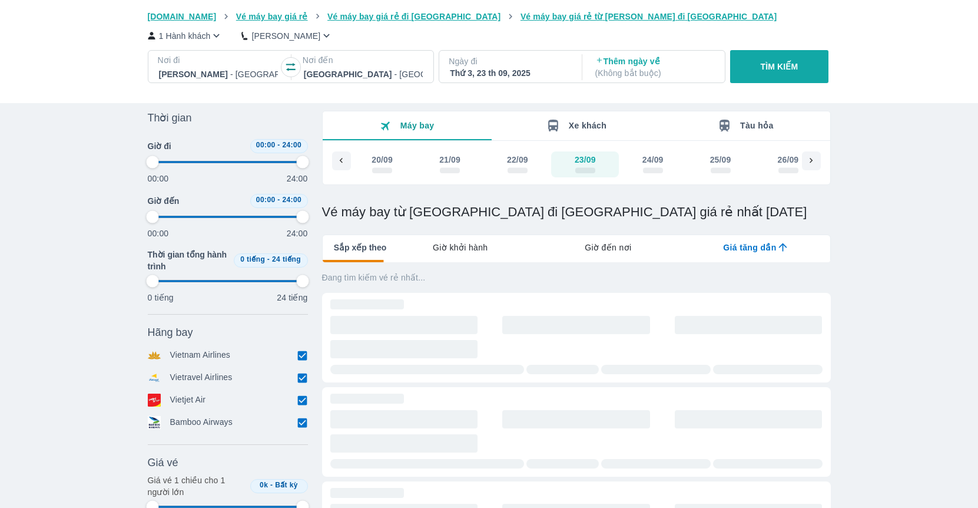
type input "97.9166666666667"
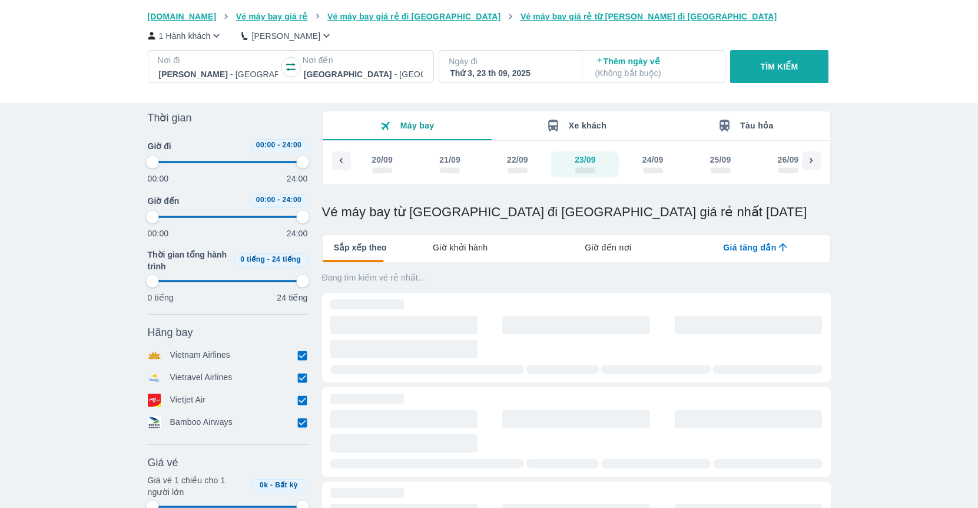
type input "97.9166666666667"
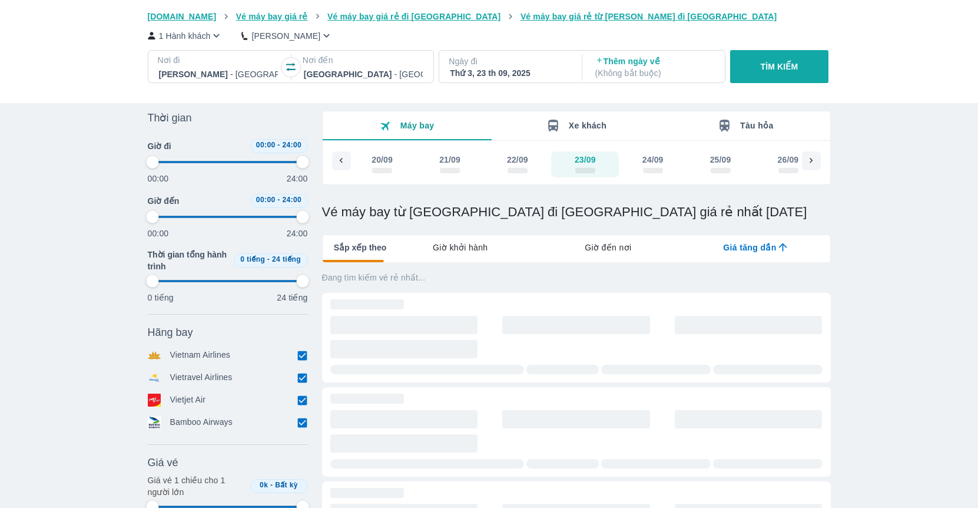
type input "97.9166666666667"
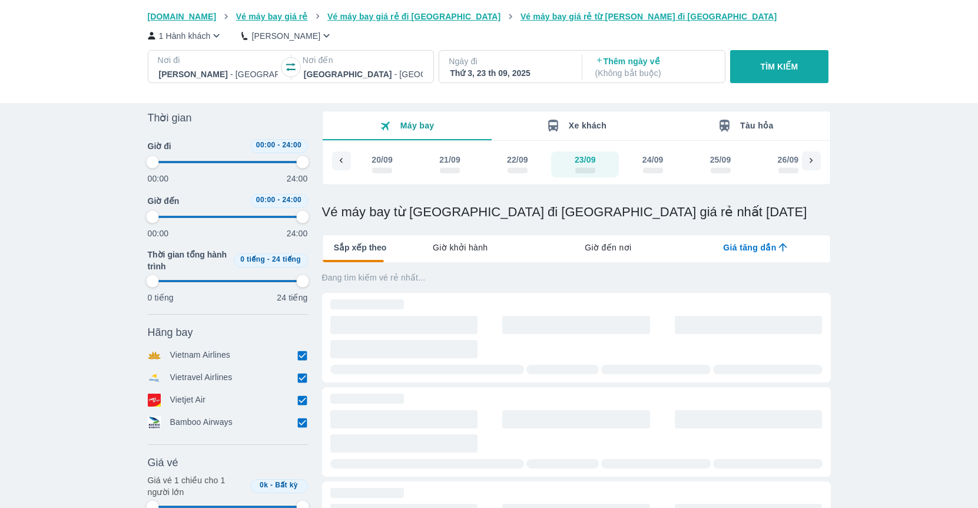
type input "97.9166666666667"
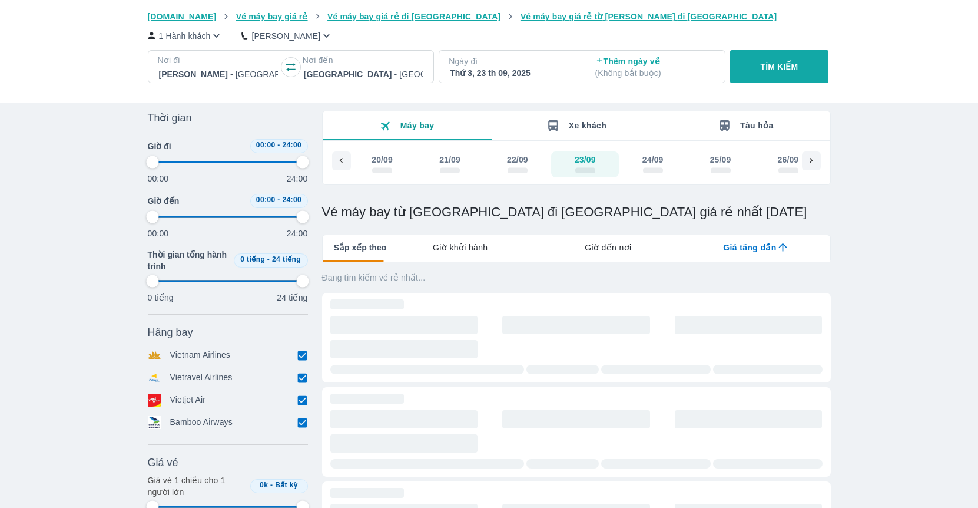
type input "97.9166666666667"
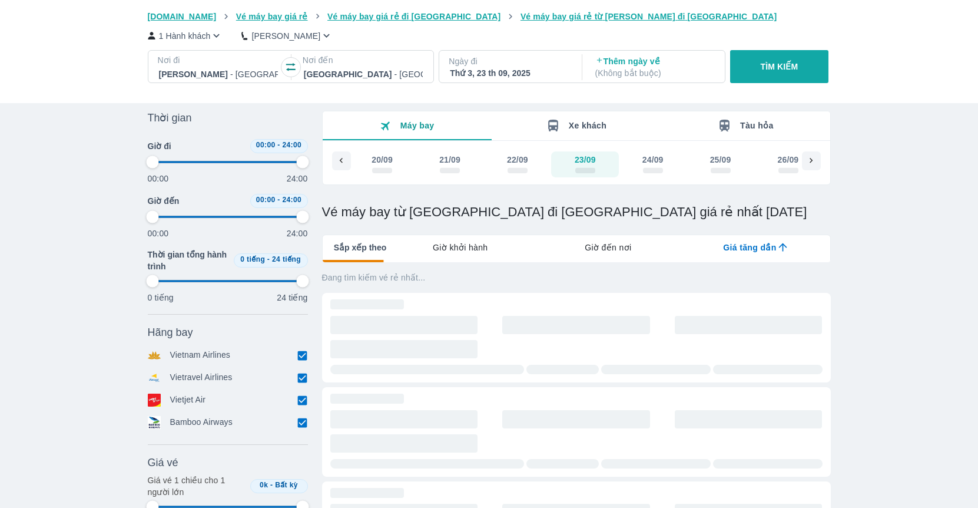
type input "97.9166666666667"
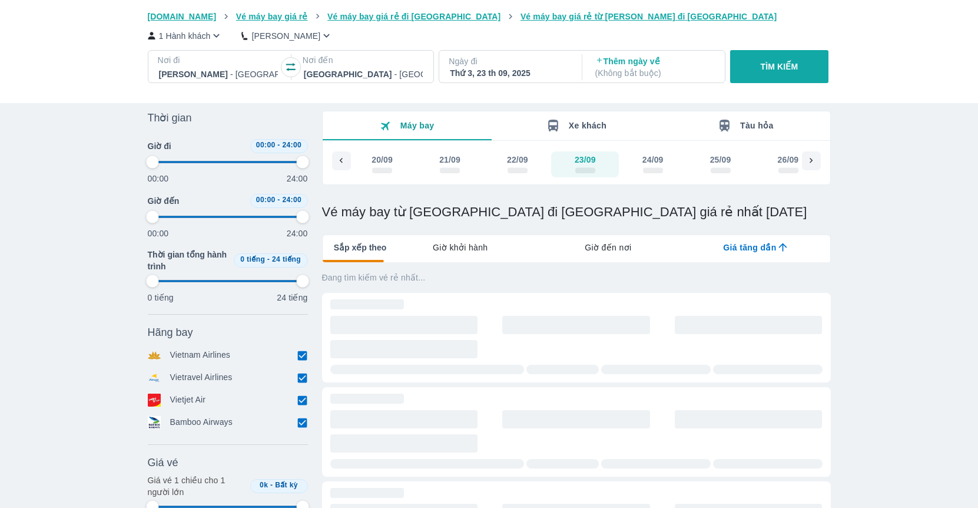
type input "97.9166666666667"
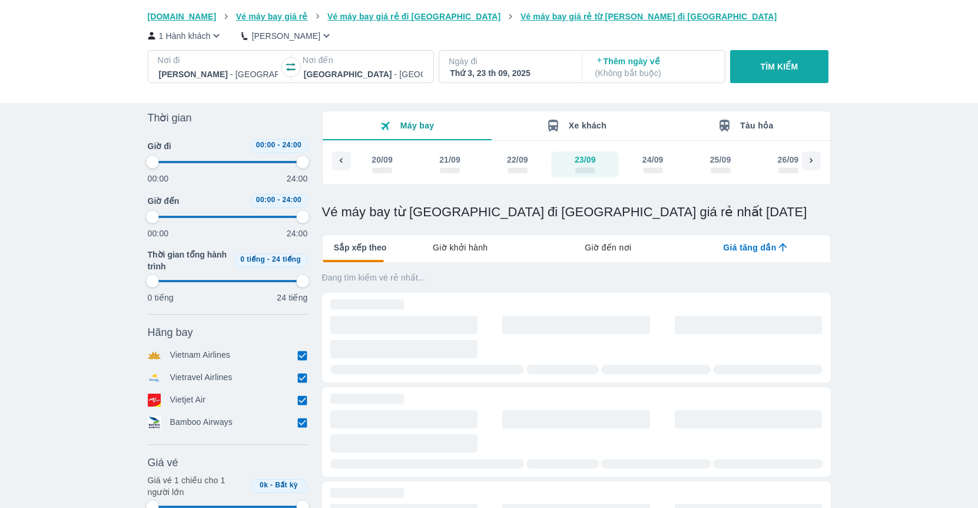
type input "97.9166666666667"
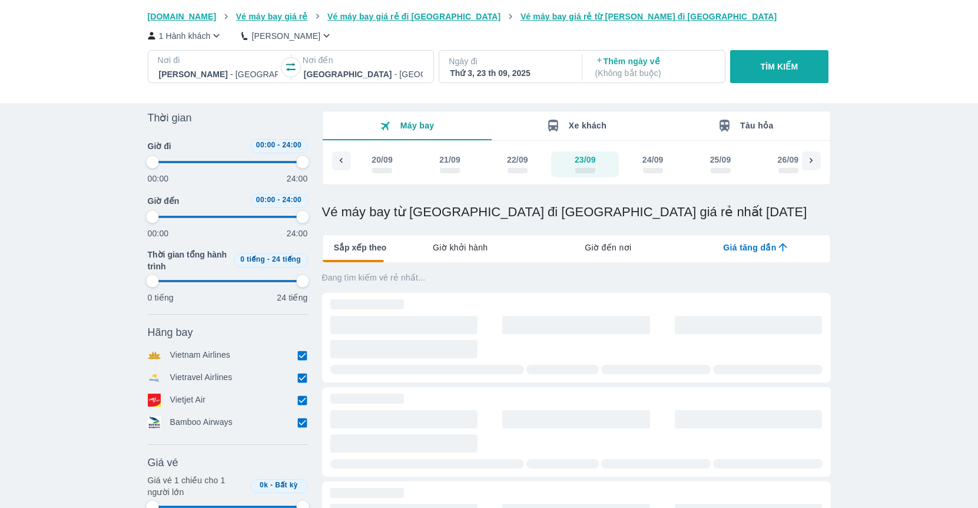
type input "97.9166666666667"
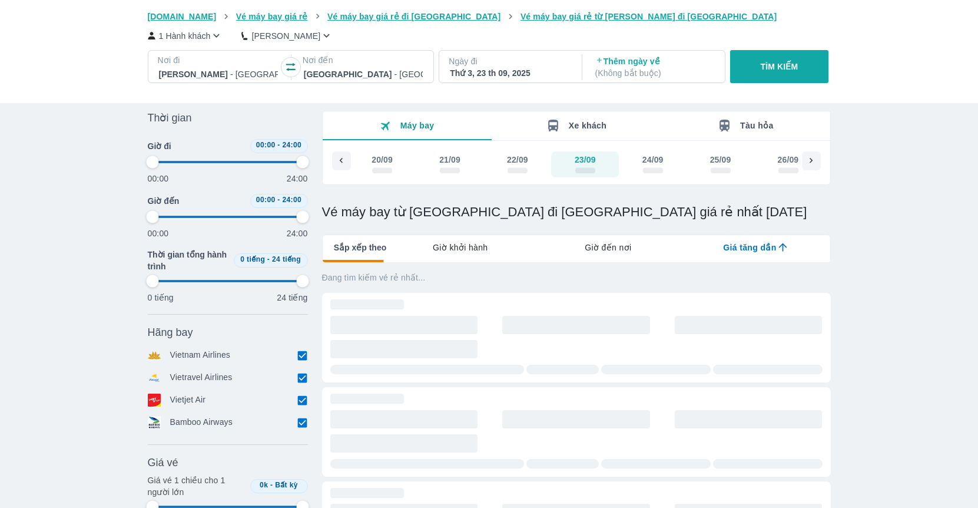
type input "97.9166666666667"
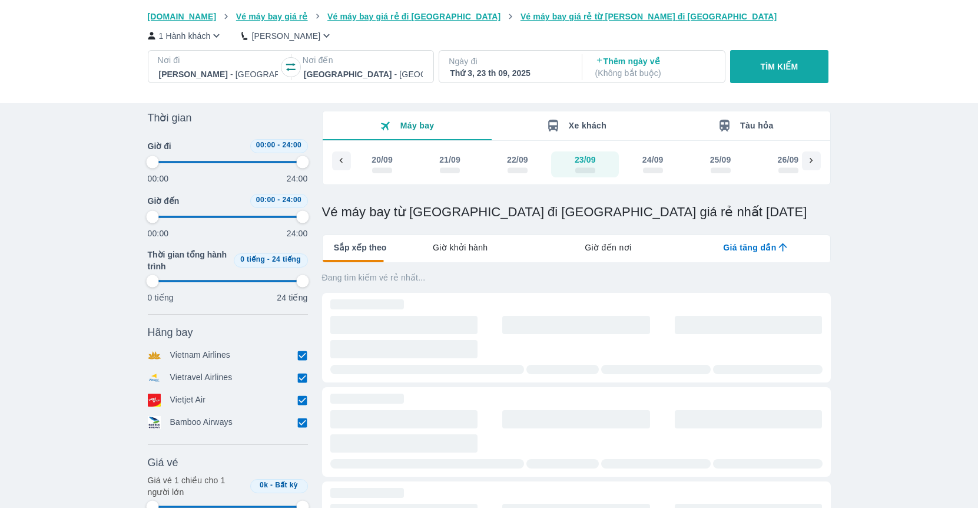
type input "97.9166666666667"
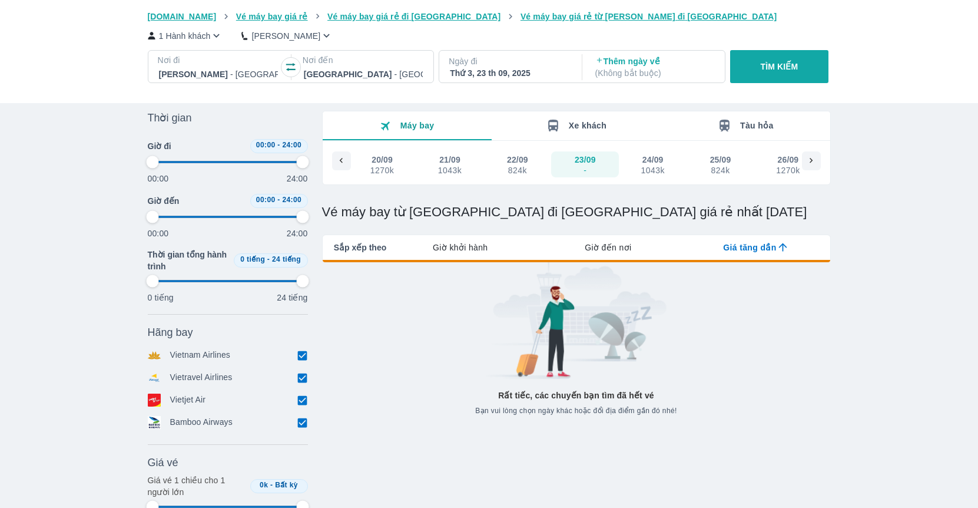
type input "97.9166666666667"
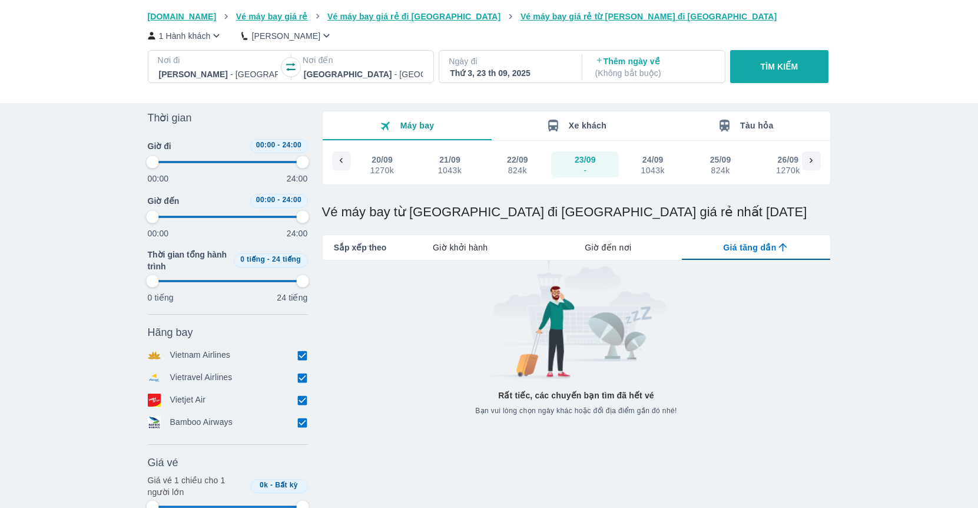
type input "97.9166666666667"
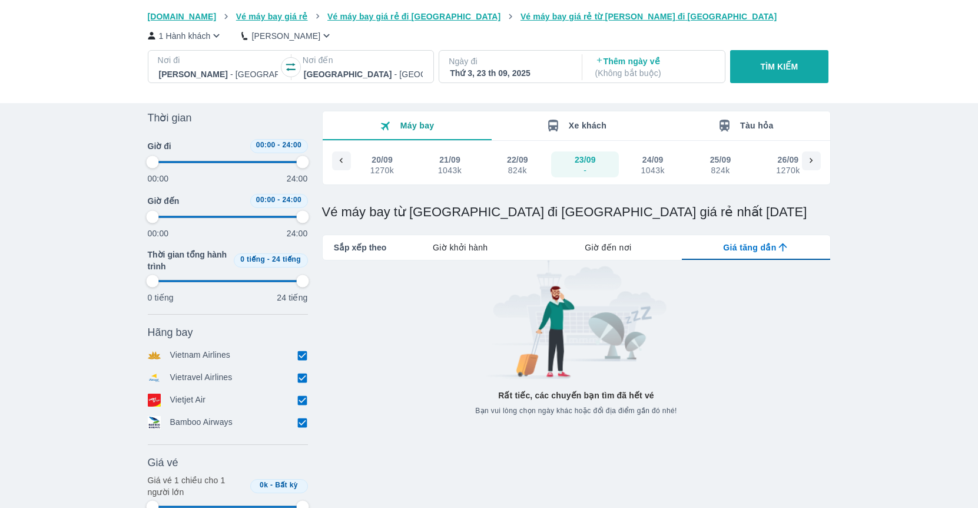
type input "97.9166666666667"
click at [652, 171] on div "1043k" at bounding box center [653, 170] width 24 height 9
type input "97.9166666666667"
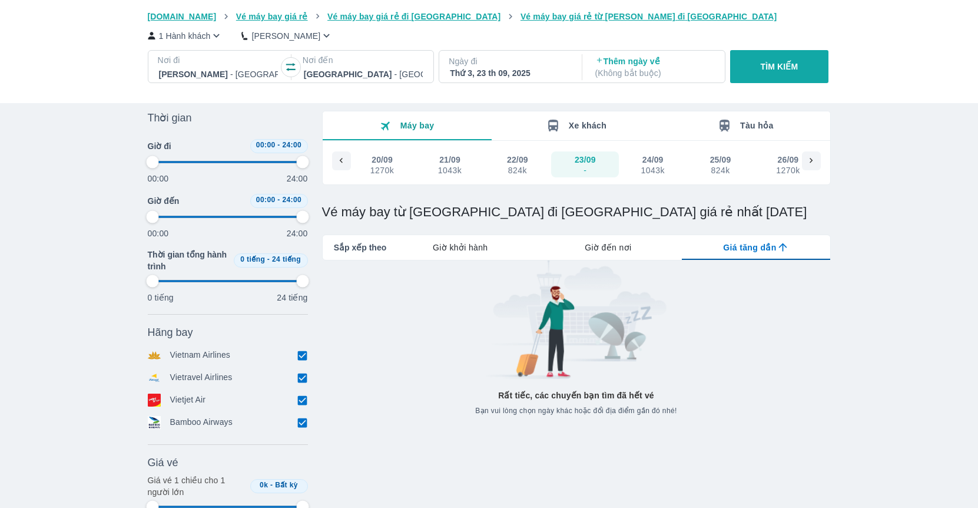
type input "97.9166666666667"
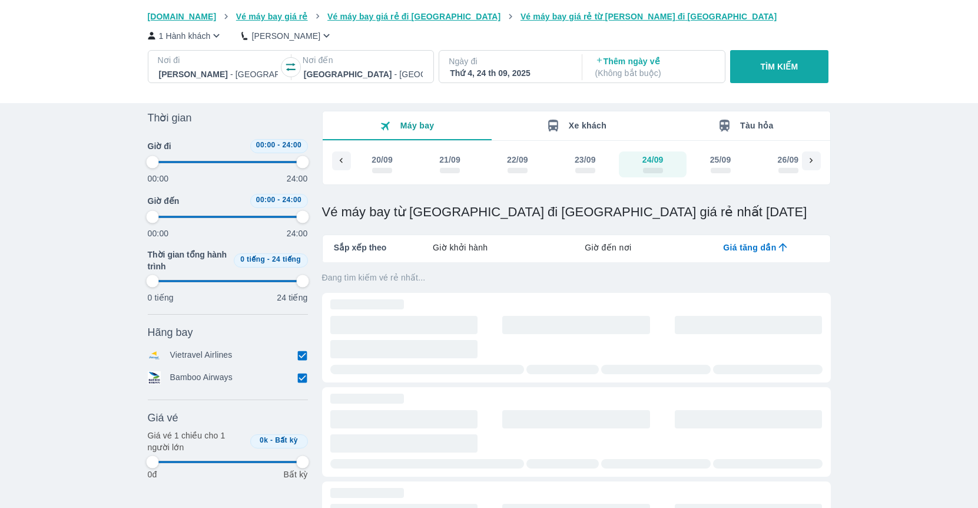
type input "97.9166666666667"
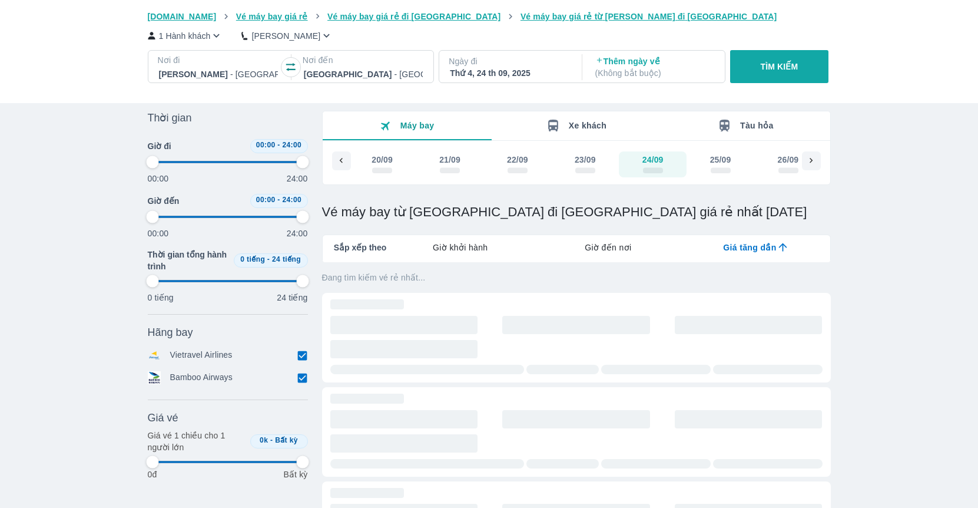
type input "97.9166666666667"
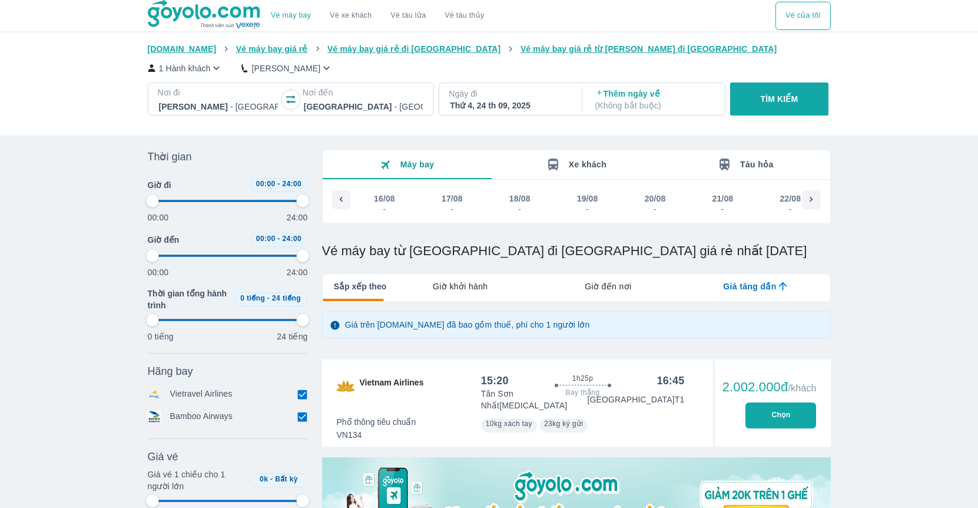
type input "97.9166666666667"
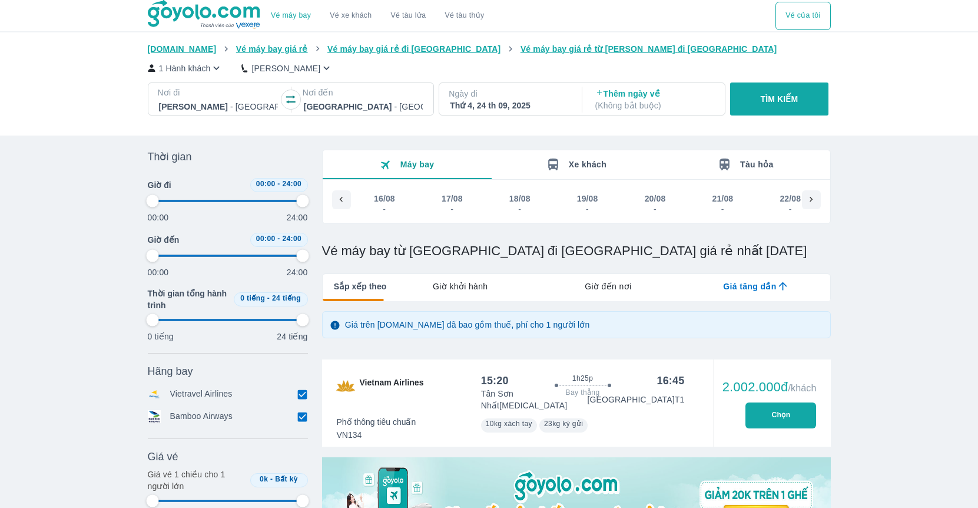
type input "97.9166666666667"
checkbox input "false"
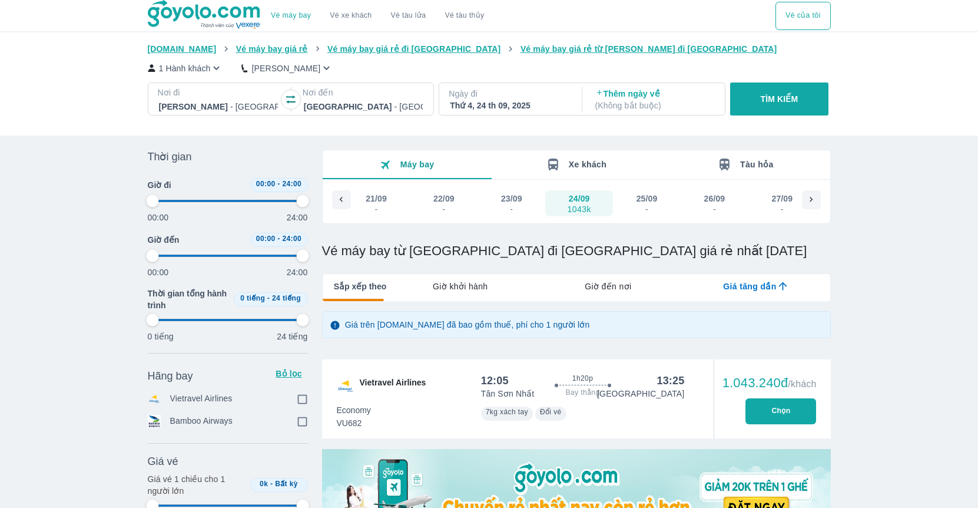
type input "97.9166666666667"
checkbox input "true"
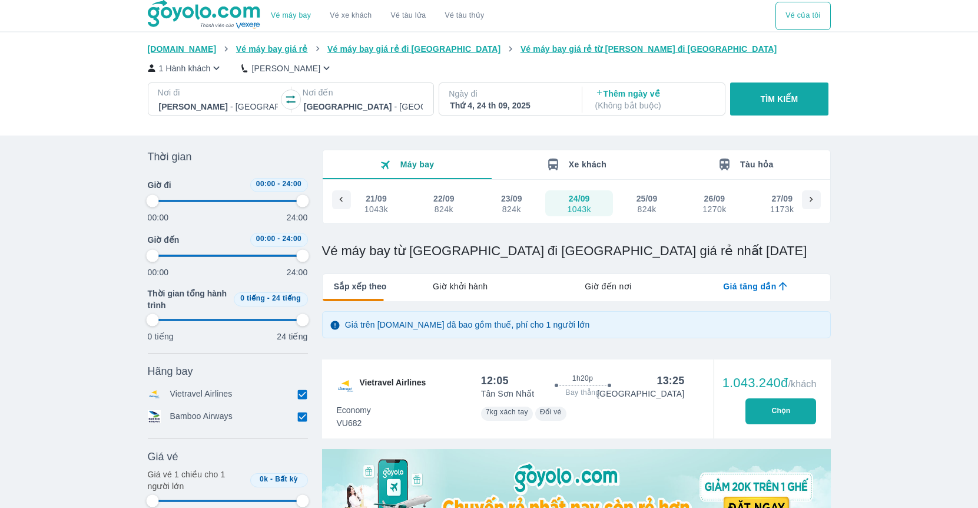
type input "97.9166666666667"
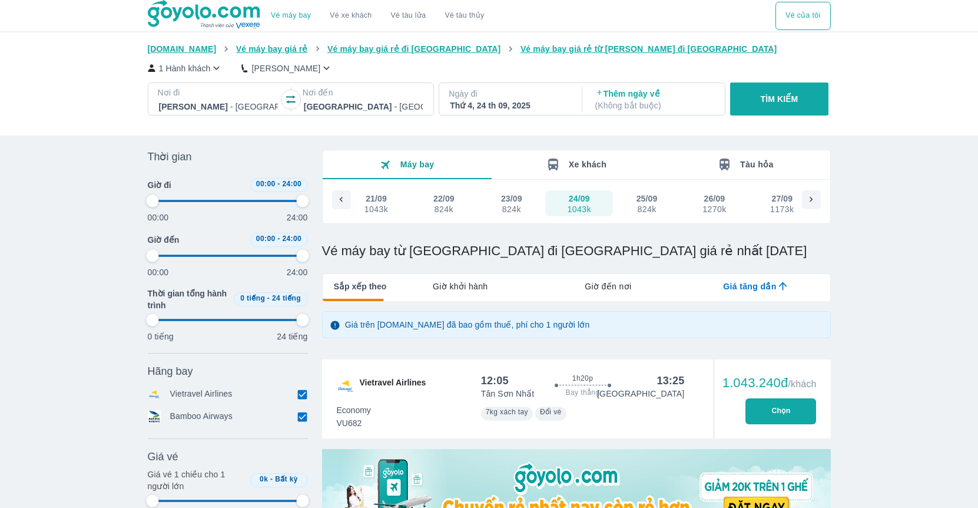
type input "97.9166666666667"
click at [511, 208] on div "824k" at bounding box center [512, 208] width 20 height 9
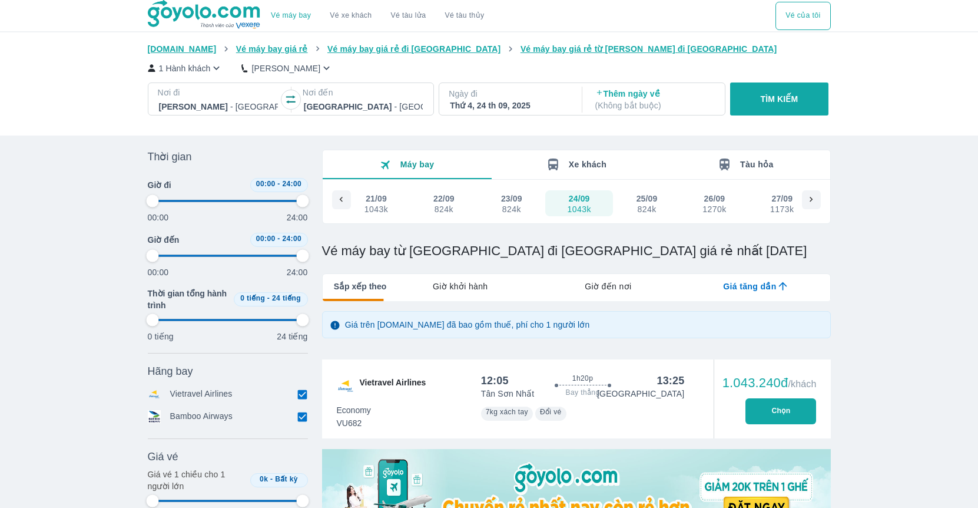
type input "97.9166666666667"
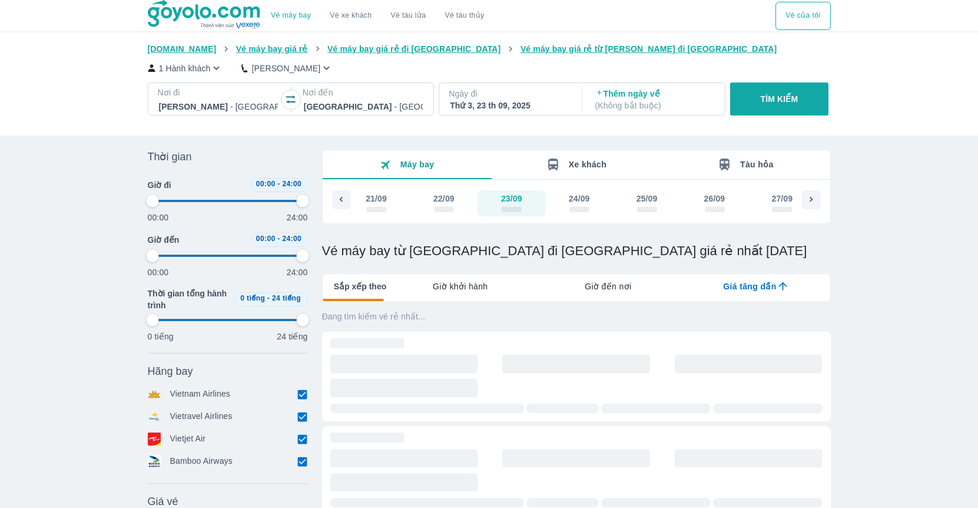
type input "97.9166666666667"
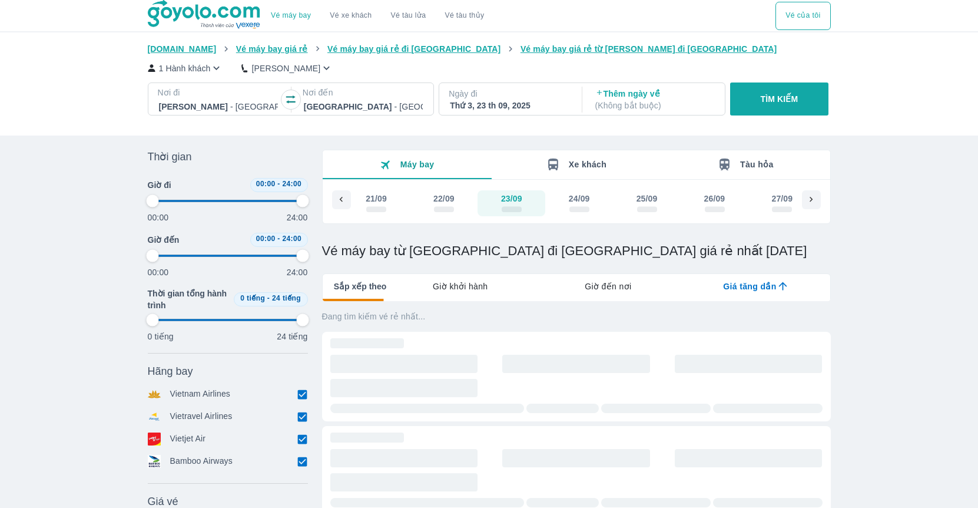
type input "97.9166666666667"
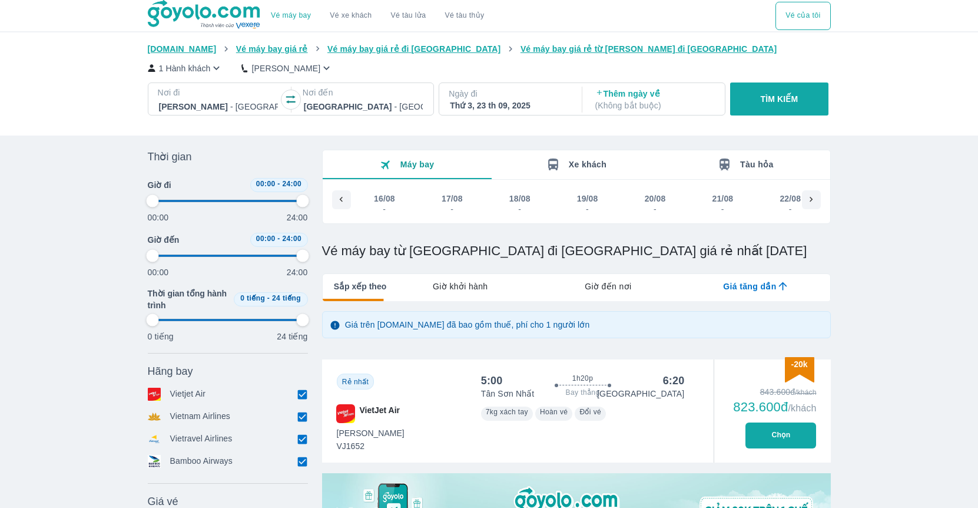
scroll to position [0, 2371]
type input "97.9166666666667"
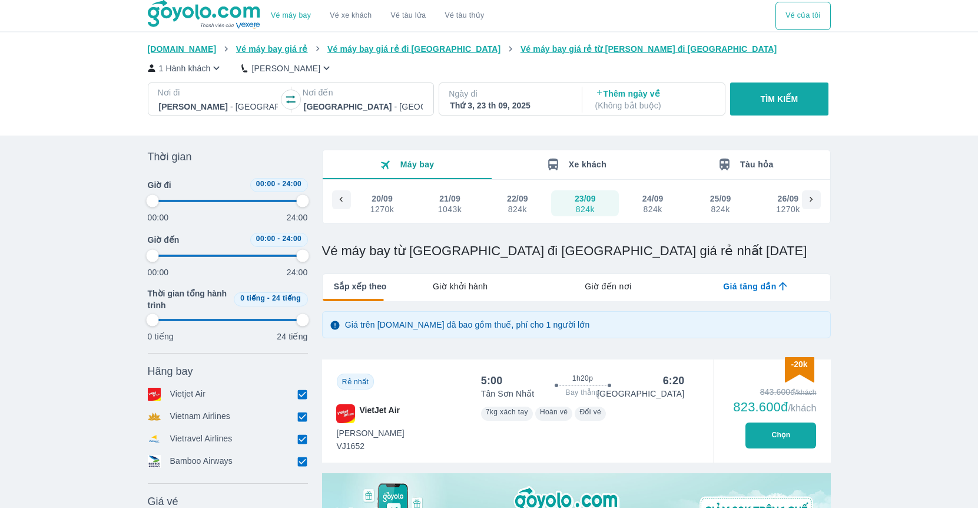
type input "97.9166666666667"
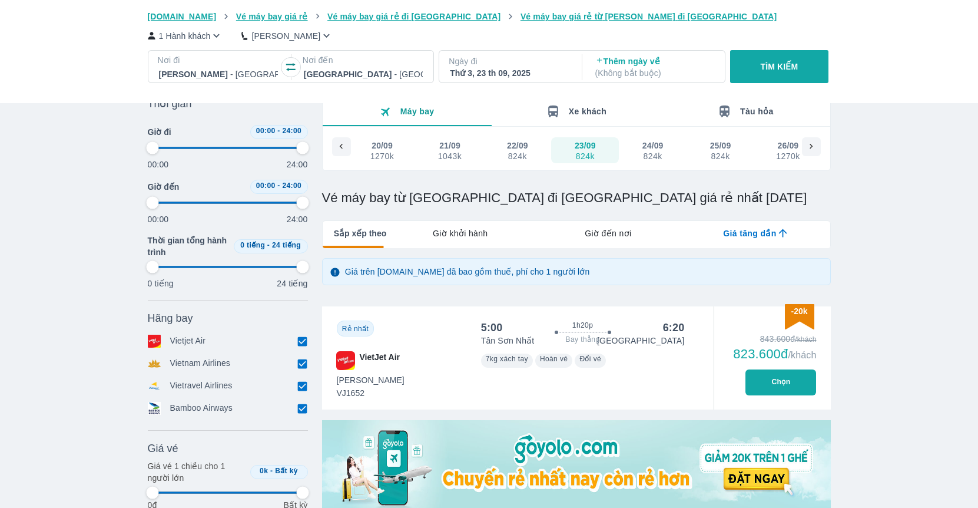
type input "97.9166666666667"
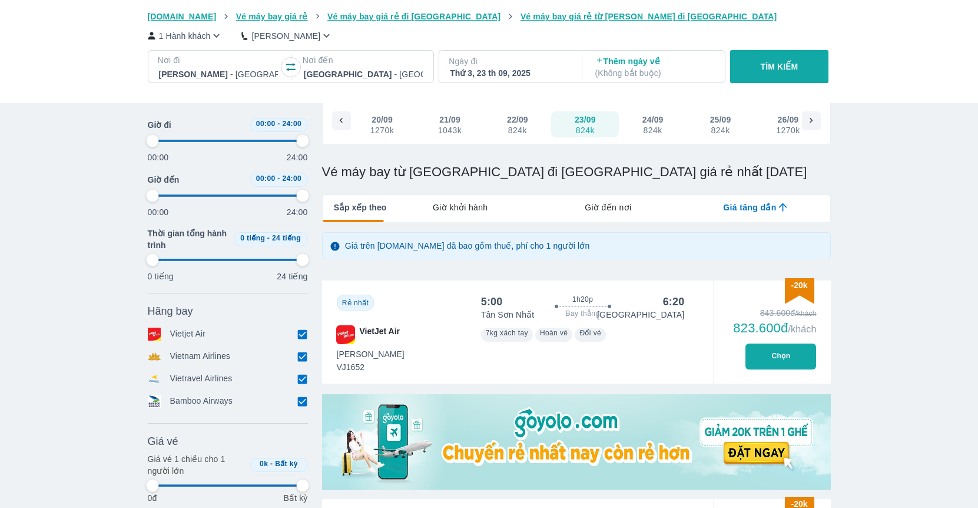
type input "97.9166666666667"
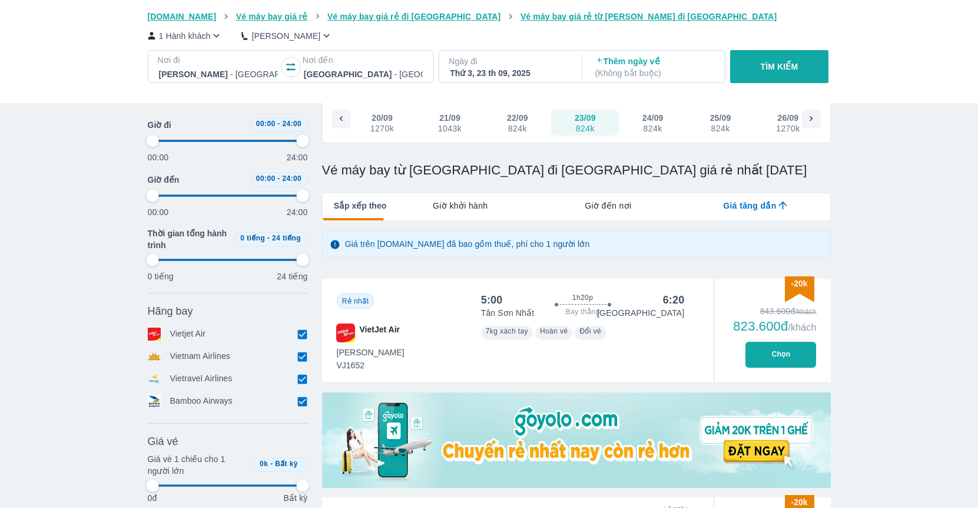
type input "97.9166666666667"
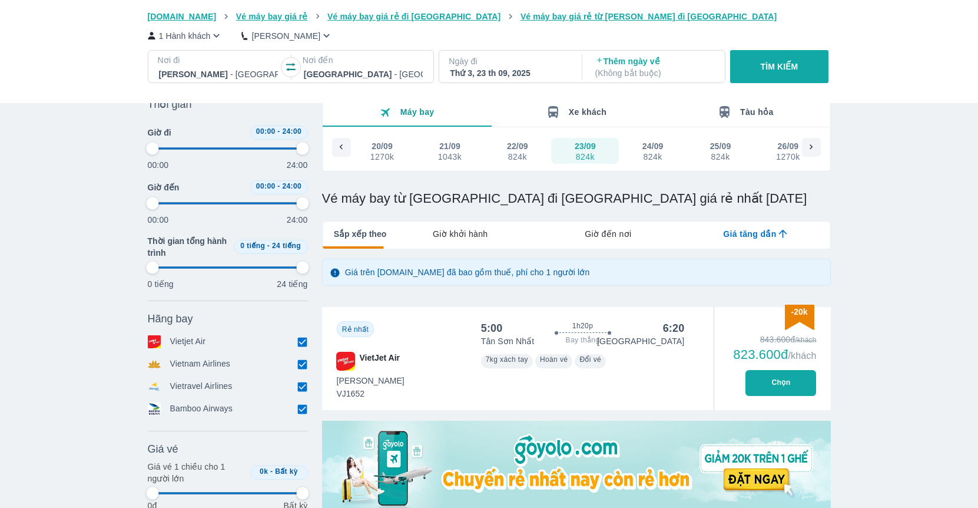
scroll to position [14, 0]
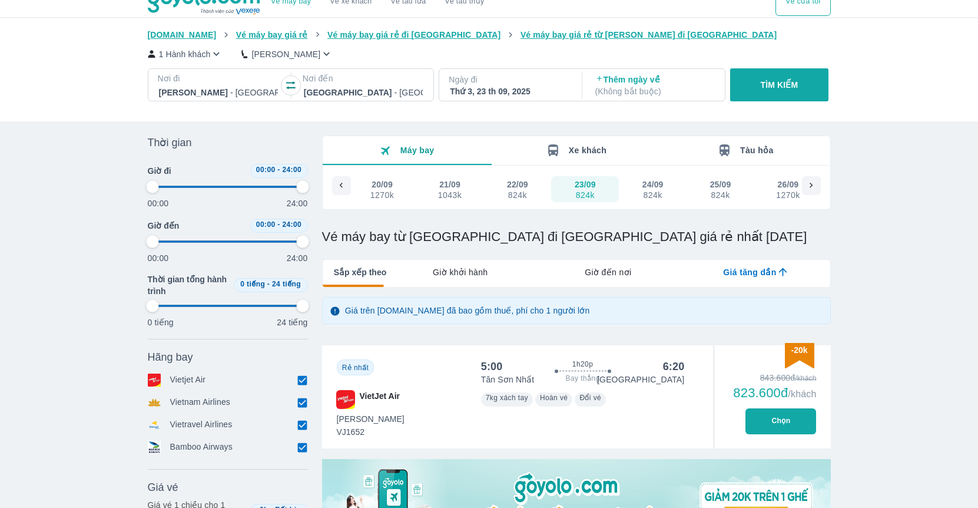
type input "97.9166666666667"
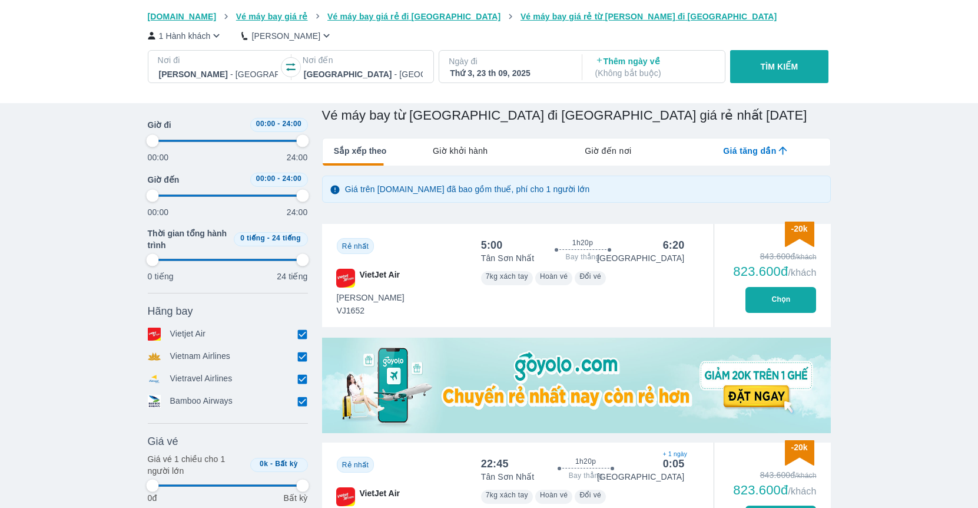
type input "97.9166666666667"
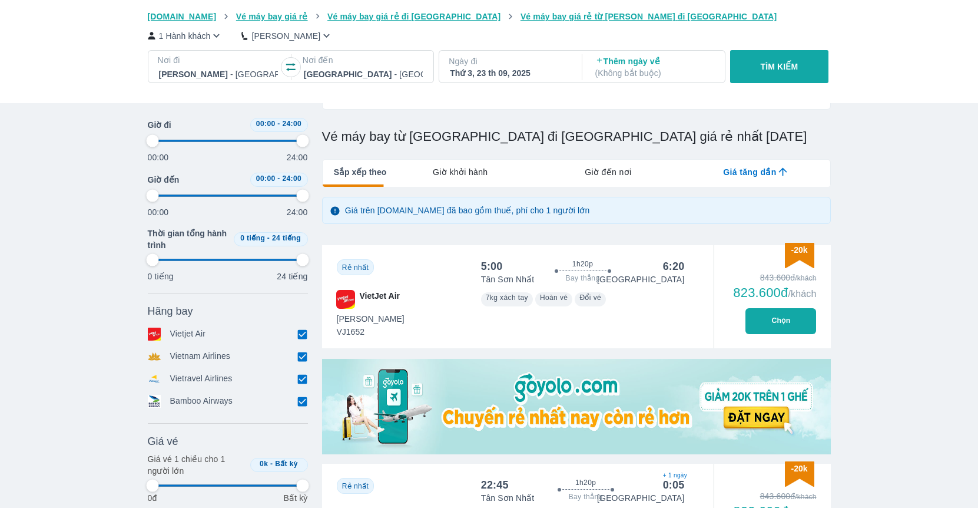
type input "97.9166666666667"
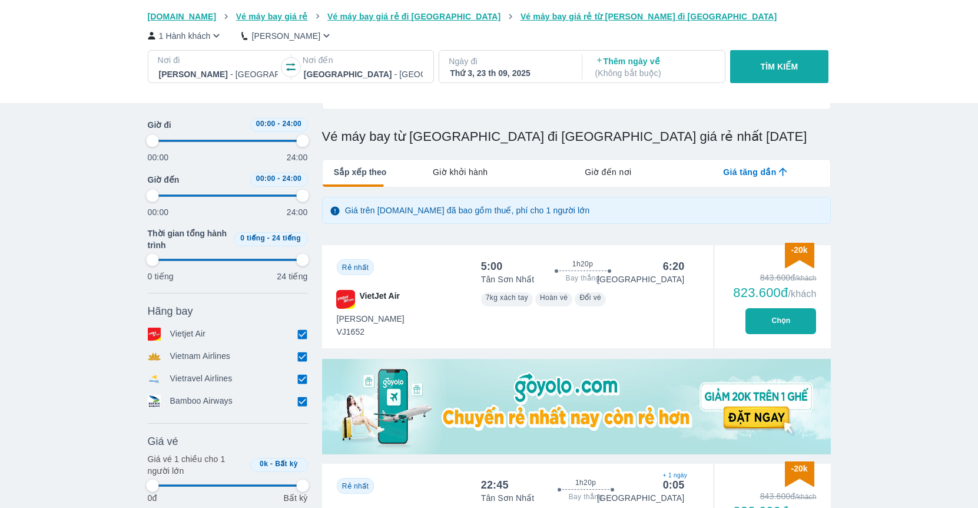
type input "97.9166666666667"
click at [777, 327] on button "Chọn" at bounding box center [781, 321] width 71 height 26
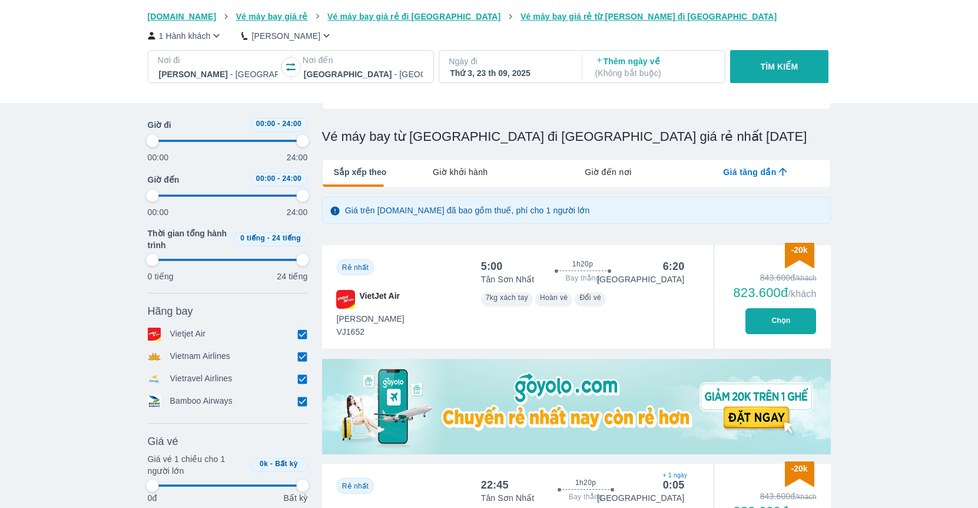
type input "97.9166666666667"
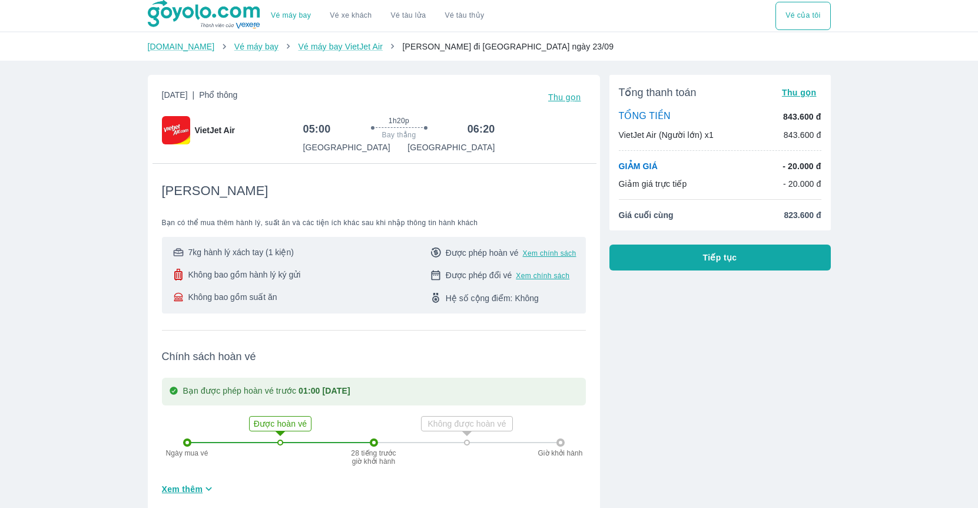
scroll to position [28, 0]
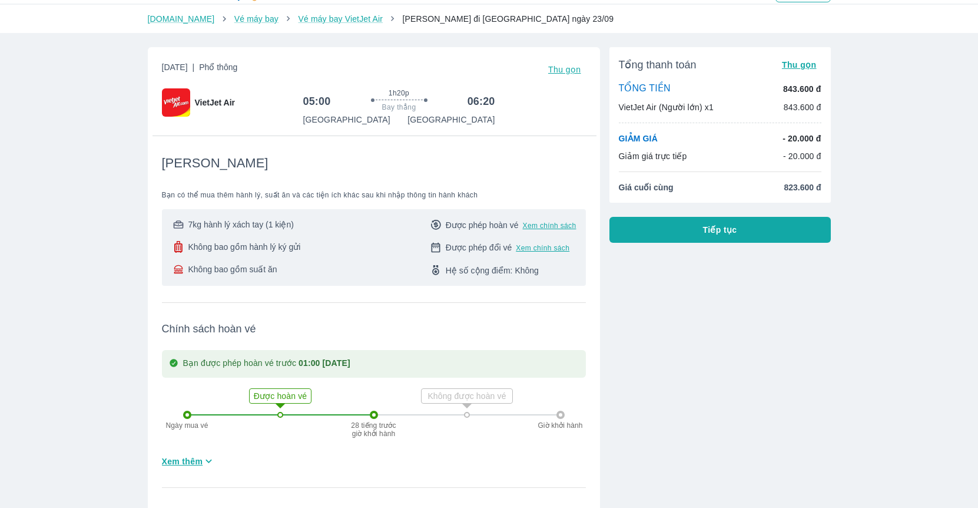
click at [649, 231] on button "Tiếp tục" at bounding box center [720, 230] width 221 height 26
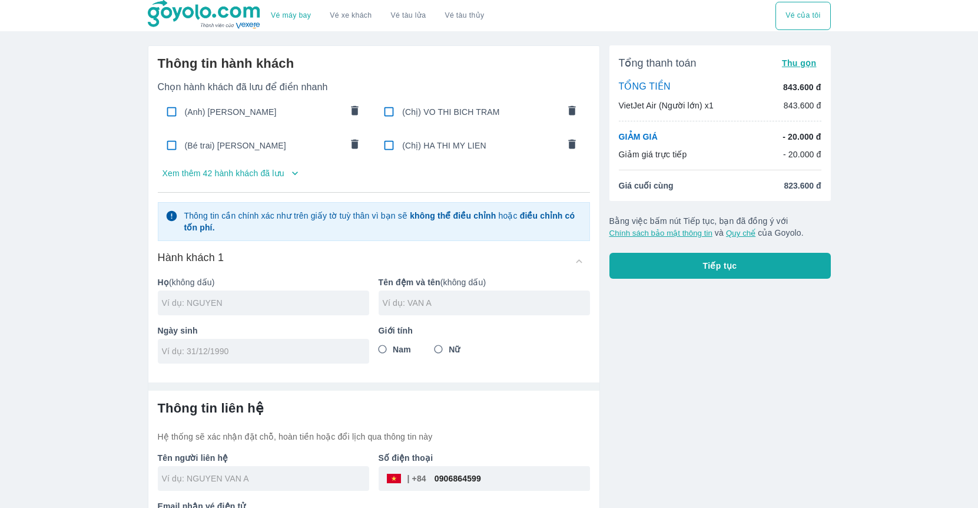
click at [263, 301] on input "text" at bounding box center [265, 303] width 207 height 12
paste input "LE THI TANG"
drag, startPoint x: 174, startPoint y: 300, endPoint x: 243, endPoint y: 300, distance: 68.9
click at [243, 300] on input "LE THI TANG" at bounding box center [265, 303] width 207 height 12
type input "LE"
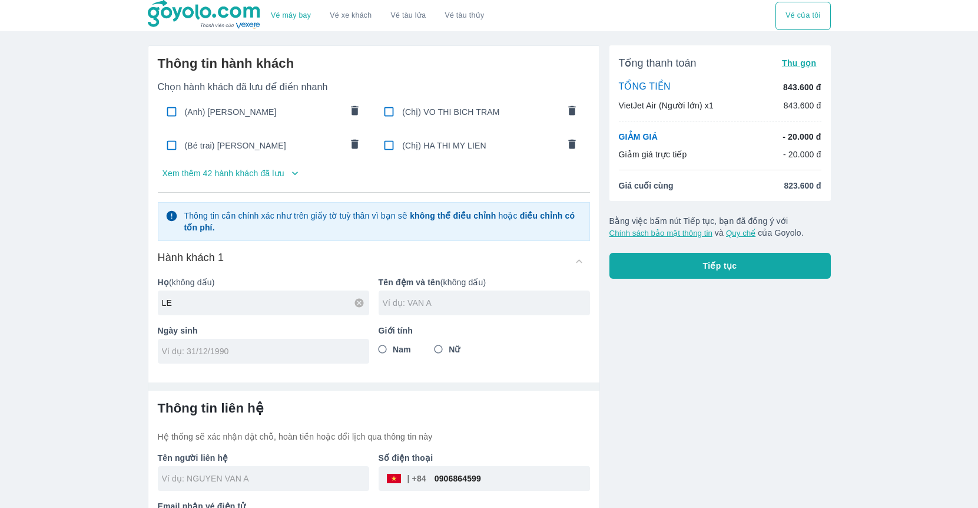
click at [419, 299] on input "text" at bounding box center [486, 303] width 207 height 12
paste input "THI TANG"
type input "THI TANG"
click at [323, 303] on input "LE" at bounding box center [265, 303] width 207 height 12
type input "LE"
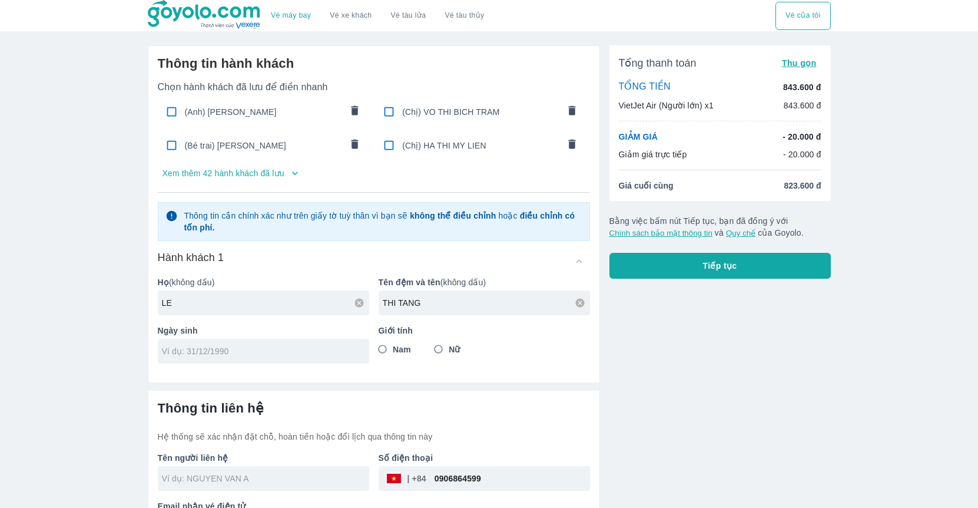
click at [593, 354] on div "Thông tin hành khách Chọn hành khách đã lưu để điền nhanh (Anh) NGUYEN VAN A (C…" at bounding box center [373, 209] width 451 height 327
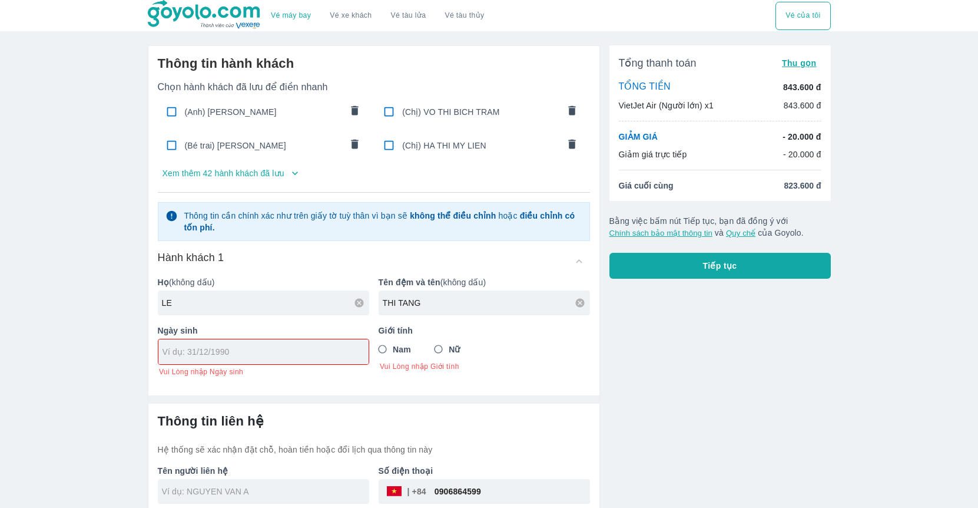
scroll to position [54, 0]
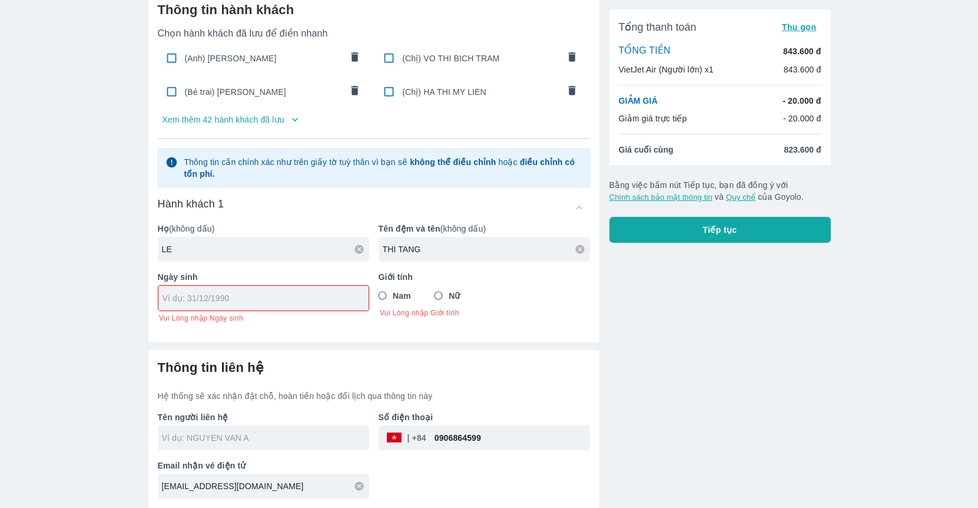
paste input "[DATE]"
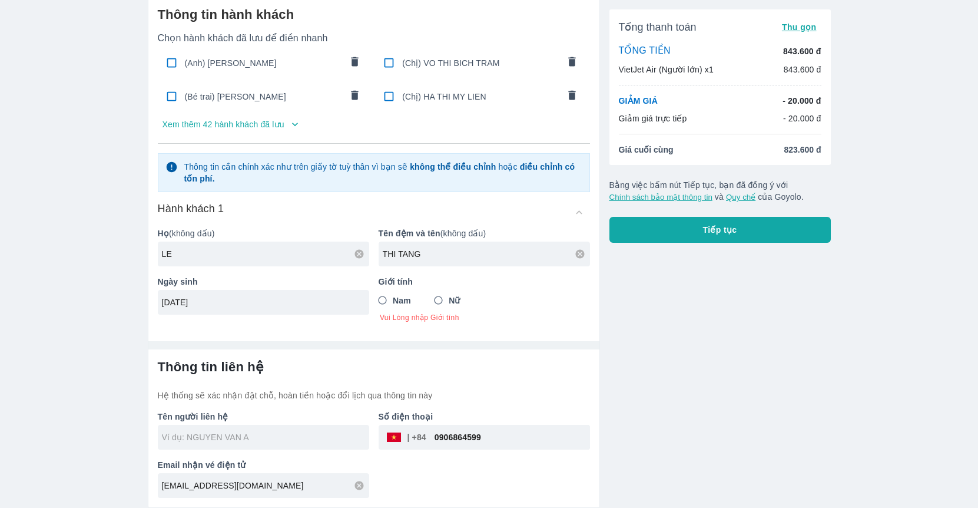
type input "[DATE]"
click at [413, 355] on div "Thông tin liên hệ Hệ thống sẽ xác nhận đặt chỗ, hoàn tiền hoặc đổi lịch qua thô…" at bounding box center [373, 428] width 451 height 158
click at [438, 300] on input "Nữ" at bounding box center [438, 300] width 21 height 21
radio input "true"
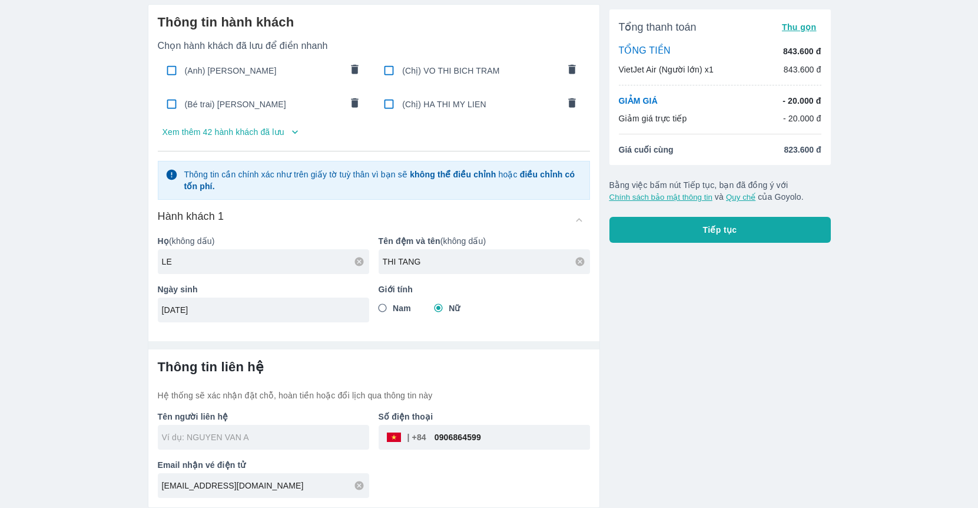
click at [625, 345] on div "Tổng thanh toán Thu gọn TỔNG TIỀN 843.600 đ VietJet Air (Người lớn) x1 843.600 …" at bounding box center [715, 251] width 231 height 513
type input "LE THI TANG"
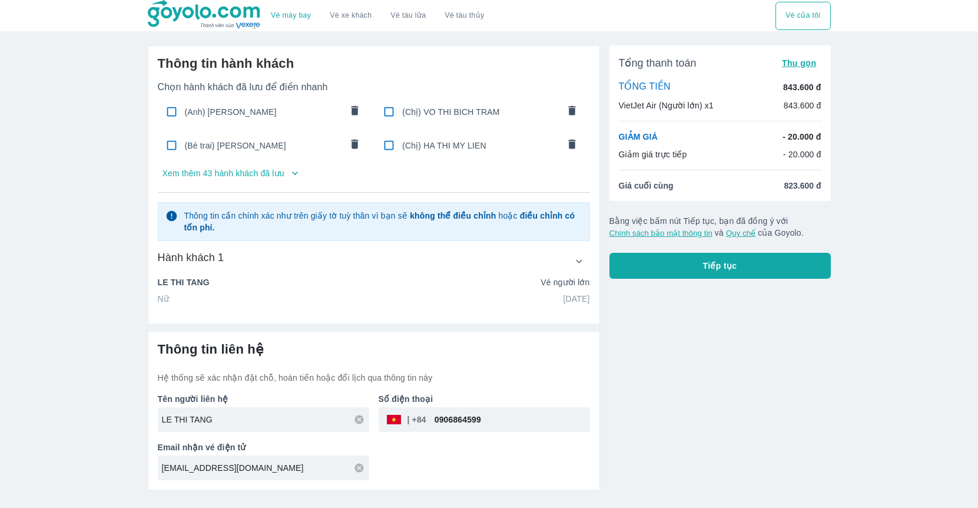
scroll to position [0, 0]
click at [361, 471] on icon at bounding box center [359, 467] width 9 height 9
paste input "thuongha09121997@gmail.com"
type input "thuongha09121997@gmail.com"
click at [491, 462] on div "Tên người liên hệ LE THI TANG Số điện thoại ​ 0906864599 Email nhận vé điện tử …" at bounding box center [369, 431] width 442 height 97
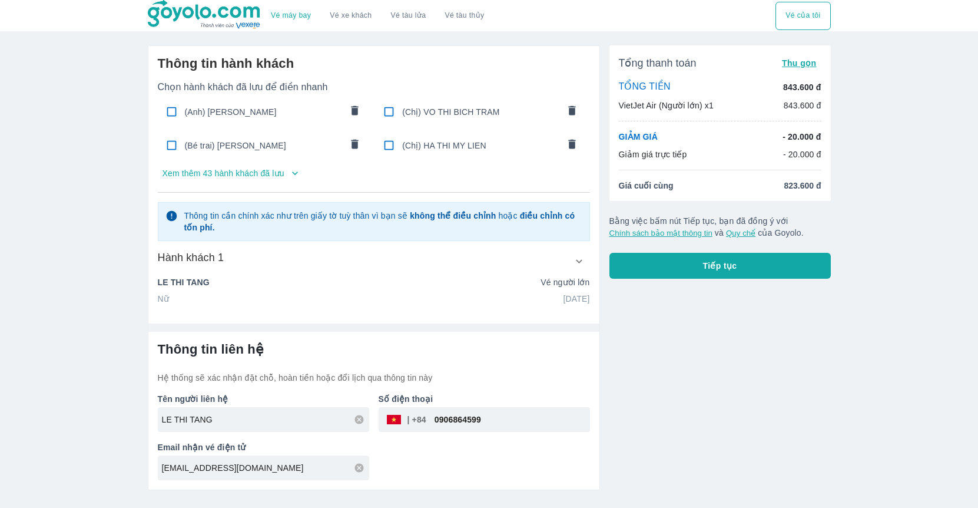
click at [533, 424] on input "0906864599" at bounding box center [508, 419] width 164 height 28
drag, startPoint x: 548, startPoint y: 417, endPoint x: 401, endPoint y: 417, distance: 147.8
click at [401, 417] on div "​ 0906864599" at bounding box center [484, 419] width 211 height 25
paste input "776264347"
type input "0776264347"
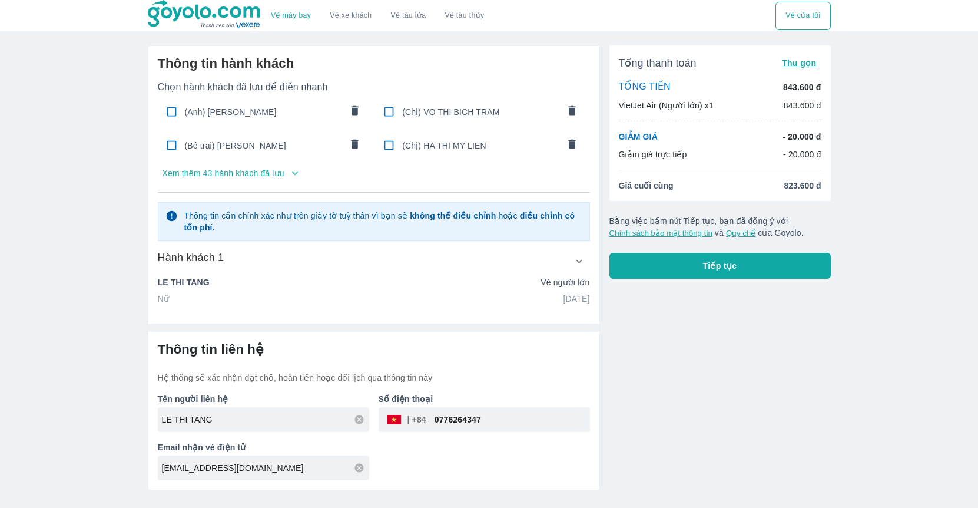
click at [595, 421] on div "Thông tin liên hệ Hệ thống sẽ xác nhận đặt chỗ, hoàn tiền hoặc đổi lịch qua thô…" at bounding box center [373, 411] width 451 height 158
click at [360, 420] on icon at bounding box center [359, 419] width 11 height 11
paste input "NGUYEN THI HA"
type input "NGUYEN THI HA"
click at [597, 395] on div "Thông tin liên hệ Hệ thống sẽ xác nhận đặt chỗ, hoàn tiền hoặc đổi lịch qua thô…" at bounding box center [373, 411] width 451 height 158
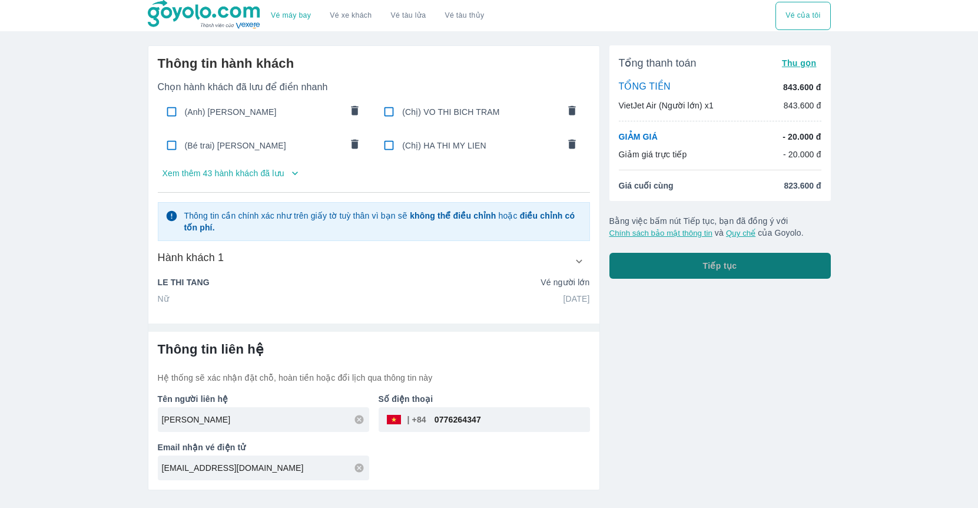
click at [703, 266] on span "Tiếp tục" at bounding box center [720, 266] width 34 height 12
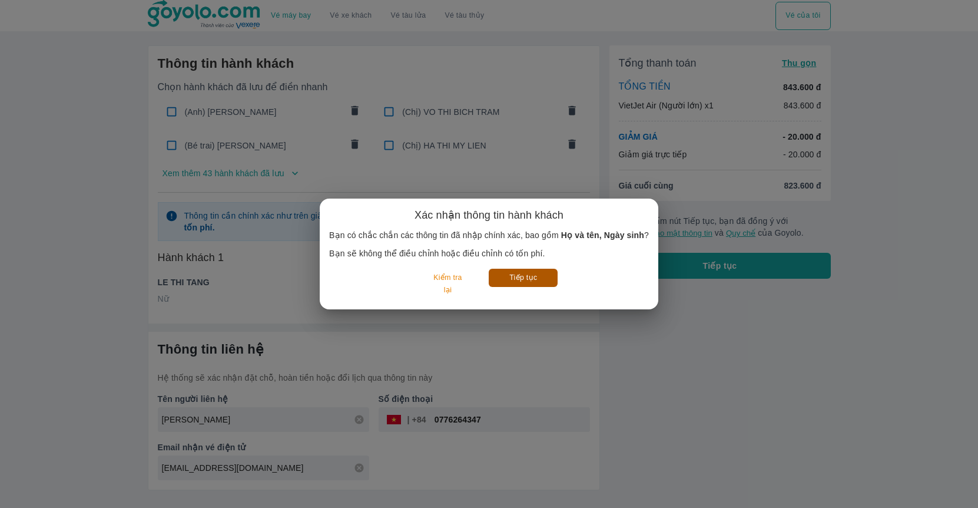
click at [514, 283] on button "Tiếp tục" at bounding box center [523, 278] width 69 height 18
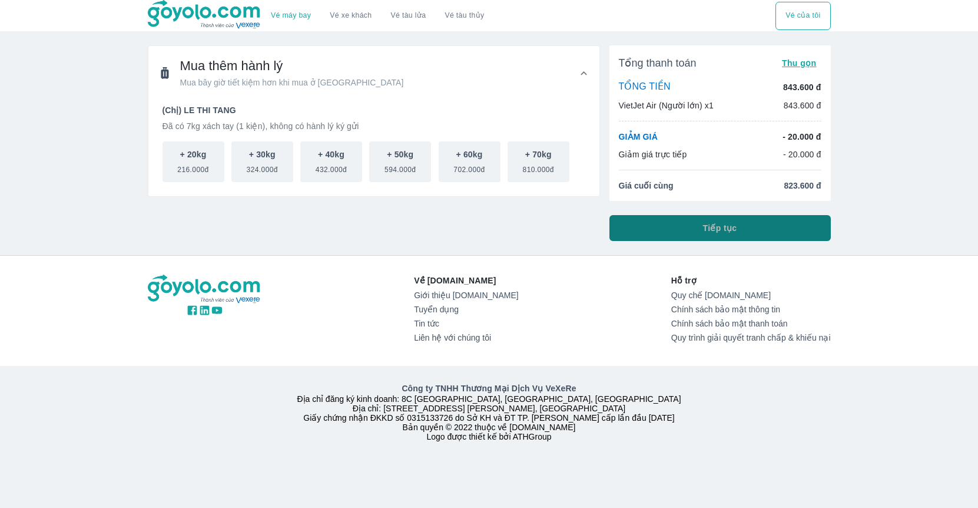
click at [689, 226] on button "Tiếp tục" at bounding box center [720, 228] width 221 height 26
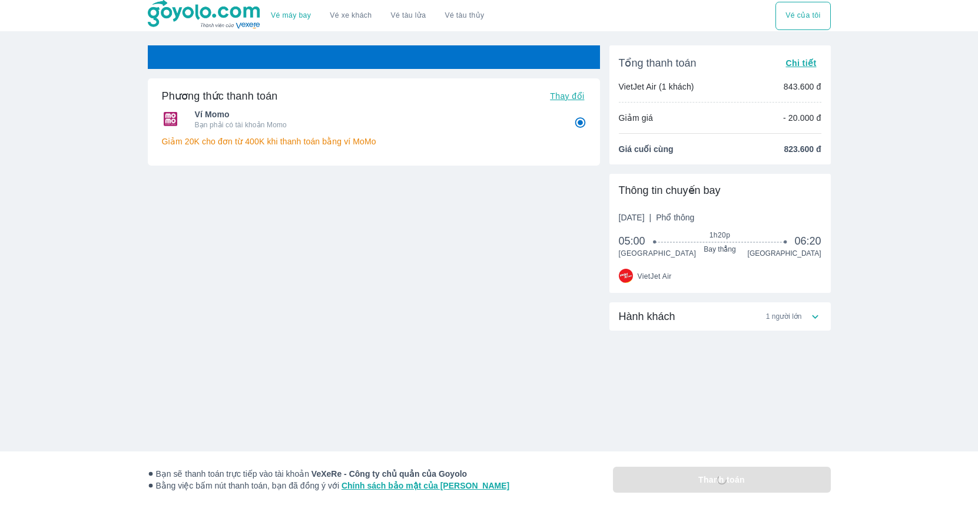
radio input "false"
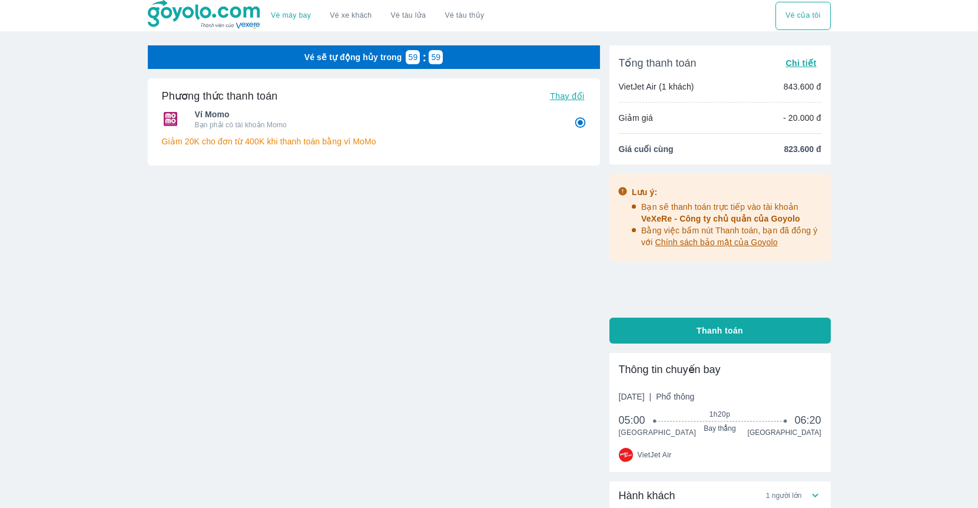
click at [472, 236] on div at bounding box center [374, 234] width 452 height 11
click at [564, 95] on span "Thay đổi" at bounding box center [567, 95] width 34 height 9
radio input "false"
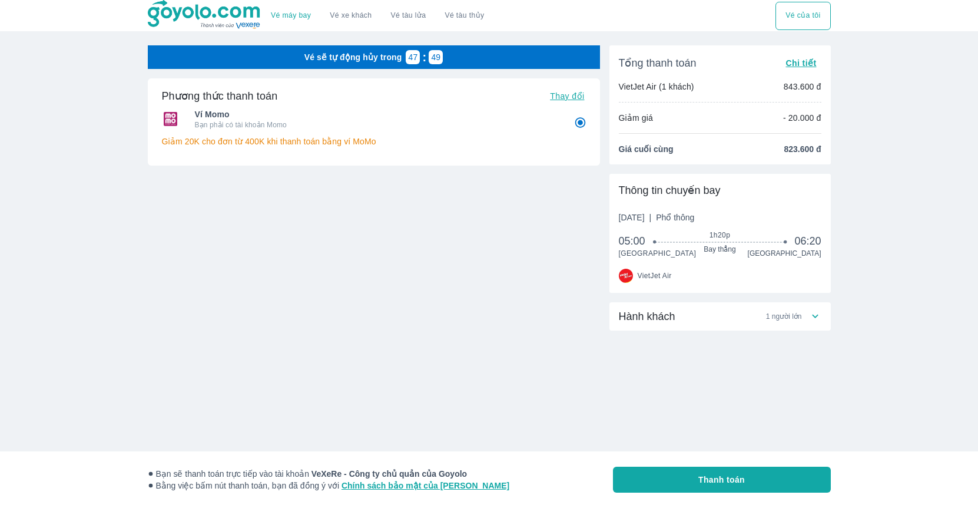
click at [77, 243] on div "Vé máy bay Vé xe khách Vé tàu lửa Vé tàu thủy Vé của tôi Vé sẽ tự động hủy tron…" at bounding box center [489, 254] width 978 height 508
click at [559, 95] on span "Thay đổi" at bounding box center [567, 95] width 34 height 9
radio input "false"
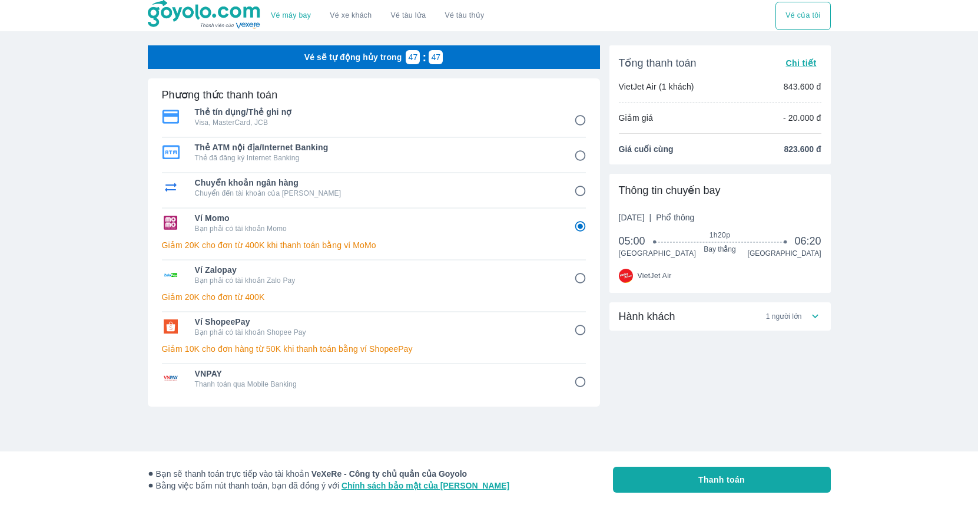
click at [85, 227] on div "Vé máy bay Vé xe khách Vé tàu lửa Vé tàu thủy Vé của tôi Vé sẽ tự động hủy tron…" at bounding box center [489, 299] width 978 height 598
click at [752, 325] on div "Hành khách 1 người lớn" at bounding box center [720, 316] width 221 height 28
click at [896, 244] on div "Vé máy bay Vé xe khách Vé tàu lửa Vé tàu thủy Vé của tôi Vé sẽ tự động hủy tron…" at bounding box center [489, 299] width 978 height 598
click at [876, 231] on div "Vé máy bay Vé xe khách Vé tàu lửa Vé tàu thủy Vé của tôi Vé sẽ tự động hủy tron…" at bounding box center [489, 299] width 978 height 598
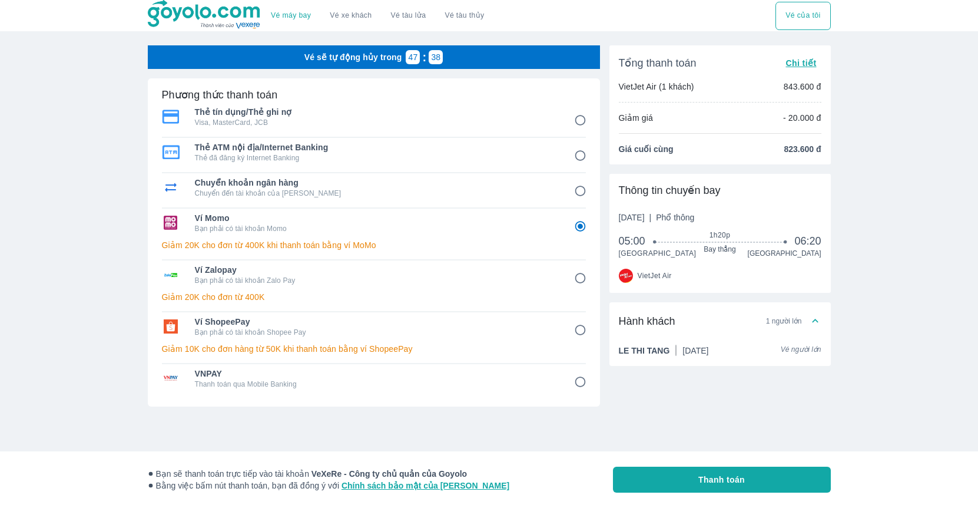
click at [100, 170] on div "Vé máy bay Vé xe khách Vé tàu lửa Vé tàu thủy Vé của tôi Vé sẽ tự động hủy tron…" at bounding box center [489, 299] width 978 height 598
